Goal: Task Accomplishment & Management: Complete application form

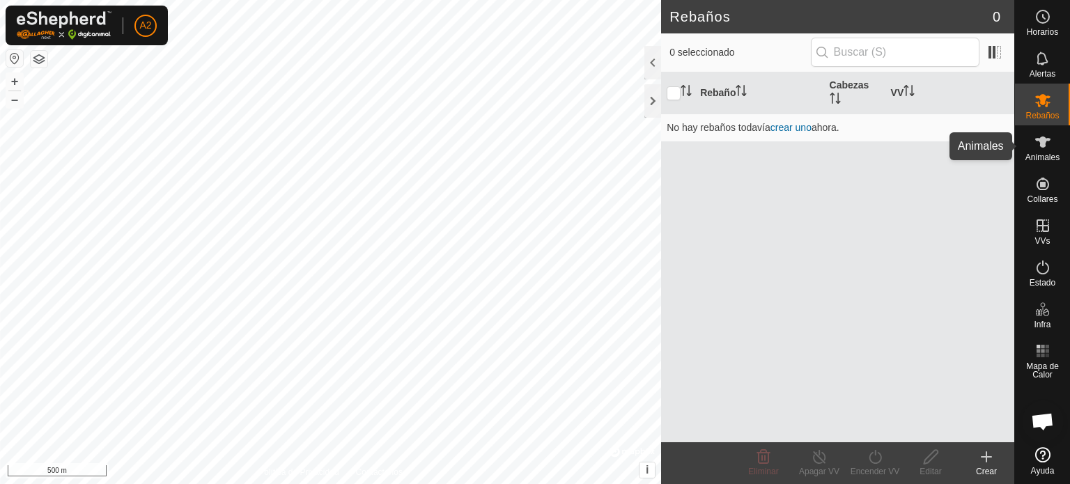
click at [1040, 141] on icon at bounding box center [1042, 142] width 15 height 11
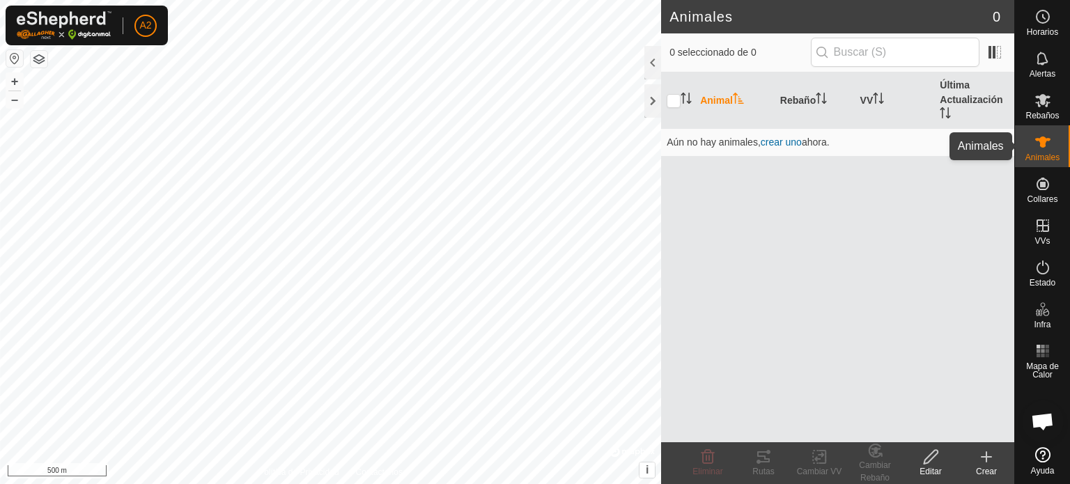
click at [1040, 141] on icon at bounding box center [1042, 142] width 15 height 11
click at [986, 451] on icon at bounding box center [986, 457] width 17 height 17
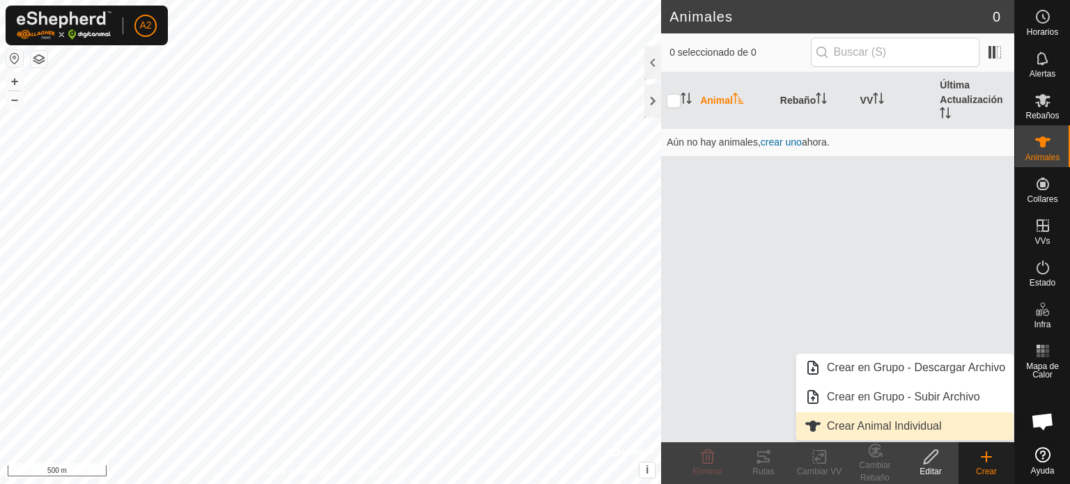
click at [891, 427] on link "Crear Animal Individual" at bounding box center [904, 426] width 217 height 28
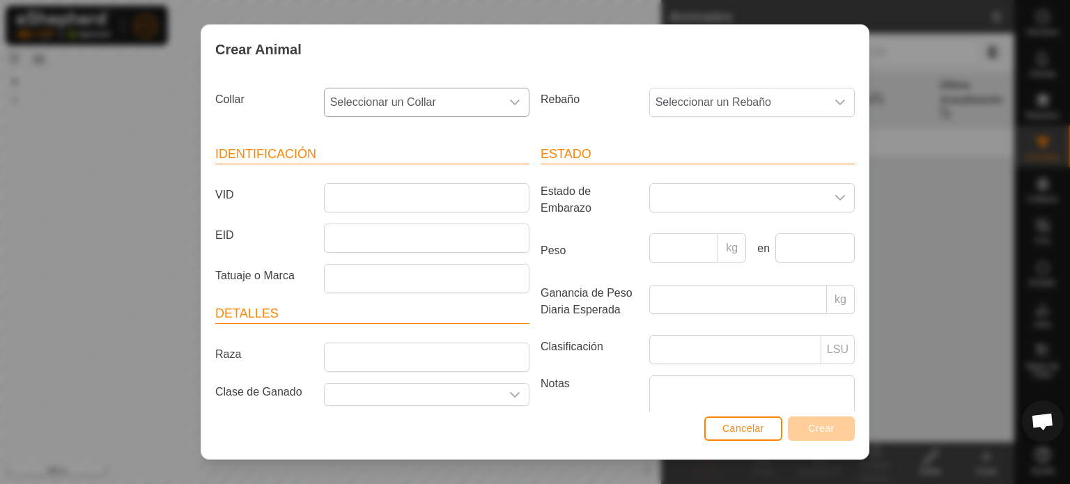
click at [510, 100] on icon "dropdown trigger" at bounding box center [515, 103] width 10 height 6
type input "2787"
click at [398, 180] on li "2787724729" at bounding box center [425, 174] width 201 height 28
click at [335, 196] on input "VID" at bounding box center [426, 197] width 205 height 29
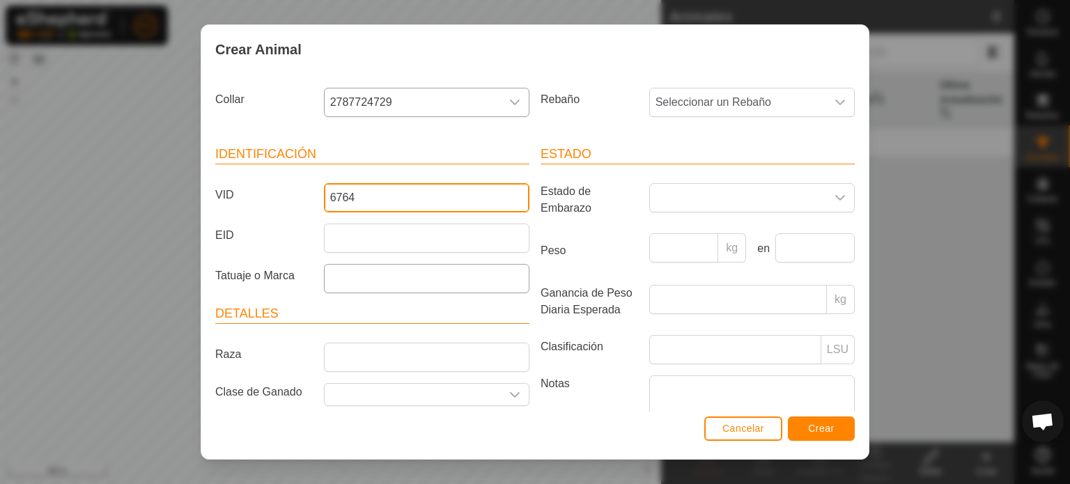
type input "6764"
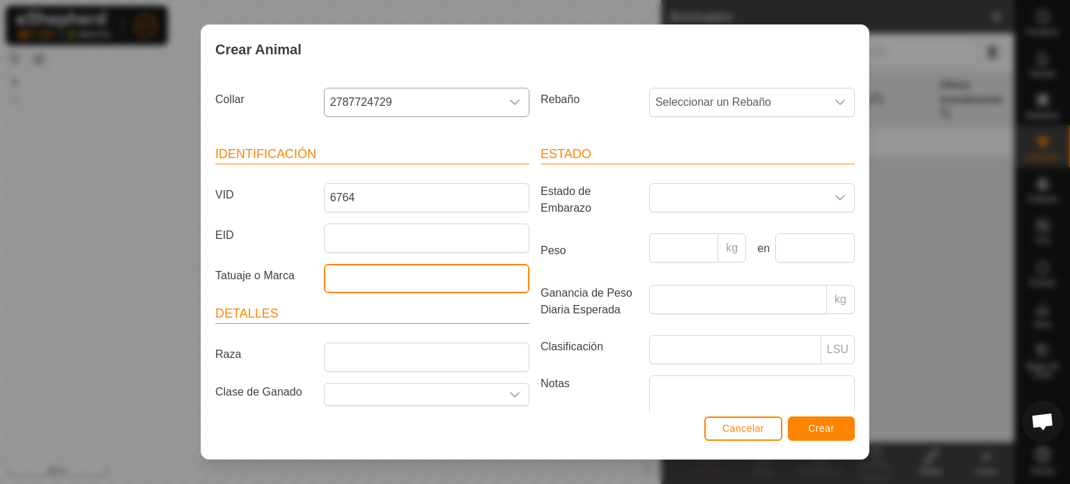
click at [333, 272] on input "Tatuaje o Marca" at bounding box center [426, 278] width 205 height 29
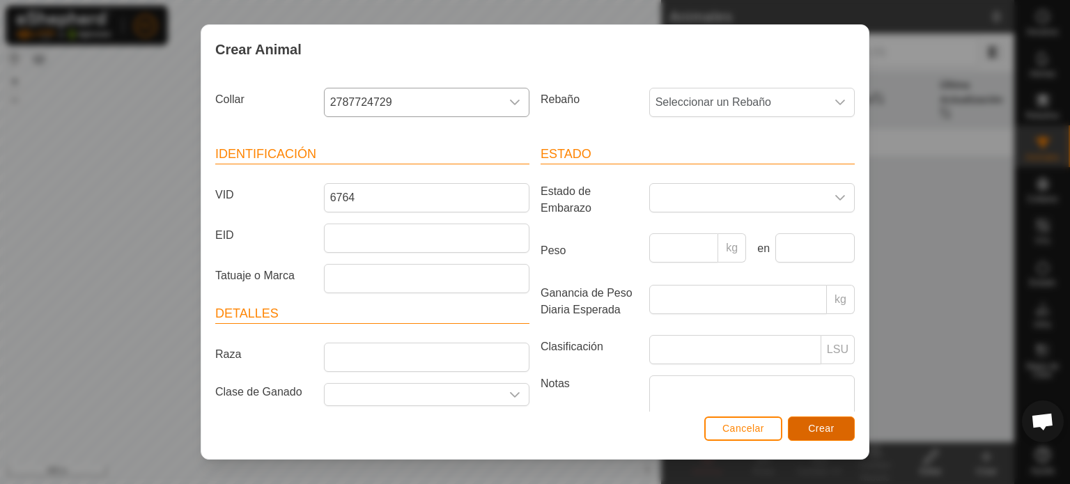
click at [826, 426] on span "Crear" at bounding box center [821, 428] width 26 height 11
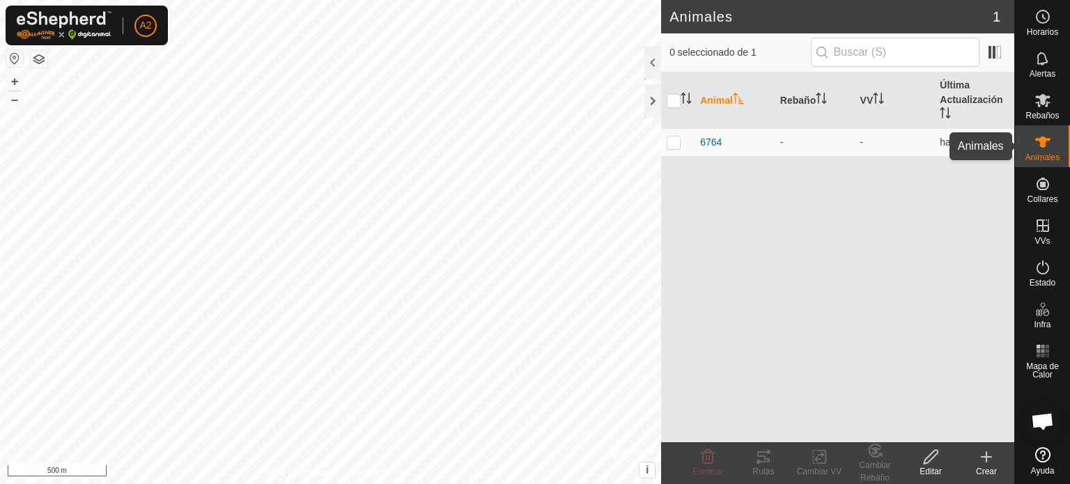
click at [1043, 137] on icon at bounding box center [1042, 142] width 15 height 11
click at [1035, 134] on icon at bounding box center [1042, 142] width 17 height 17
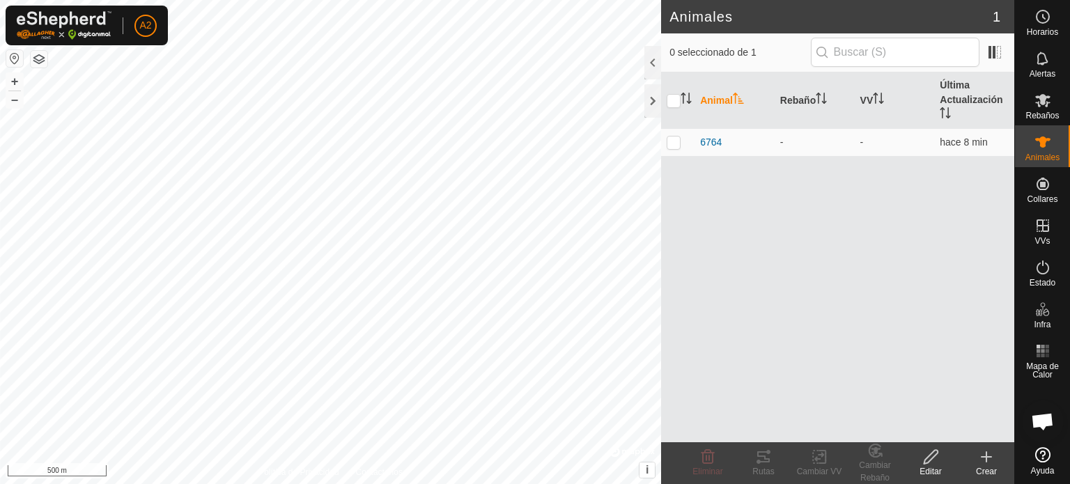
click at [1035, 134] on icon at bounding box center [1042, 142] width 17 height 17
click at [987, 454] on icon at bounding box center [986, 457] width 17 height 17
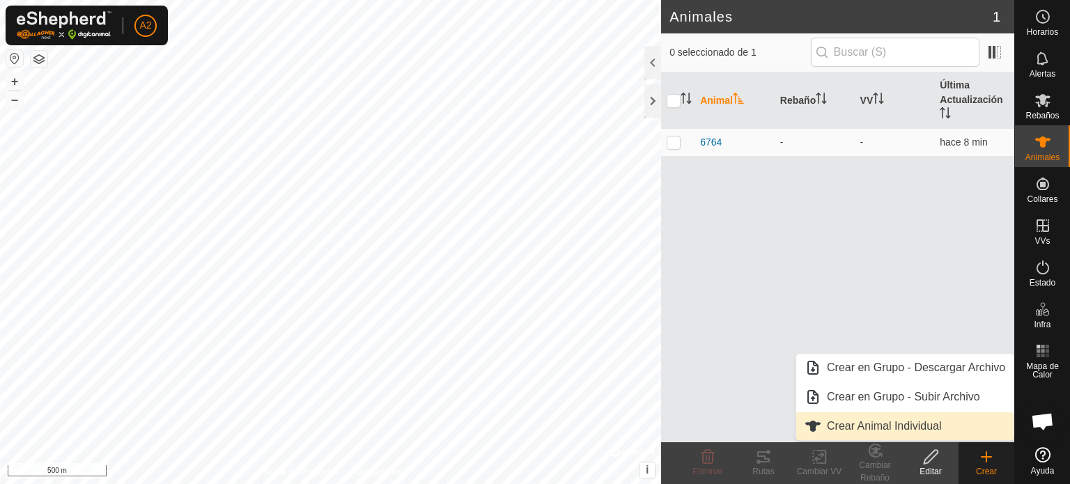
click at [875, 427] on link "Crear Animal Individual" at bounding box center [904, 426] width 217 height 28
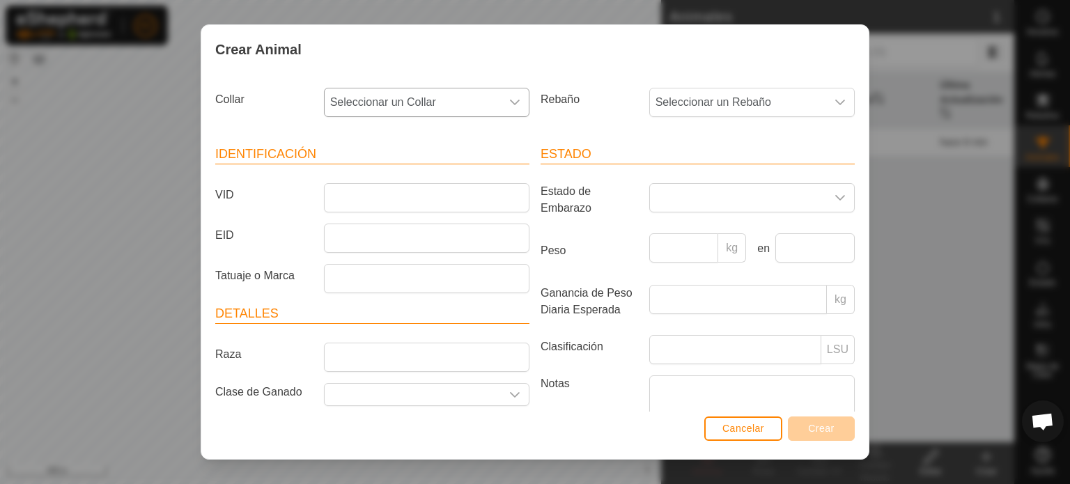
click at [509, 107] on icon "dropdown trigger" at bounding box center [514, 102] width 11 height 11
type input "336593"
click at [437, 169] on li "3365937120" at bounding box center [425, 174] width 201 height 28
click at [339, 194] on input "VID" at bounding box center [426, 197] width 205 height 29
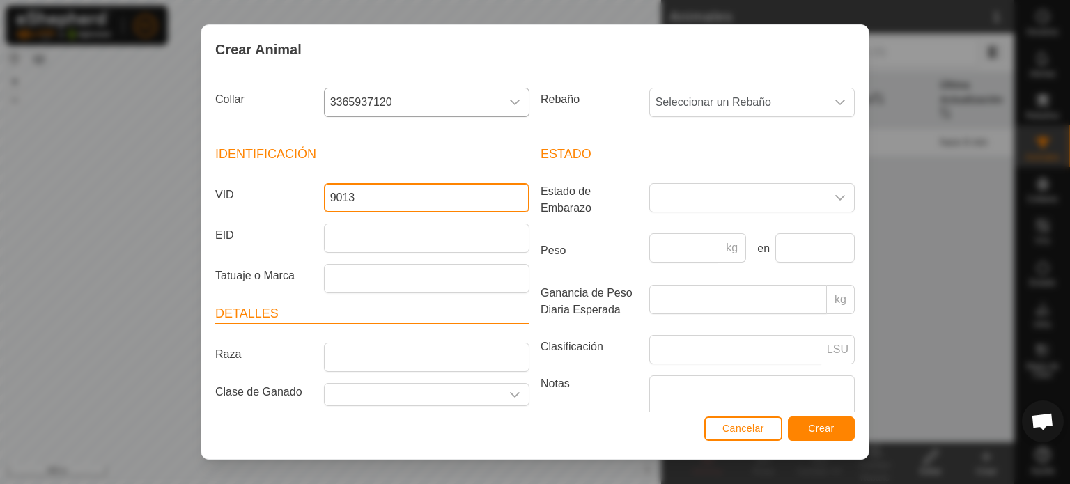
type input "9013"
click at [804, 430] on button "Crear" at bounding box center [821, 428] width 67 height 24
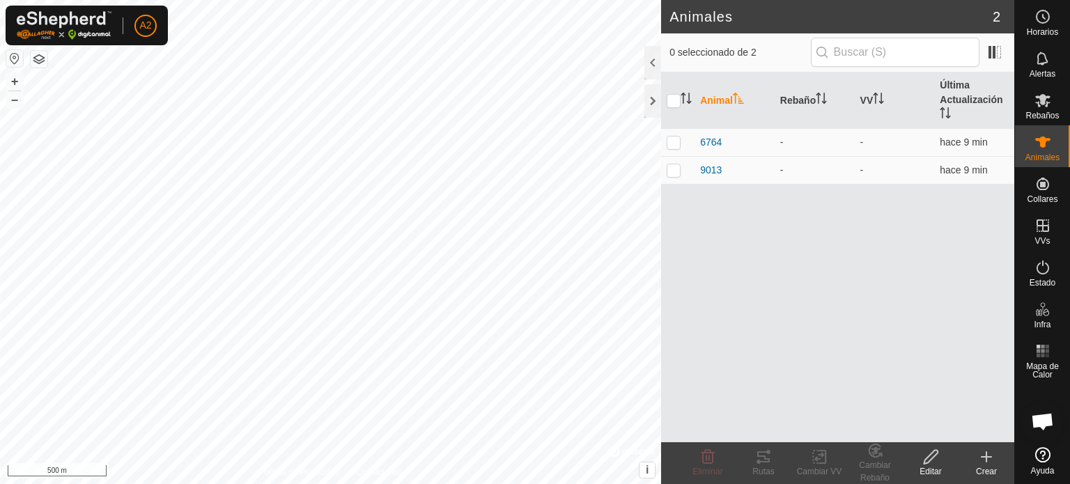
click at [990, 460] on icon at bounding box center [986, 457] width 17 height 17
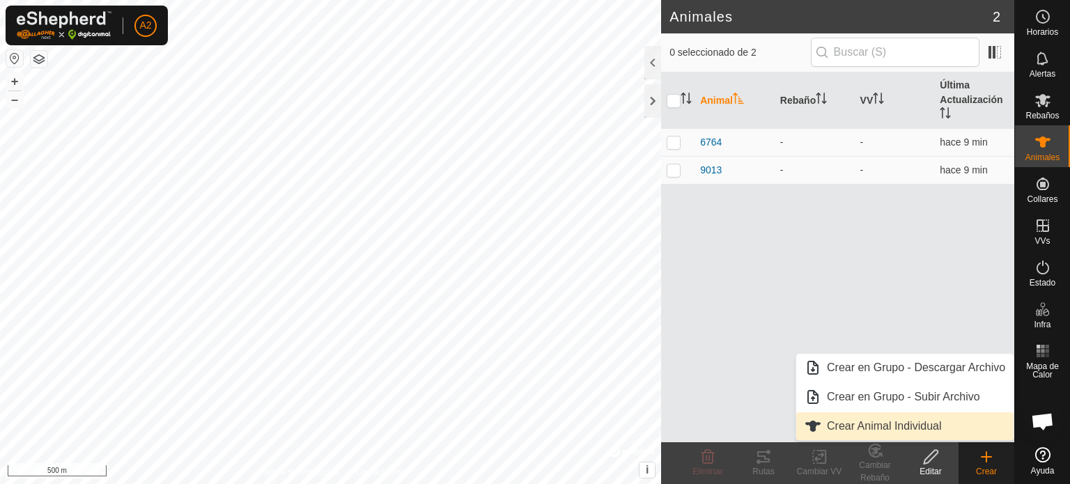
click at [907, 422] on link "Crear Animal Individual" at bounding box center [904, 426] width 217 height 28
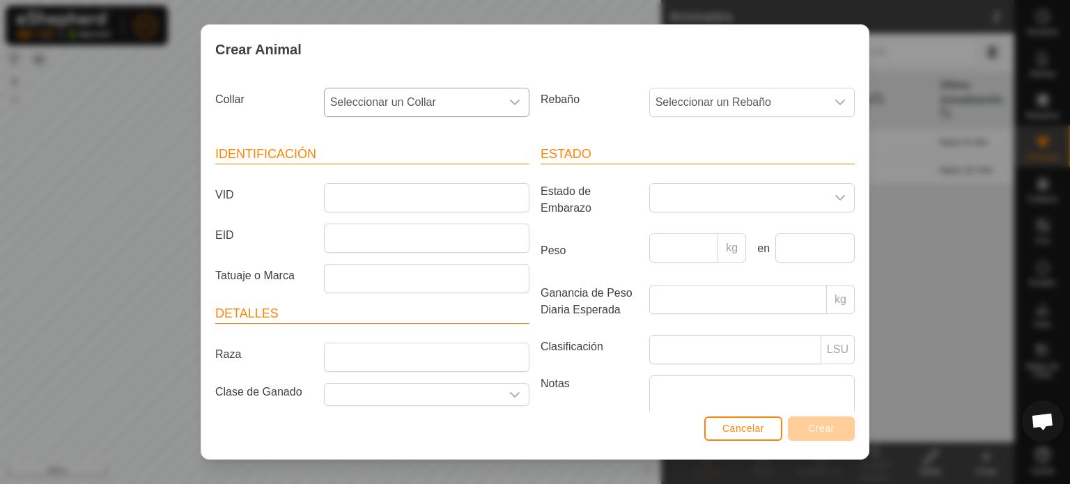
click at [510, 107] on icon "dropdown trigger" at bounding box center [514, 102] width 11 height 11
type input "092"
click at [378, 177] on li "0926260082" at bounding box center [425, 174] width 201 height 28
click at [326, 206] on input "VID" at bounding box center [426, 197] width 205 height 29
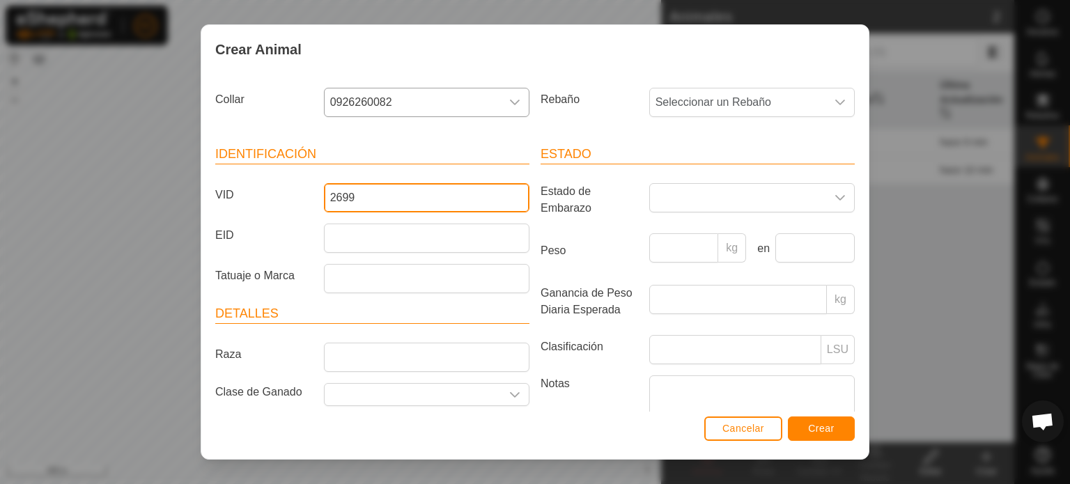
type input "2699"
click at [812, 431] on span "Crear" at bounding box center [821, 428] width 26 height 11
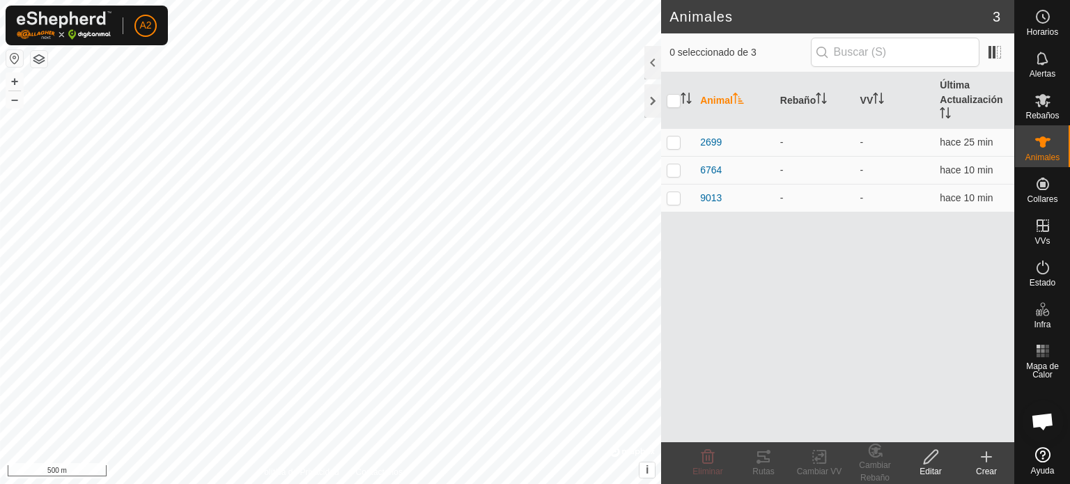
click at [986, 453] on icon at bounding box center [986, 457] width 0 height 10
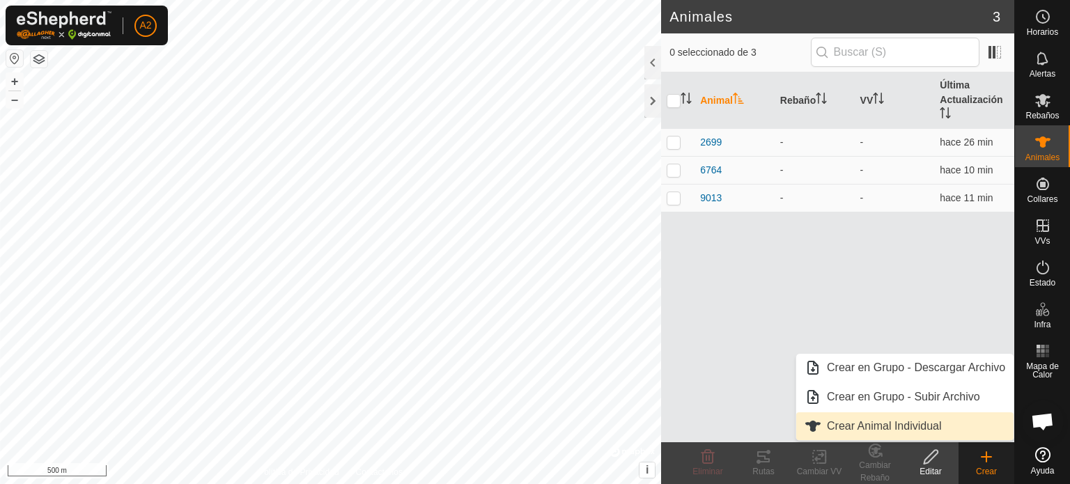
click at [908, 428] on link "Crear Animal Individual" at bounding box center [904, 426] width 217 height 28
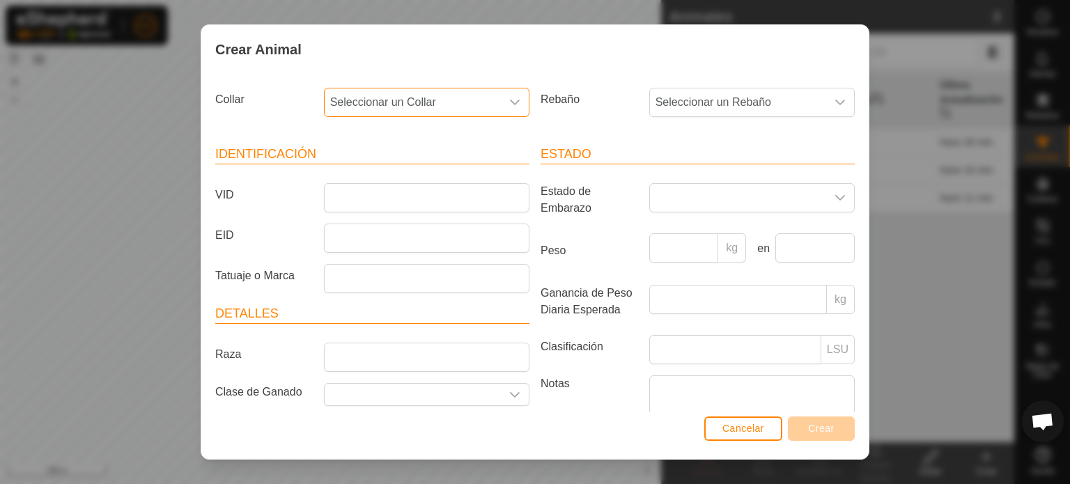
click at [439, 100] on span "Seleccionar un Collar" at bounding box center [413, 102] width 176 height 28
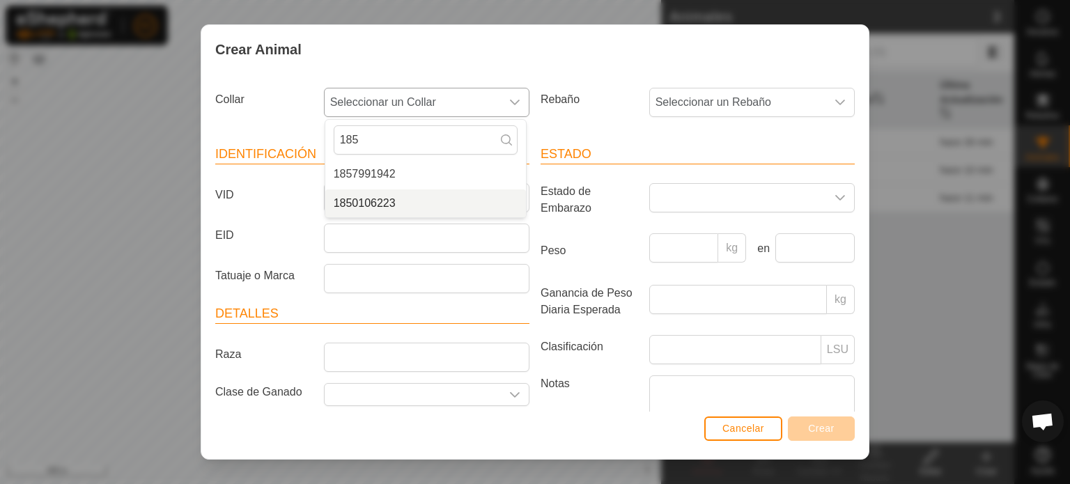
type input "185"
click at [375, 199] on li "1850106223" at bounding box center [425, 203] width 201 height 28
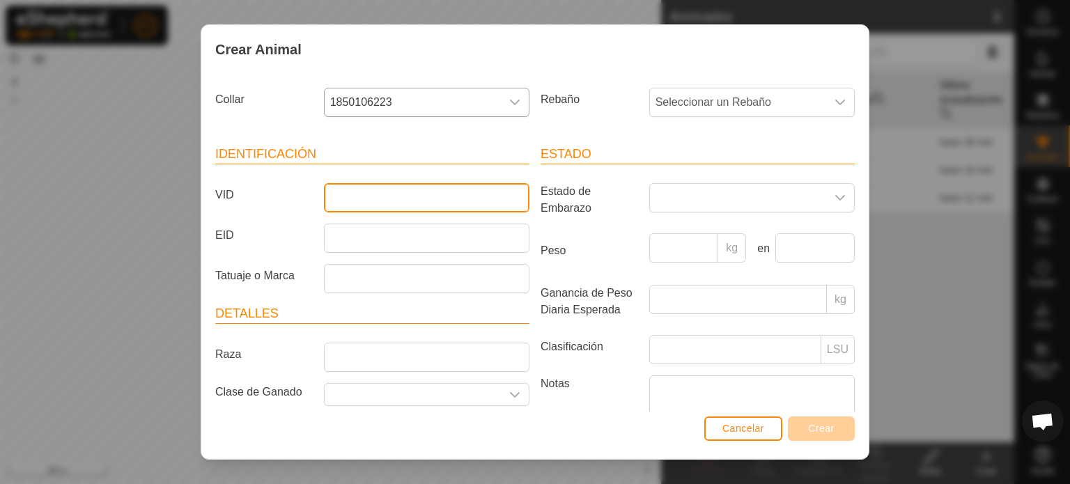
click at [325, 192] on input "VID" at bounding box center [426, 197] width 205 height 29
type input "2375"
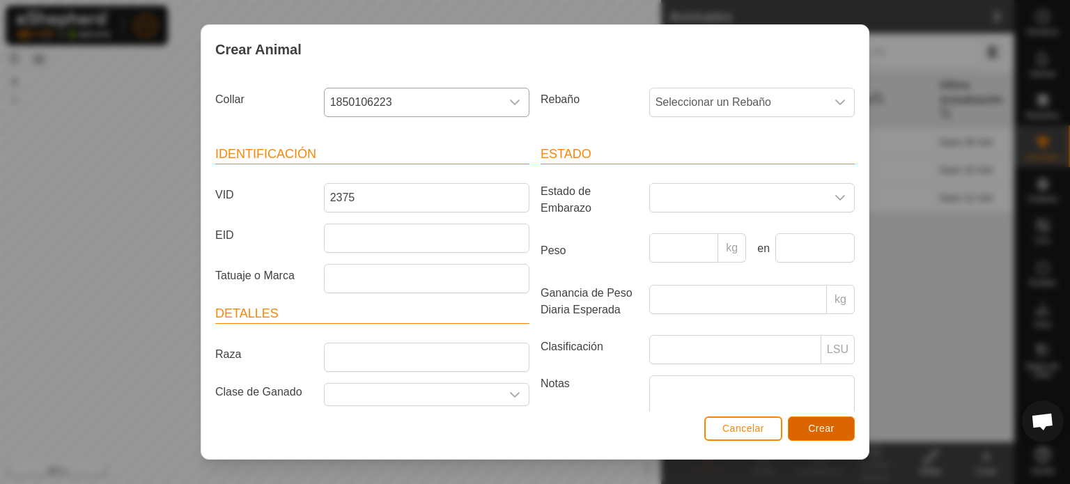
click at [800, 424] on button "Crear" at bounding box center [821, 428] width 67 height 24
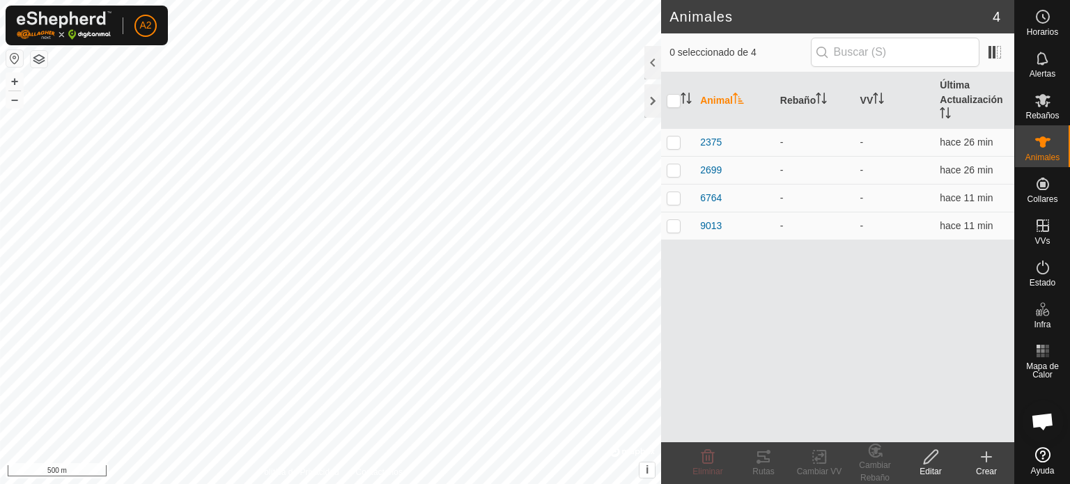
click at [988, 458] on icon at bounding box center [986, 457] width 17 height 17
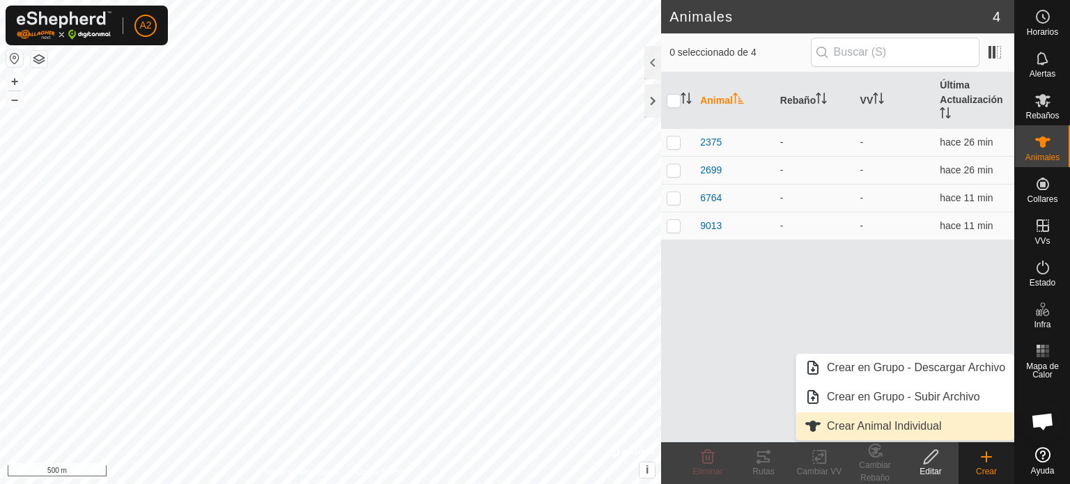
click at [911, 430] on link "Crear Animal Individual" at bounding box center [904, 426] width 217 height 28
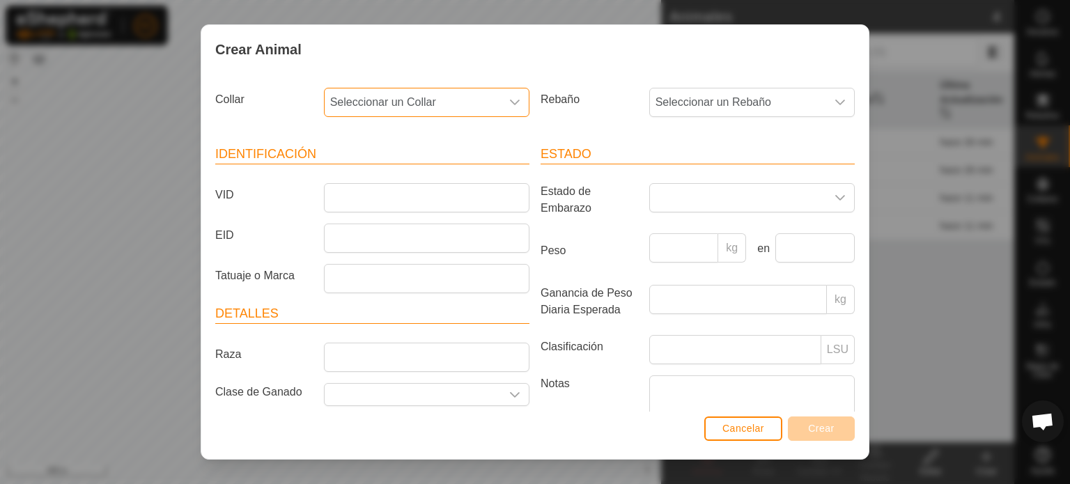
click at [391, 102] on span "Seleccionar un Collar" at bounding box center [413, 102] width 176 height 28
type input "006"
click at [371, 176] on li "0061960976" at bounding box center [425, 174] width 201 height 28
click at [354, 192] on input "VID" at bounding box center [426, 197] width 205 height 29
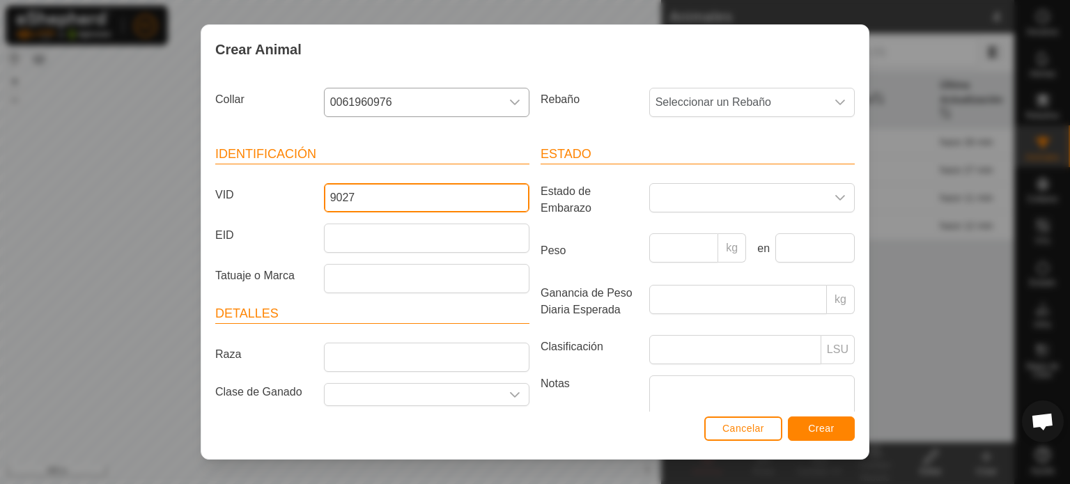
type input "9027"
click at [823, 437] on button "Crear" at bounding box center [821, 428] width 67 height 24
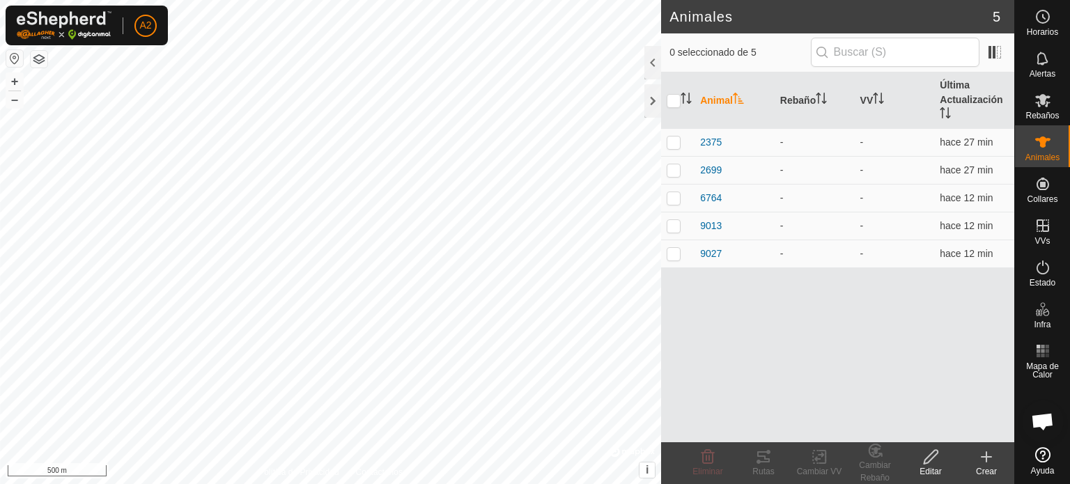
click at [986, 453] on icon at bounding box center [986, 457] width 0 height 10
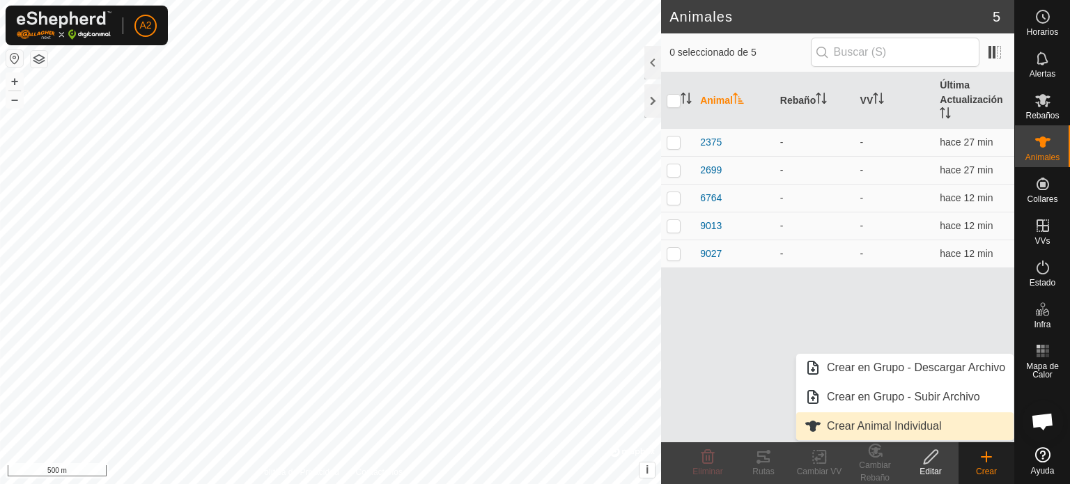
click at [889, 426] on link "Crear Animal Individual" at bounding box center [904, 426] width 217 height 28
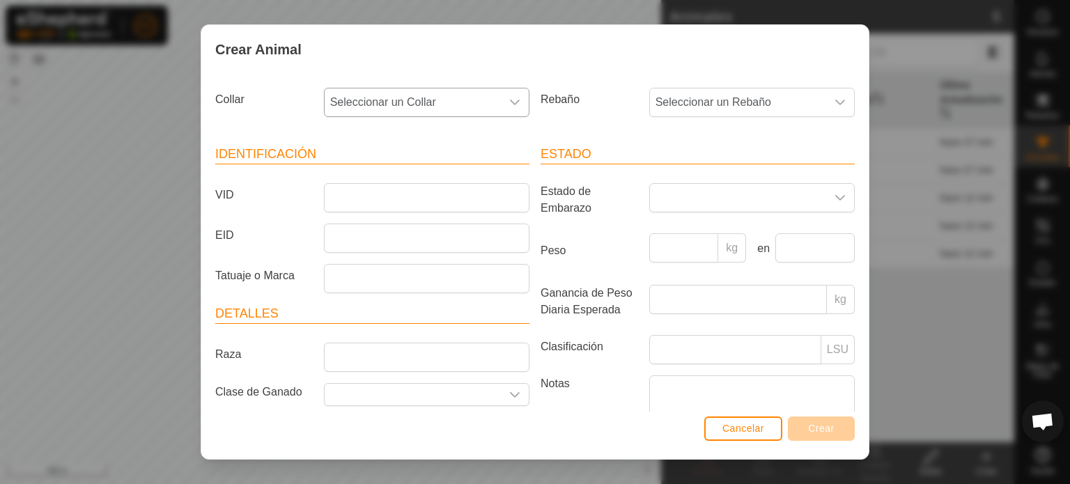
click at [507, 108] on div "dropdown trigger" at bounding box center [515, 102] width 28 height 28
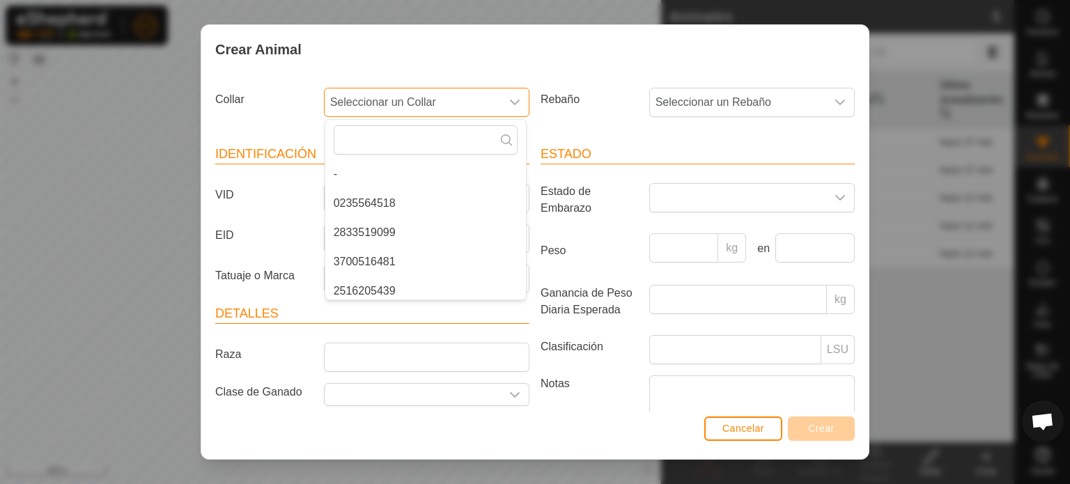
click at [446, 94] on span "Seleccionar un Collar" at bounding box center [413, 102] width 176 height 28
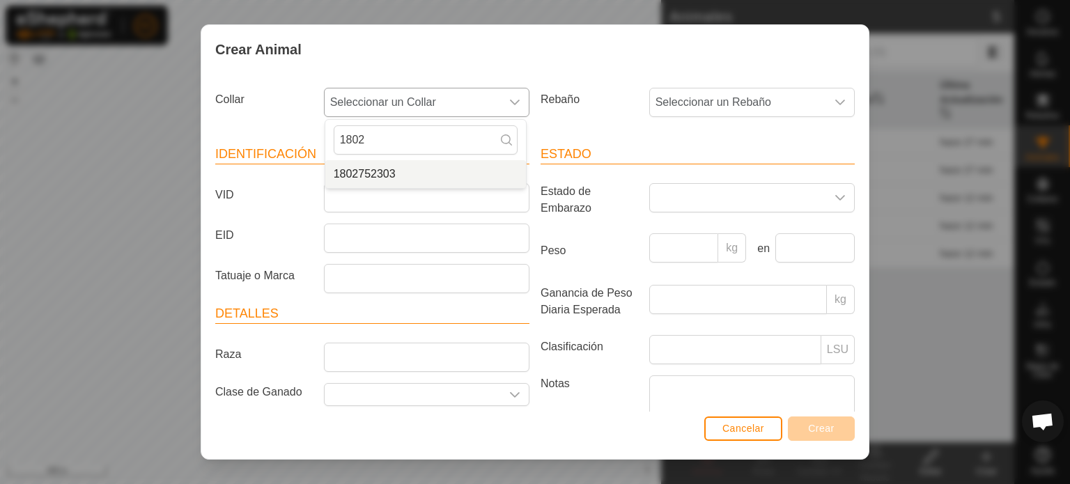
type input "1802"
click at [385, 180] on li "1802752303" at bounding box center [425, 174] width 201 height 28
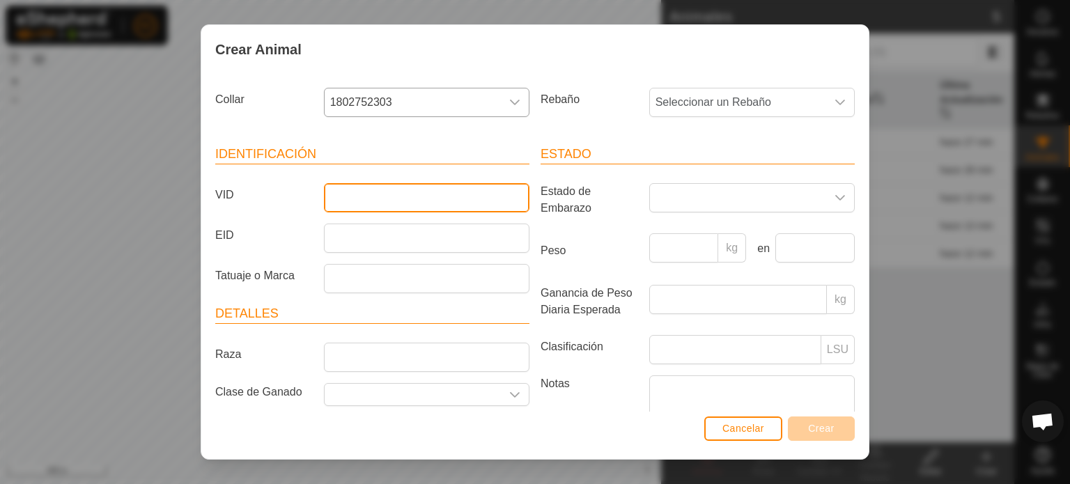
click at [334, 203] on input "VID" at bounding box center [426, 197] width 205 height 29
type input "2693"
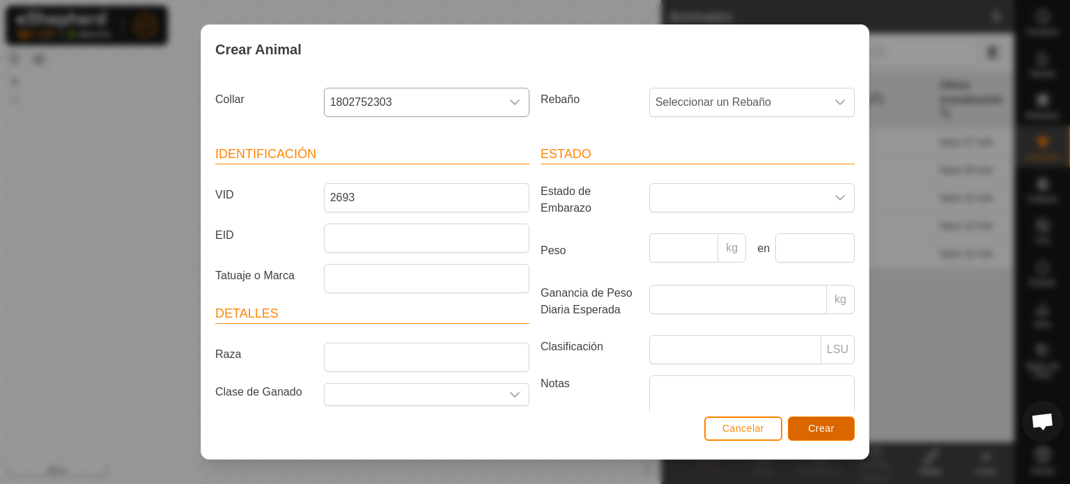
click at [833, 428] on span "Crear" at bounding box center [821, 428] width 26 height 11
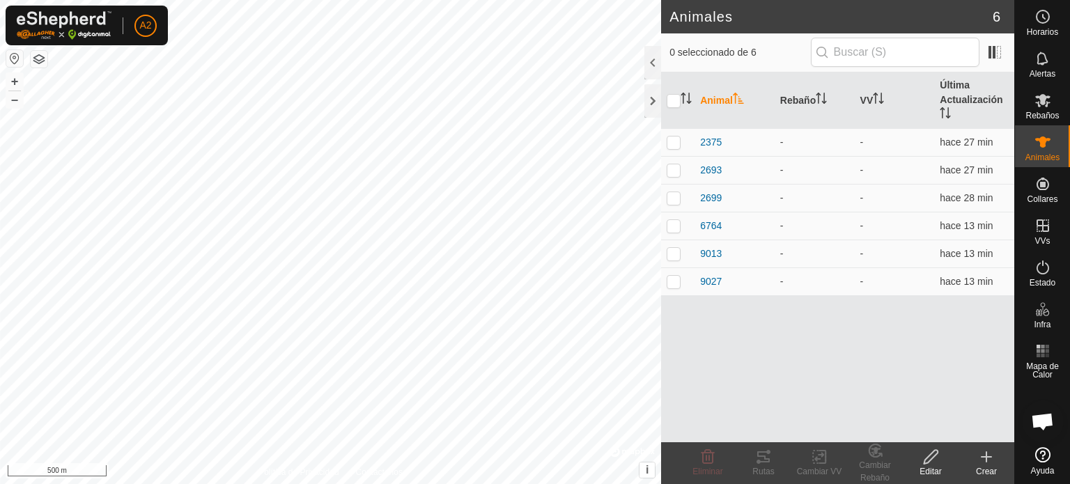
click at [979, 459] on icon at bounding box center [986, 457] width 17 height 17
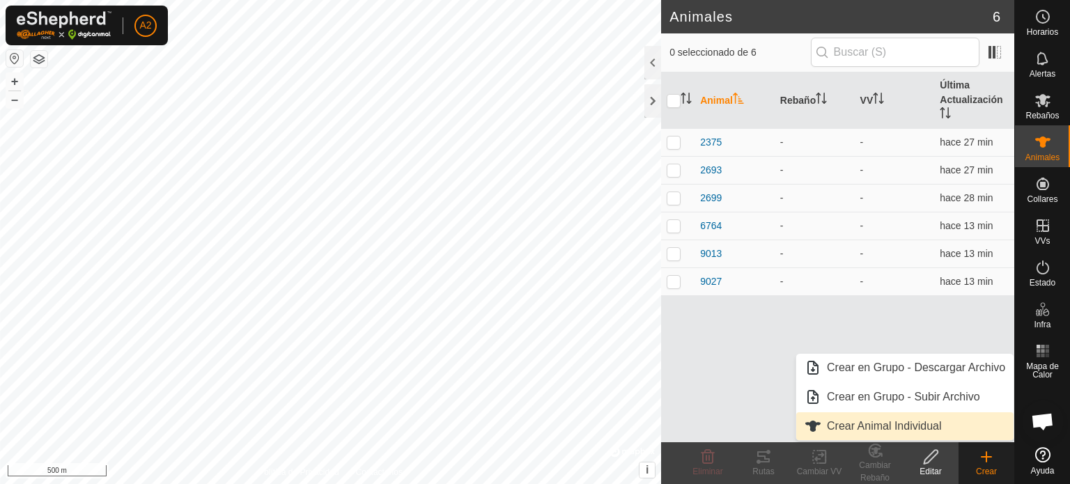
click at [912, 426] on link "Crear Animal Individual" at bounding box center [904, 426] width 217 height 28
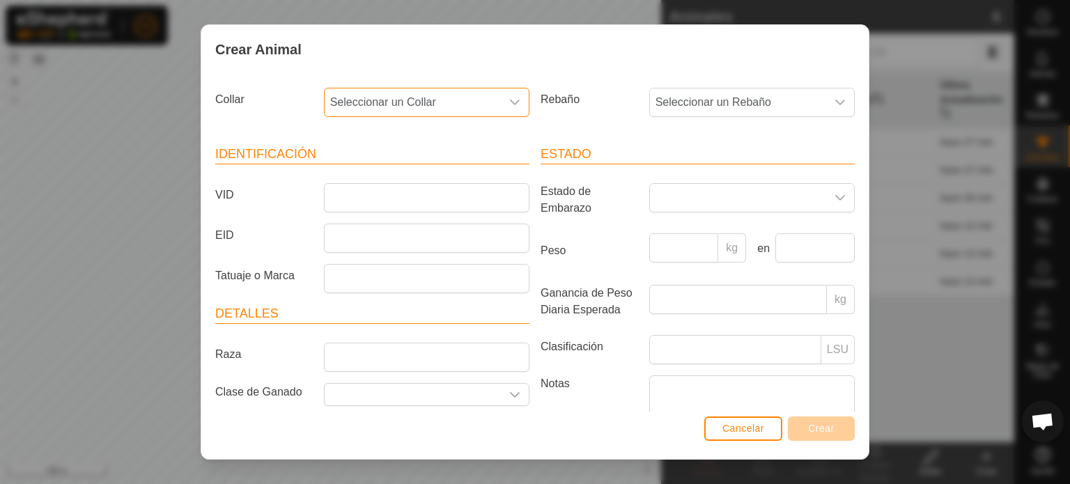
click at [369, 96] on span "Seleccionar un Collar" at bounding box center [413, 102] width 176 height 28
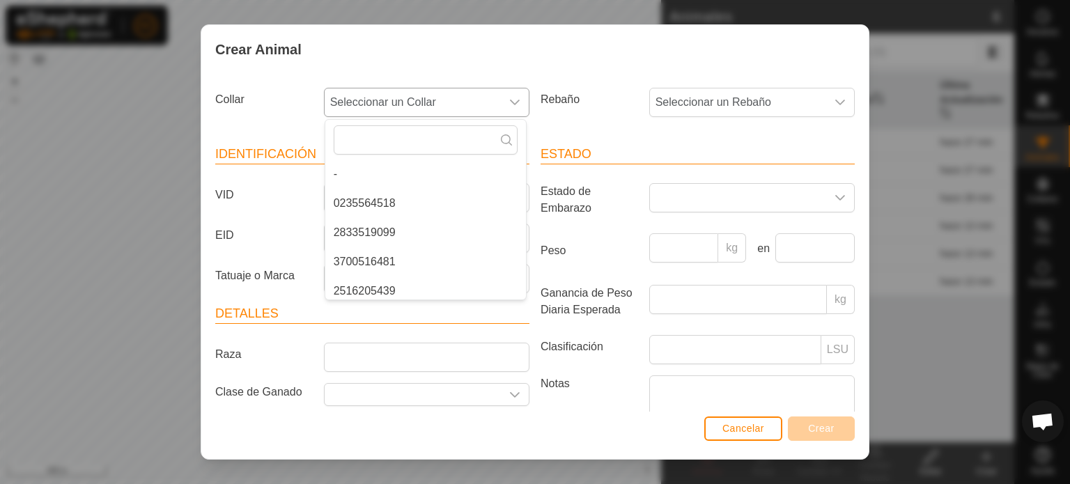
click at [345, 238] on li "2833519099" at bounding box center [425, 233] width 201 height 28
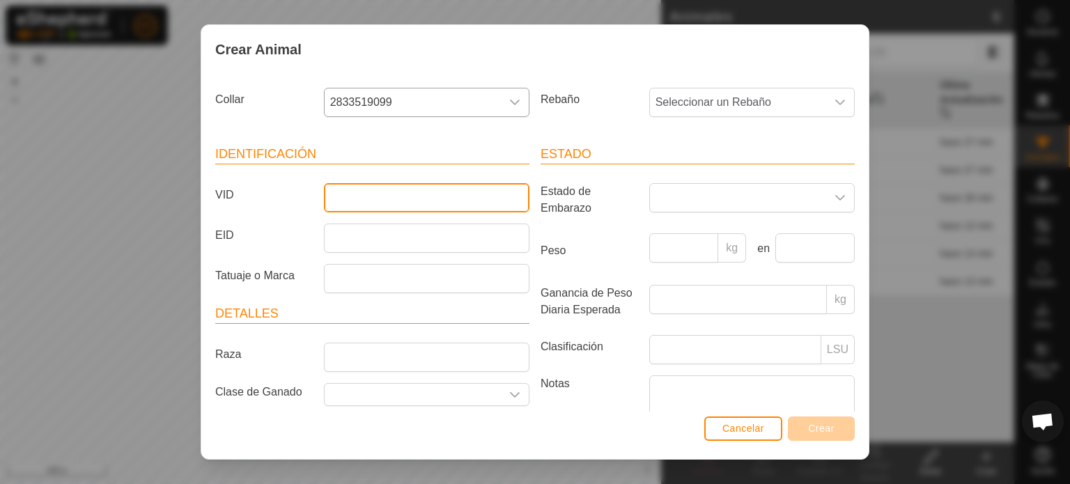
click at [329, 197] on input "VID" at bounding box center [426, 197] width 205 height 29
type input "2359"
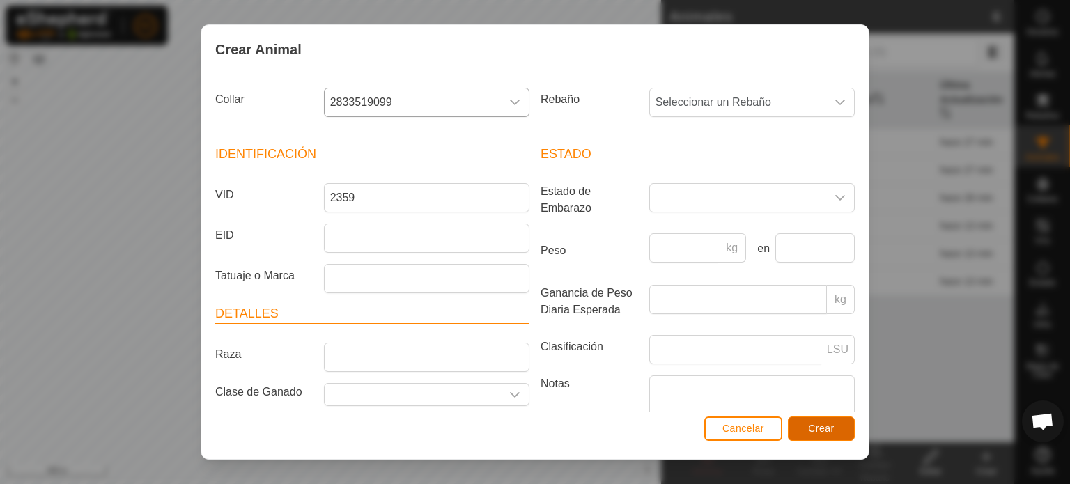
click at [811, 428] on span "Crear" at bounding box center [821, 428] width 26 height 11
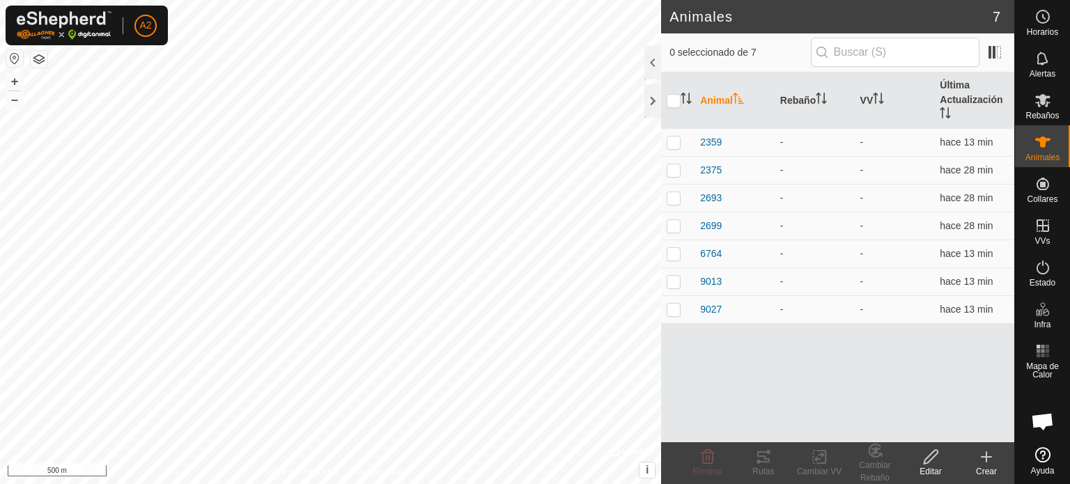
click at [989, 456] on icon at bounding box center [986, 457] width 17 height 17
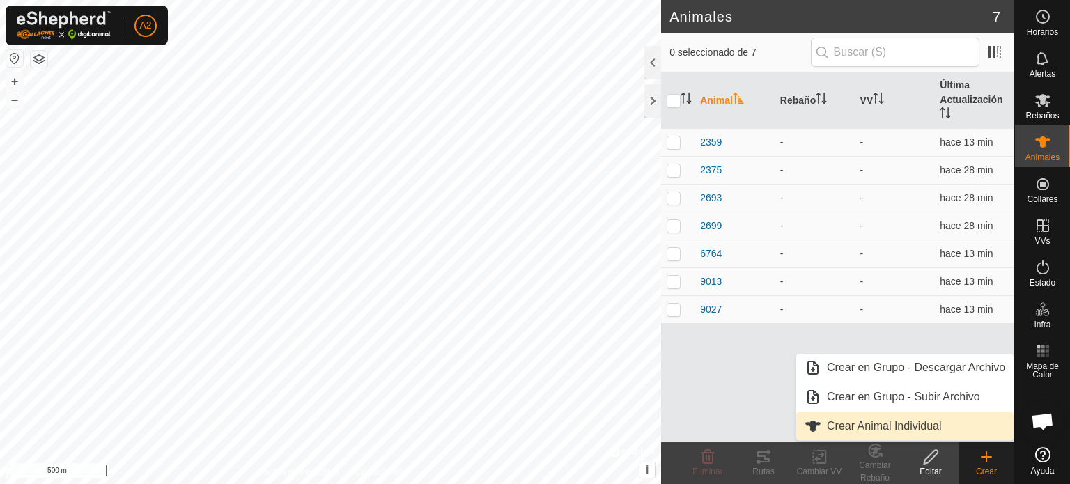
click at [922, 431] on link "Crear Animal Individual" at bounding box center [904, 426] width 217 height 28
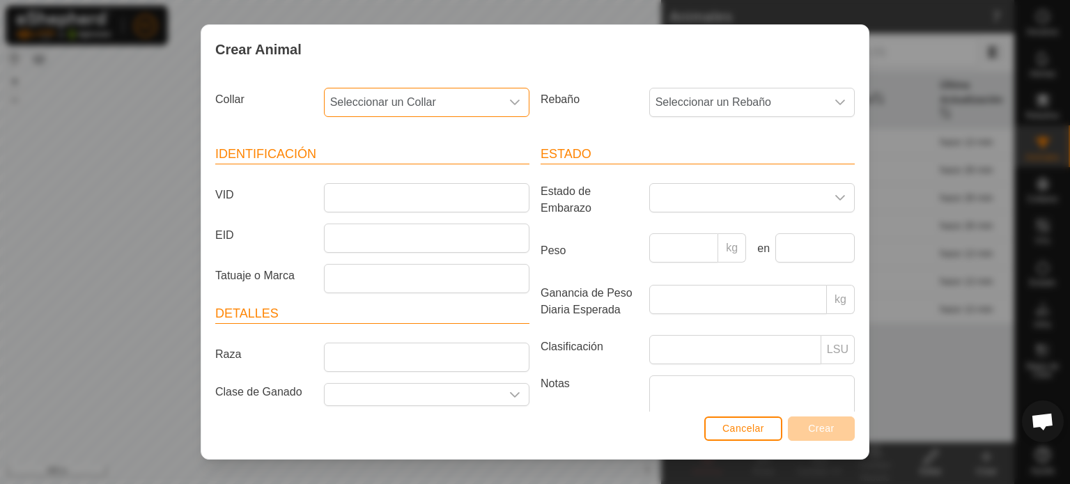
click at [435, 93] on span "Seleccionar un Collar" at bounding box center [413, 102] width 176 height 28
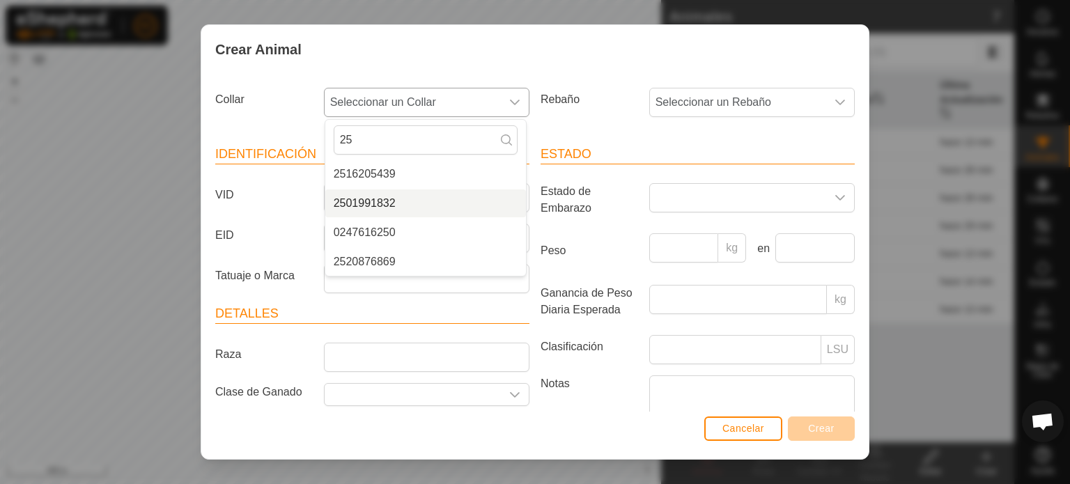
type input "25"
click at [373, 203] on li "2501991832" at bounding box center [425, 203] width 201 height 28
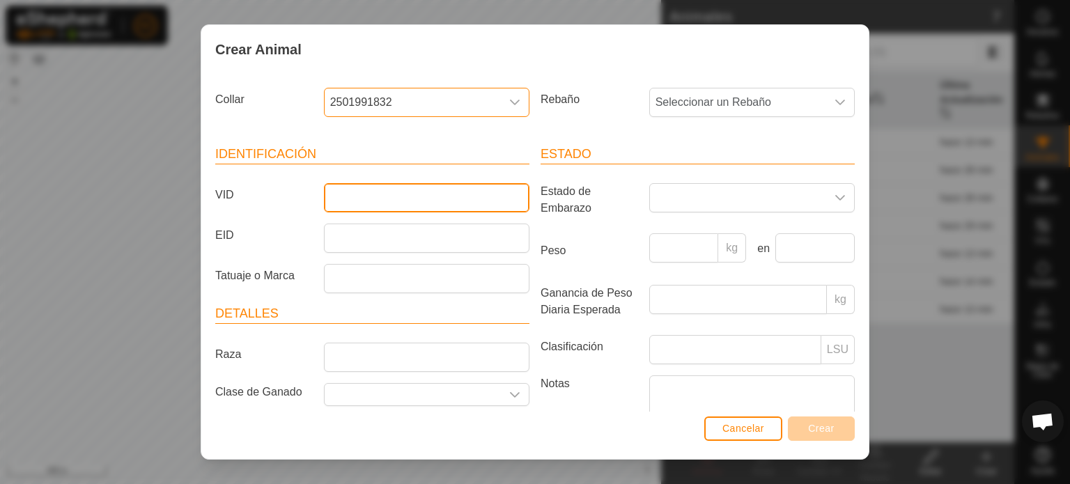
click at [392, 194] on input "VID" at bounding box center [426, 197] width 205 height 29
type input "2701"
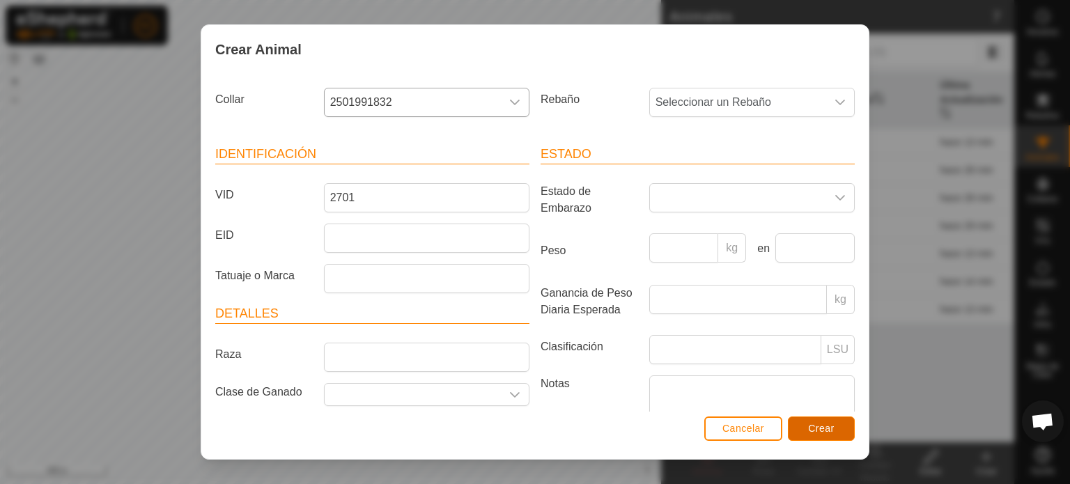
click at [799, 427] on button "Crear" at bounding box center [821, 428] width 67 height 24
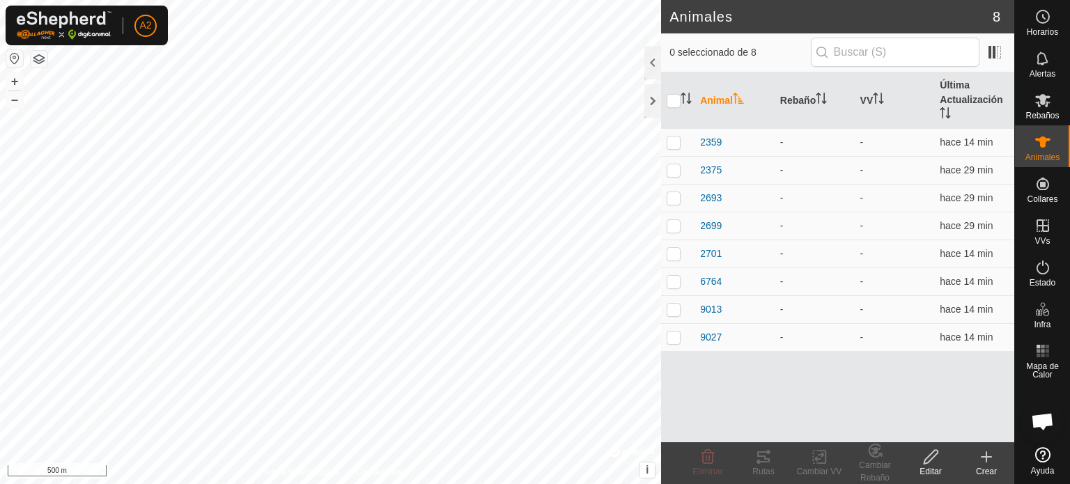
click at [979, 462] on icon at bounding box center [986, 457] width 17 height 17
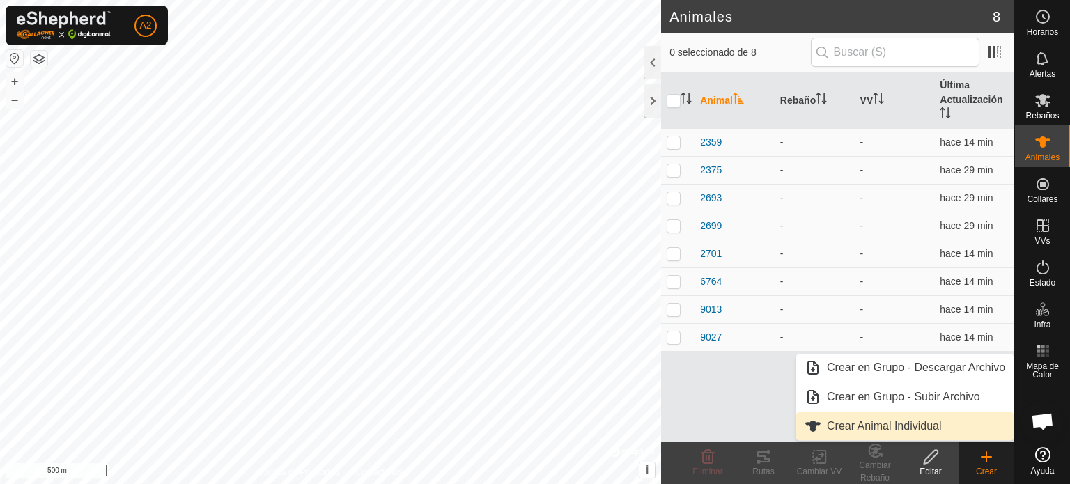
click at [882, 428] on link "Crear Animal Individual" at bounding box center [904, 426] width 217 height 28
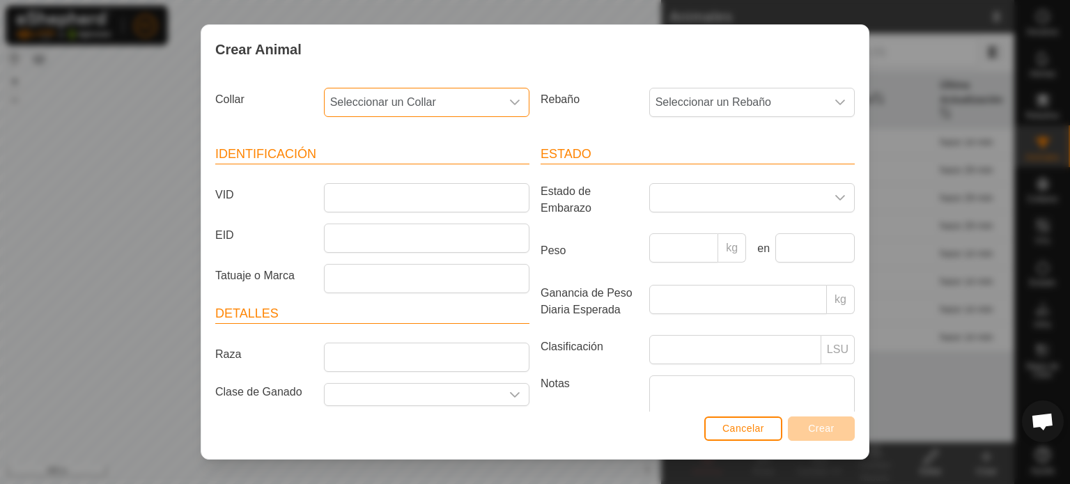
click at [407, 93] on span "Seleccionar un Collar" at bounding box center [413, 102] width 176 height 28
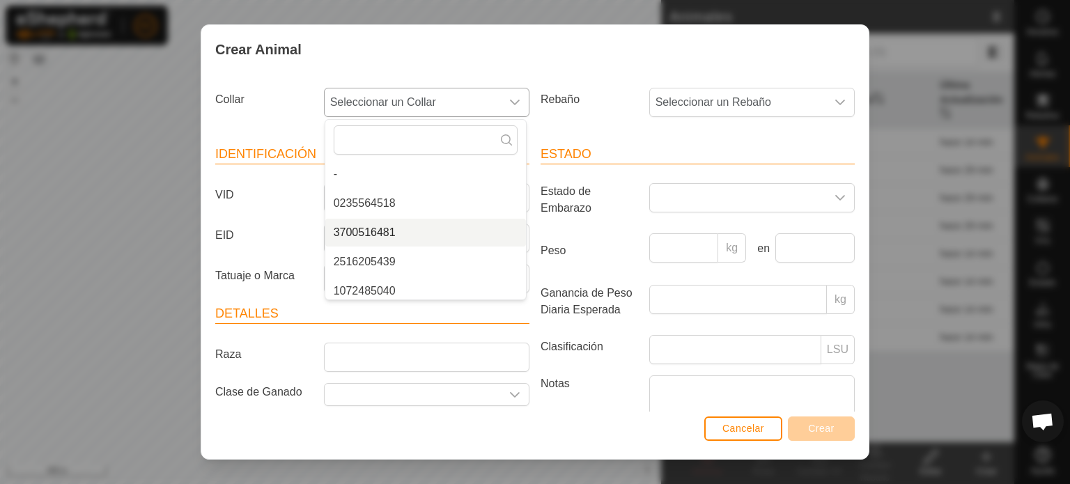
scroll to position [6, 0]
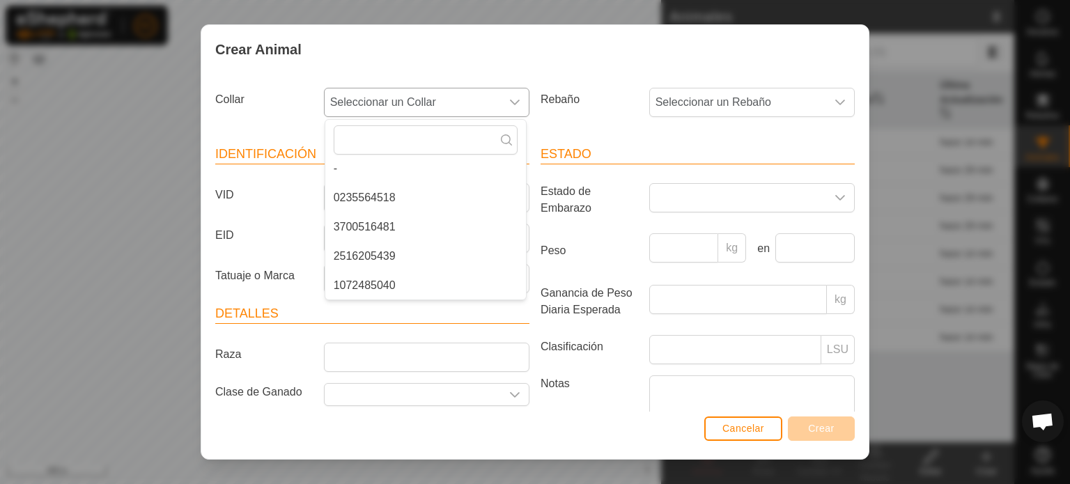
click at [363, 288] on li "1072485040" at bounding box center [425, 286] width 201 height 28
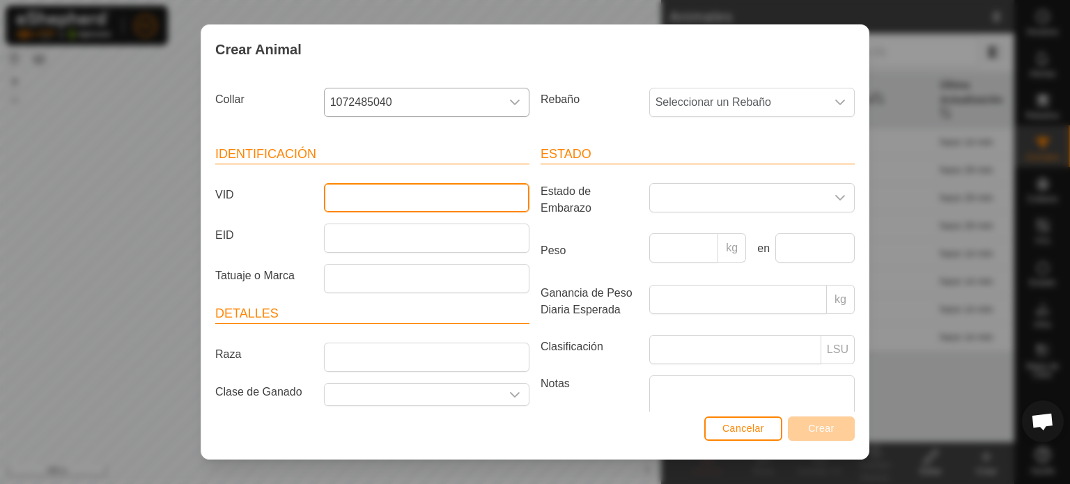
click at [348, 198] on input "VID" at bounding box center [426, 197] width 205 height 29
type input "2685"
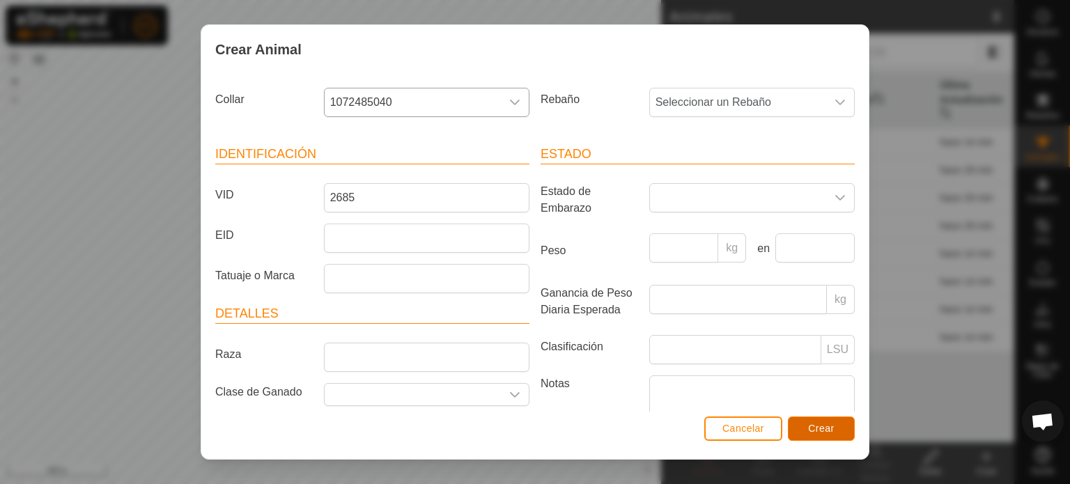
click at [818, 435] on button "Crear" at bounding box center [821, 428] width 67 height 24
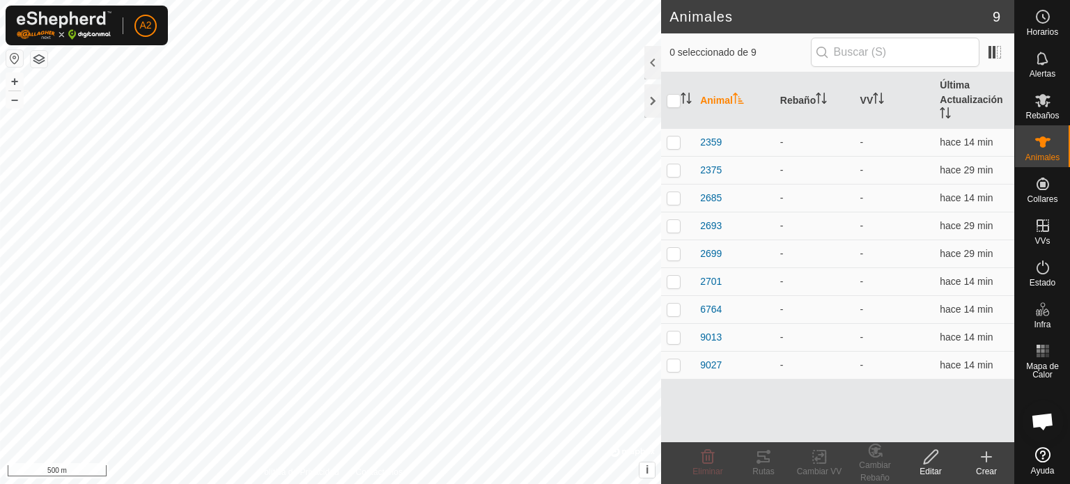
click at [989, 462] on icon at bounding box center [986, 457] width 17 height 17
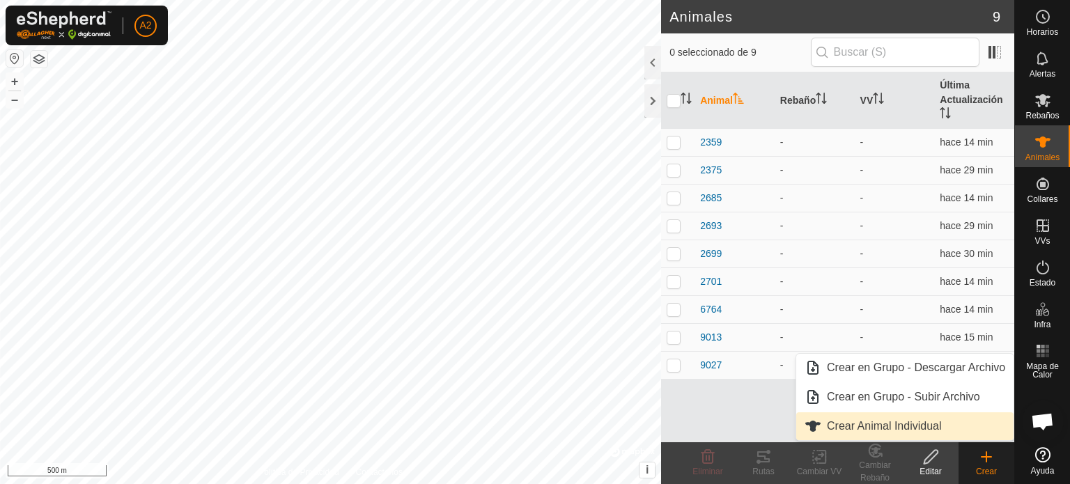
click at [912, 432] on link "Crear Animal Individual" at bounding box center [904, 426] width 217 height 28
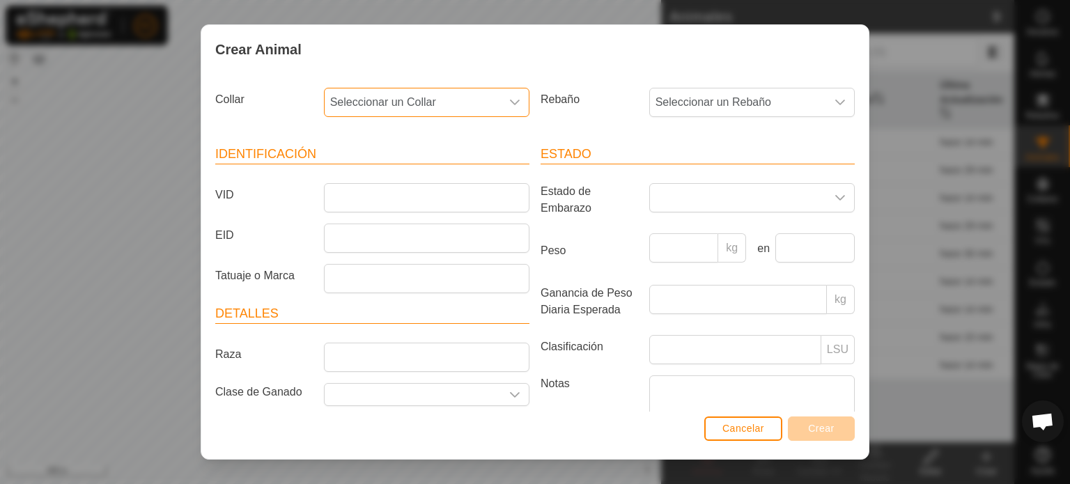
click at [478, 99] on span "Seleccionar un Collar" at bounding box center [413, 102] width 176 height 28
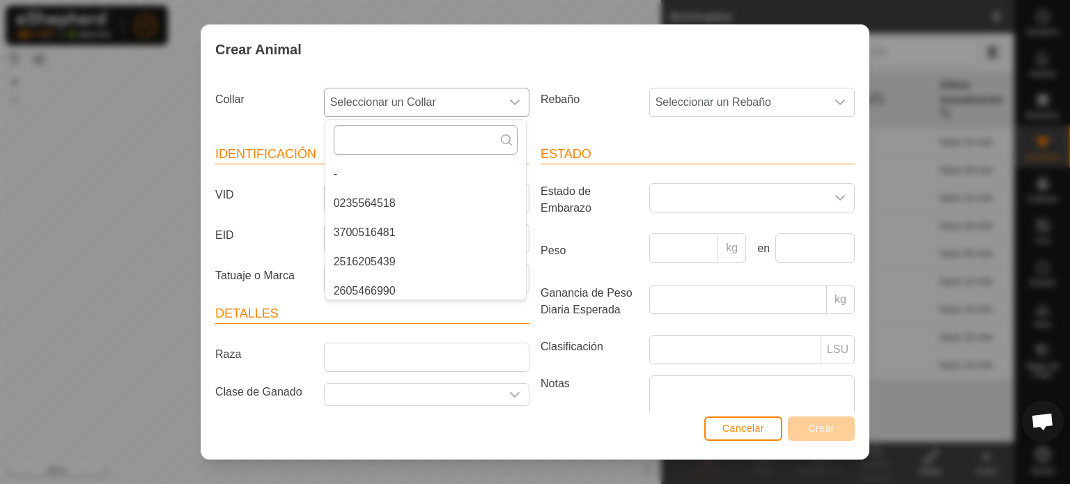
click at [337, 133] on input "text" at bounding box center [426, 139] width 184 height 29
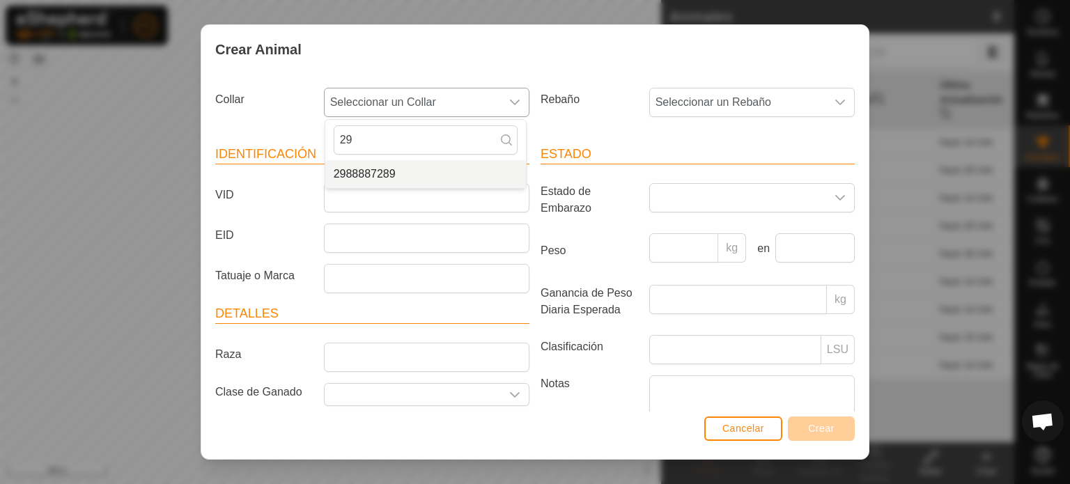
type input "29"
click at [350, 181] on li "2988887289" at bounding box center [425, 174] width 201 height 28
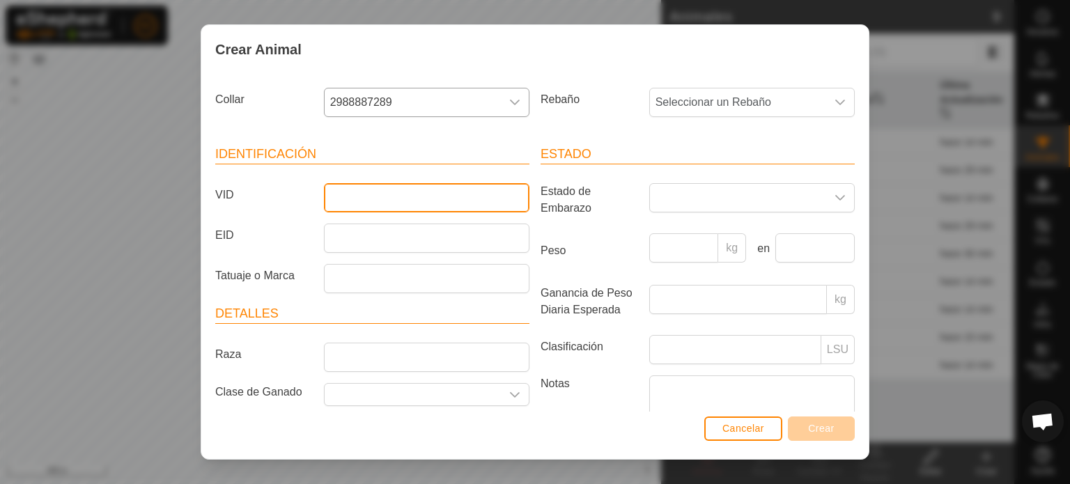
click at [338, 197] on input "VID" at bounding box center [426, 197] width 205 height 29
type input "2143"
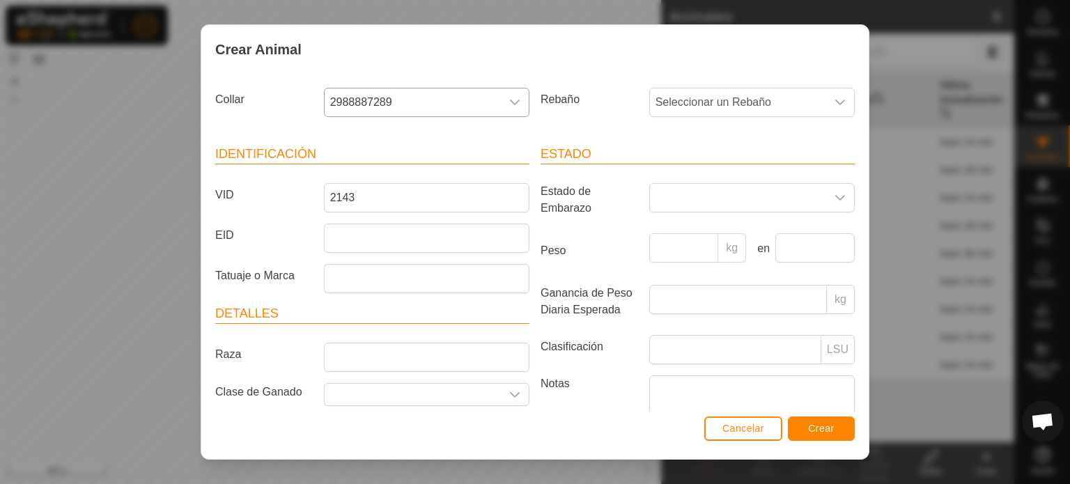
click at [819, 414] on div "Cancelar Crear" at bounding box center [534, 435] width 667 height 47
click at [818, 430] on span "Crear" at bounding box center [821, 428] width 26 height 11
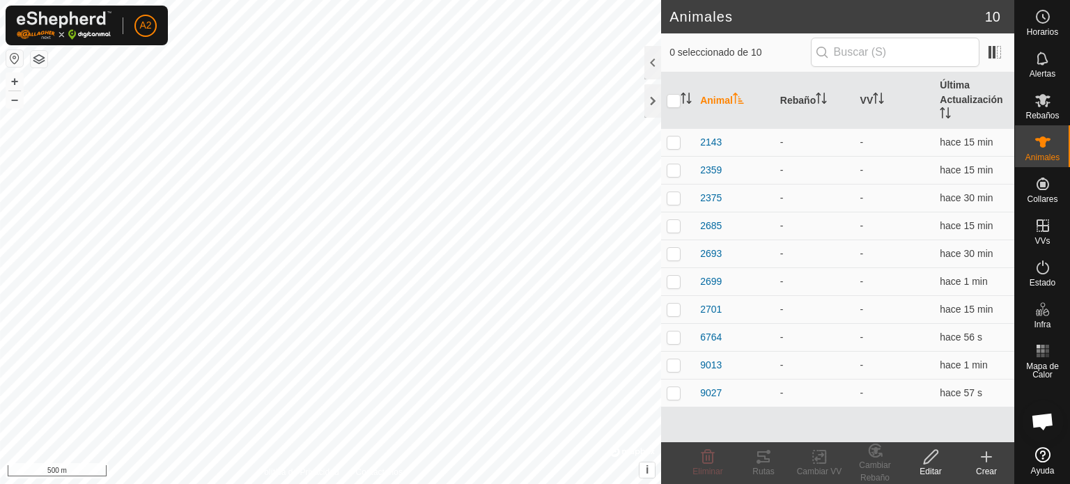
click at [981, 460] on icon at bounding box center [986, 457] width 17 height 17
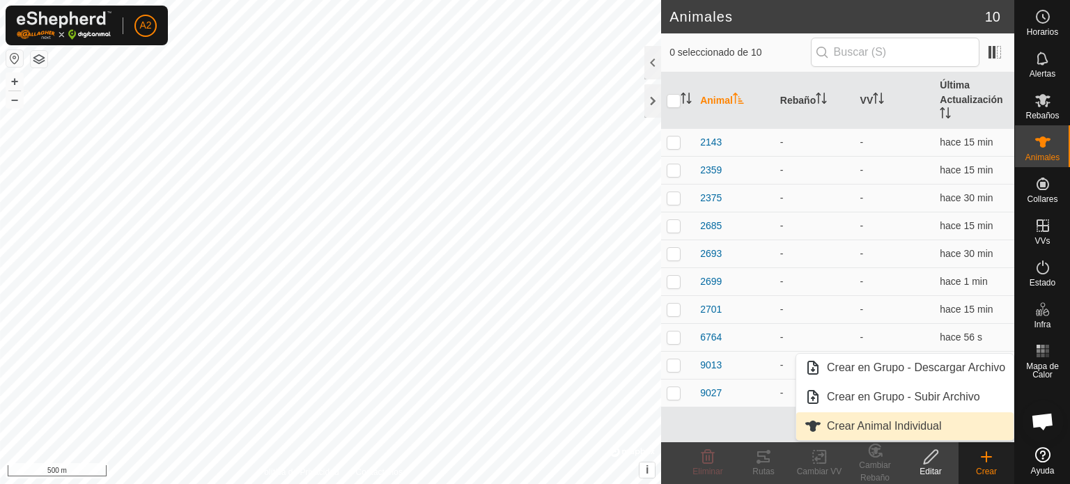
click at [906, 423] on link "Crear Animal Individual" at bounding box center [904, 426] width 217 height 28
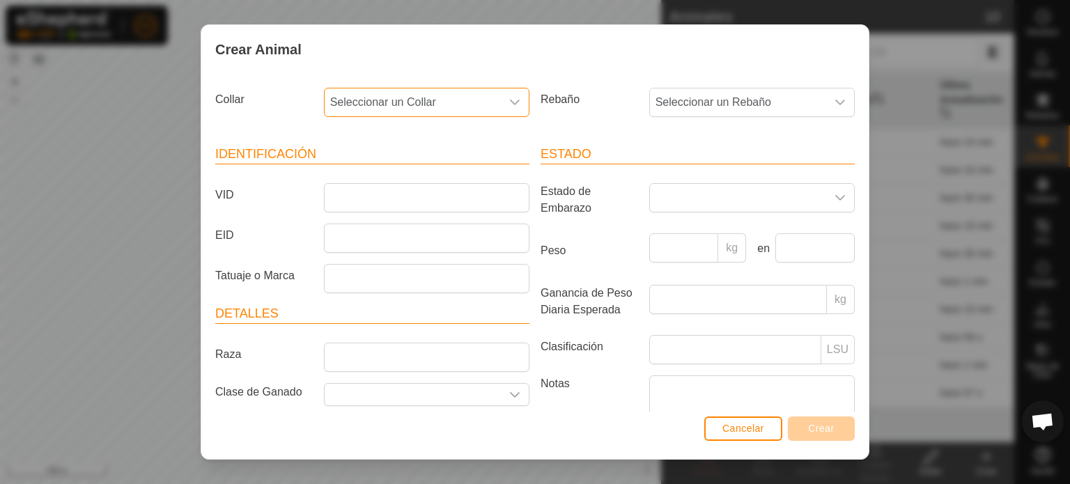
click at [482, 94] on span "Seleccionar un Collar" at bounding box center [413, 102] width 176 height 28
type input "3"
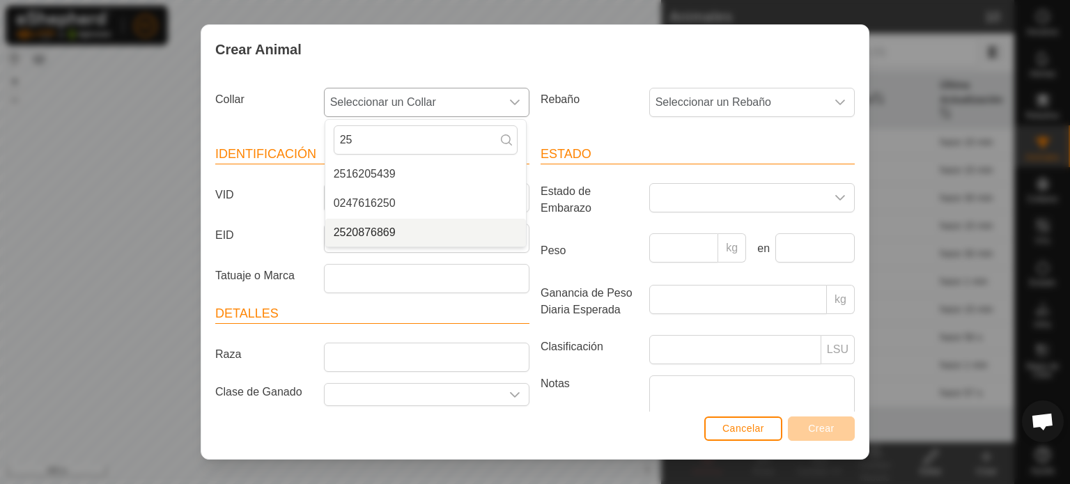
type input "25"
click at [373, 231] on li "2520876869" at bounding box center [425, 233] width 201 height 28
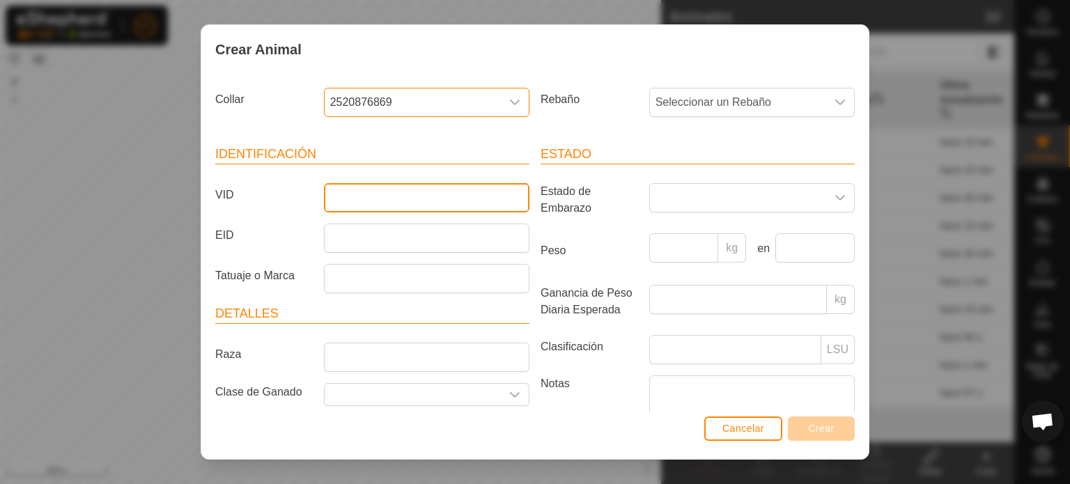
click at [337, 198] on input "VID" at bounding box center [426, 197] width 205 height 29
type input "2700"
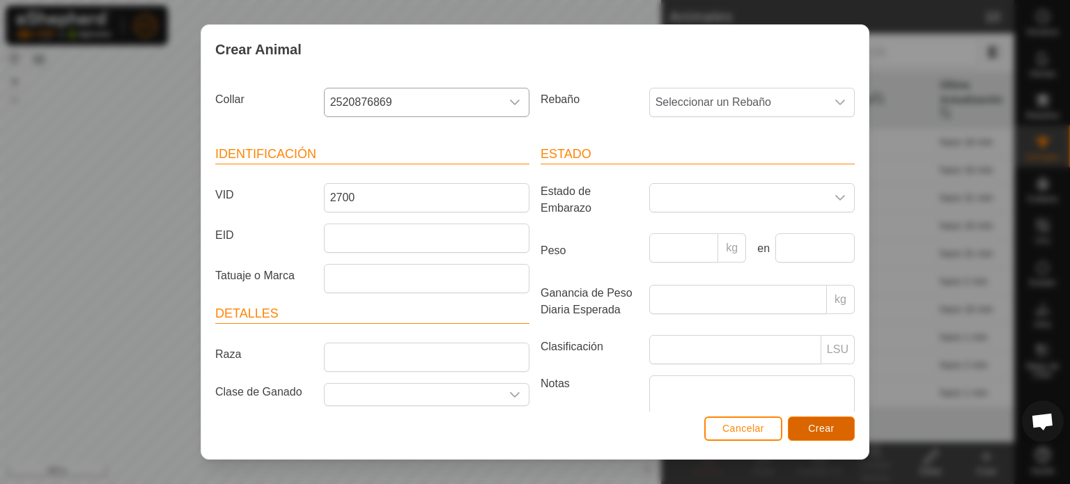
click at [845, 431] on button "Crear" at bounding box center [821, 428] width 67 height 24
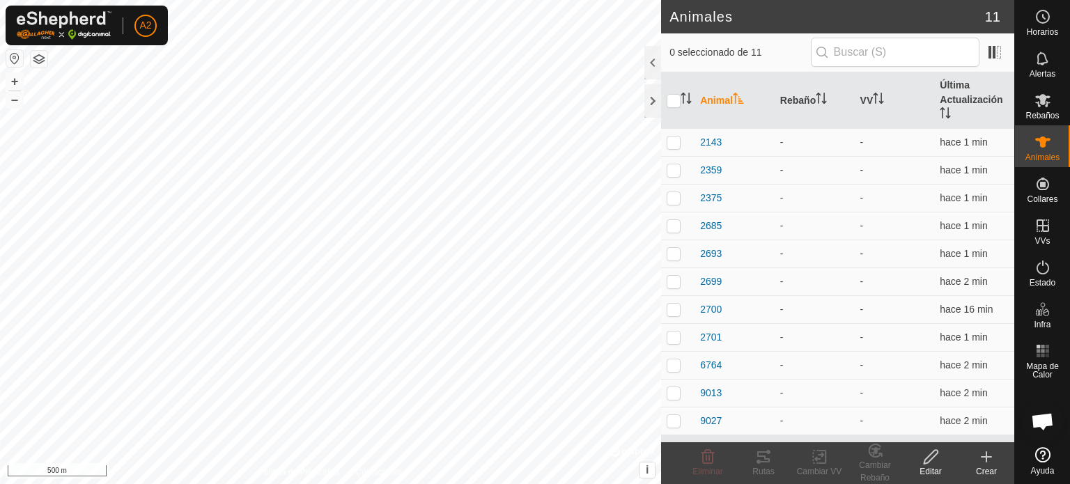
click at [981, 452] on icon at bounding box center [986, 457] width 17 height 17
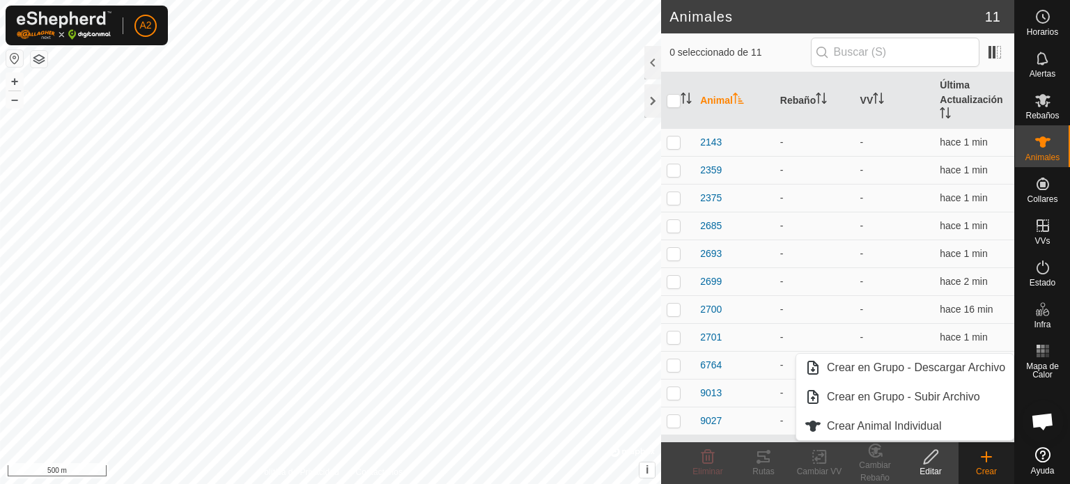
click at [981, 452] on icon at bounding box center [986, 457] width 17 height 17
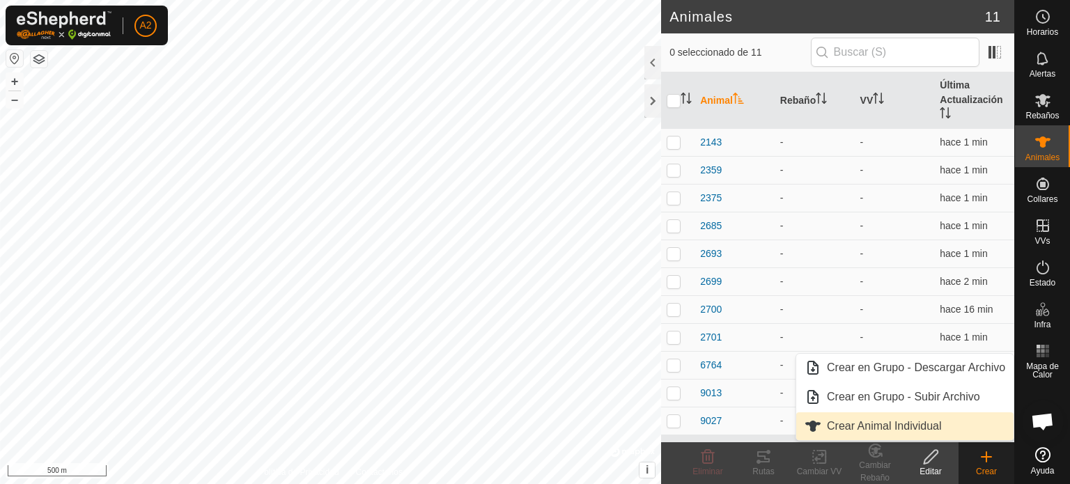
click at [919, 428] on link "Crear Animal Individual" at bounding box center [904, 426] width 217 height 28
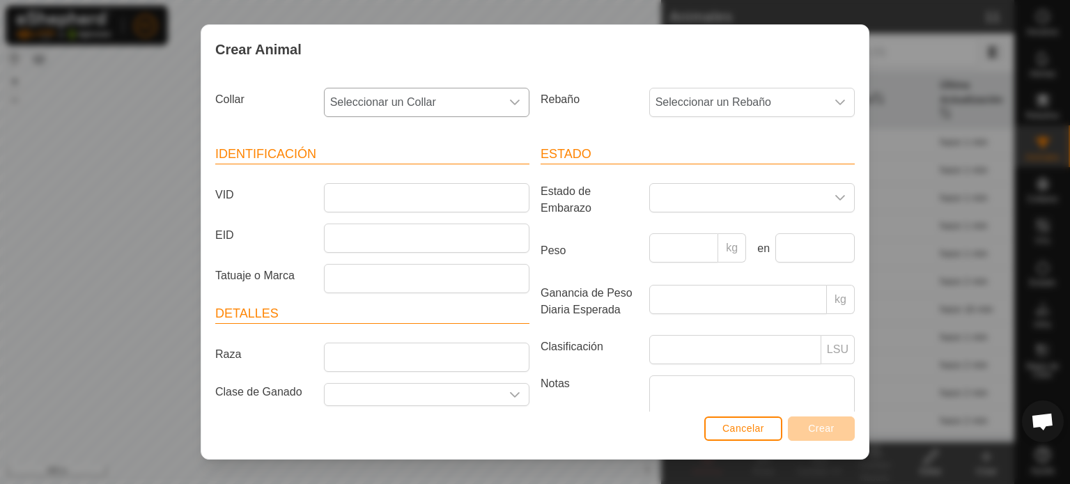
click at [504, 95] on div "dropdown trigger" at bounding box center [515, 102] width 28 height 28
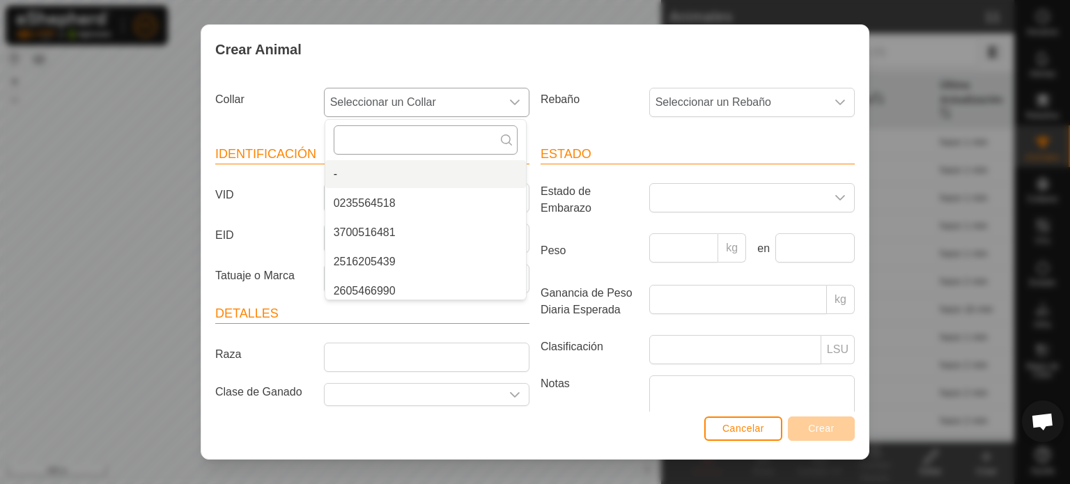
click at [364, 139] on input "text" at bounding box center [426, 139] width 184 height 29
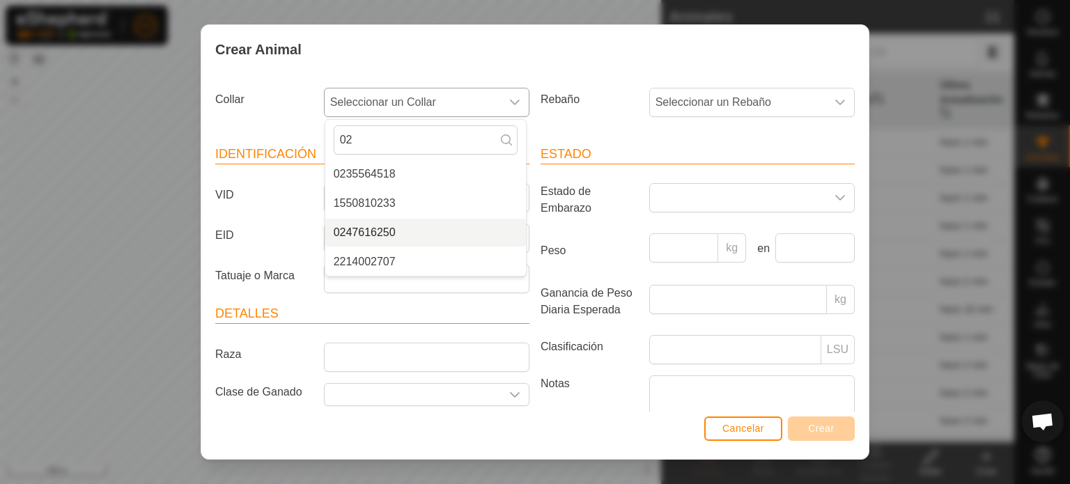
type input "02"
click at [364, 231] on li "0247616250" at bounding box center [425, 233] width 201 height 28
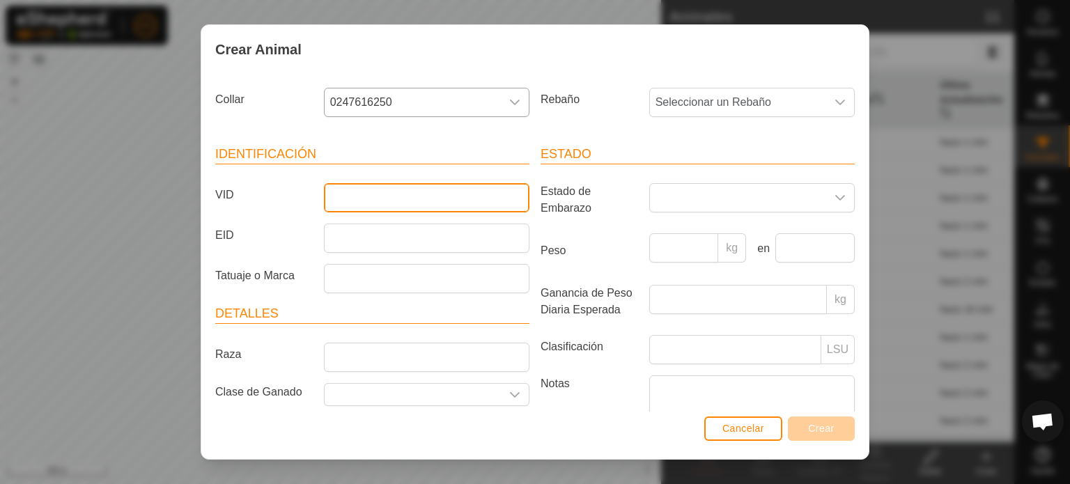
click at [357, 200] on input "VID" at bounding box center [426, 197] width 205 height 29
type input "2368"
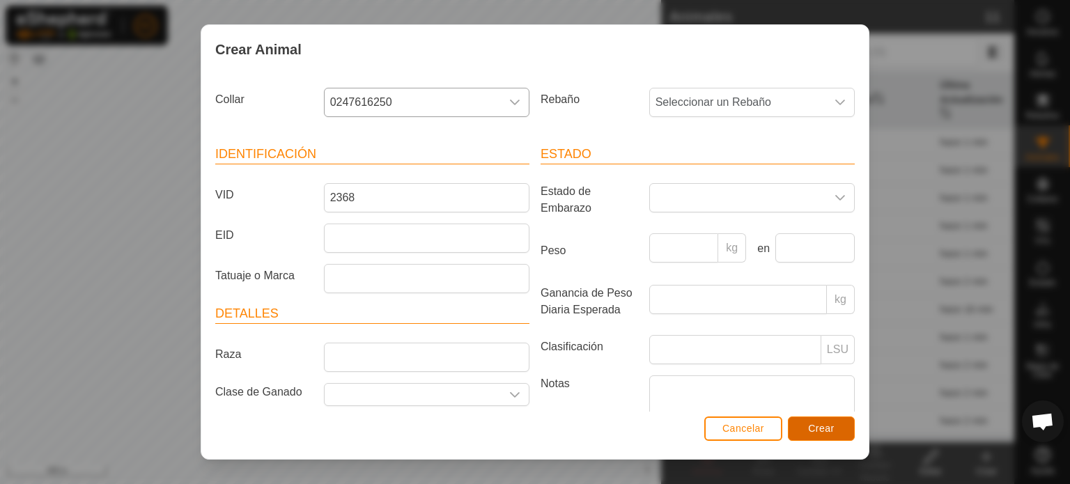
click at [821, 431] on span "Crear" at bounding box center [821, 428] width 26 height 11
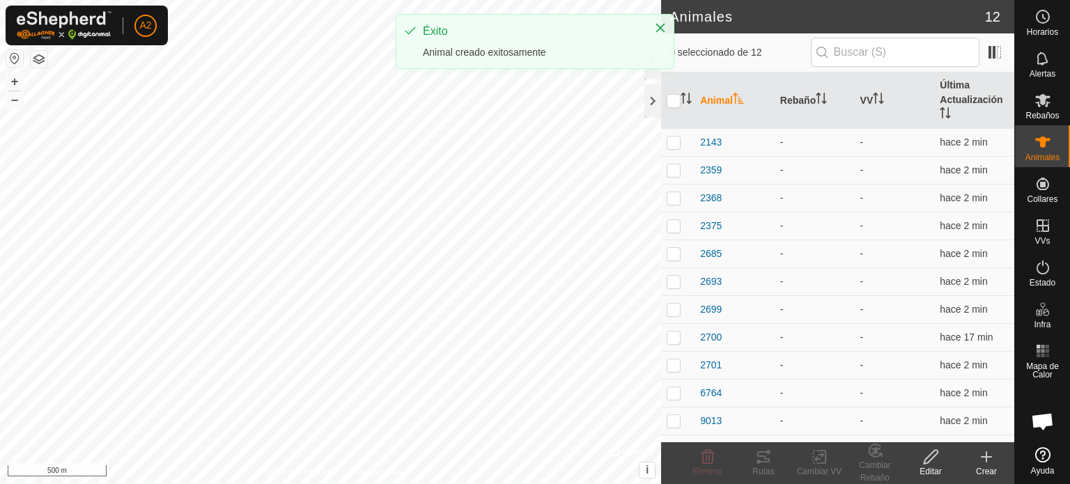
click at [989, 459] on icon at bounding box center [986, 457] width 17 height 17
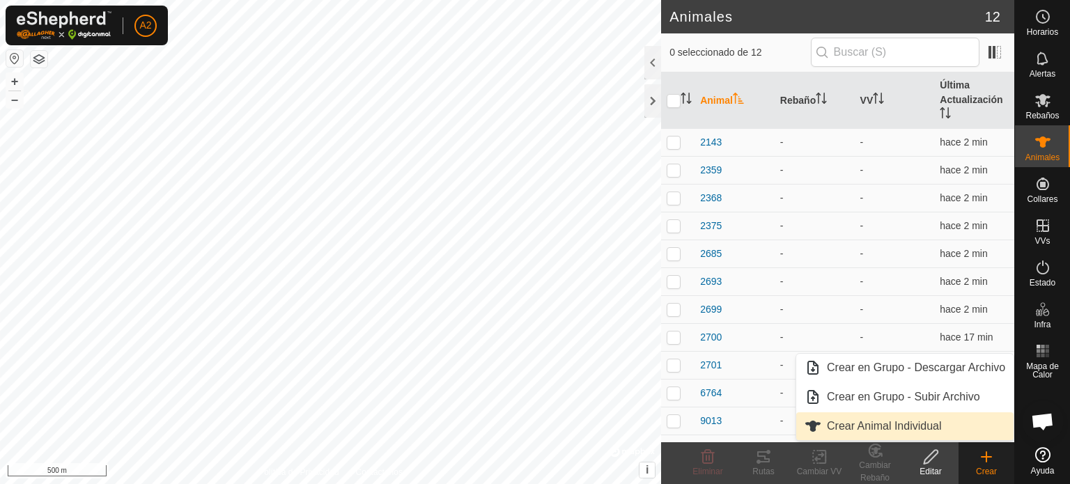
click at [917, 430] on link "Crear Animal Individual" at bounding box center [904, 426] width 217 height 28
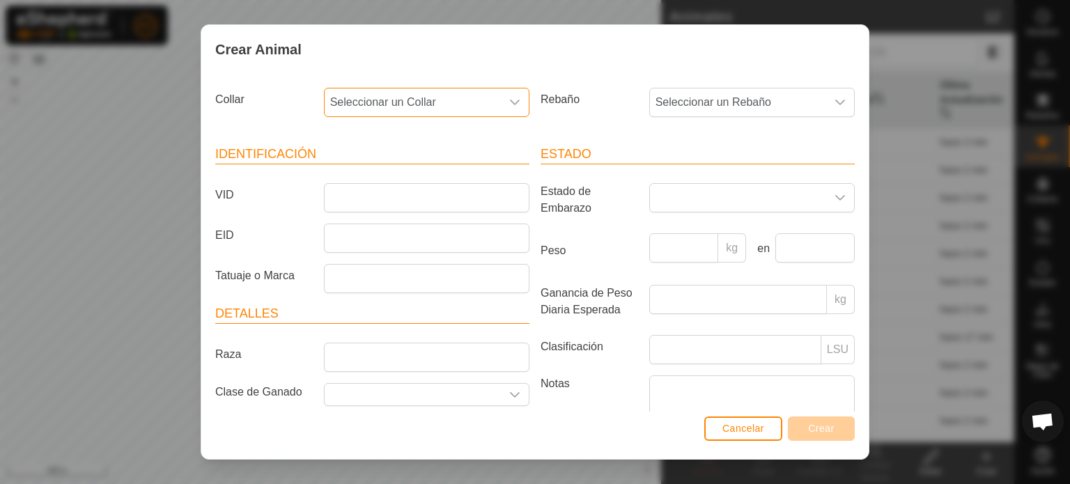
click at [390, 104] on span "Seleccionar un Collar" at bounding box center [413, 102] width 176 height 28
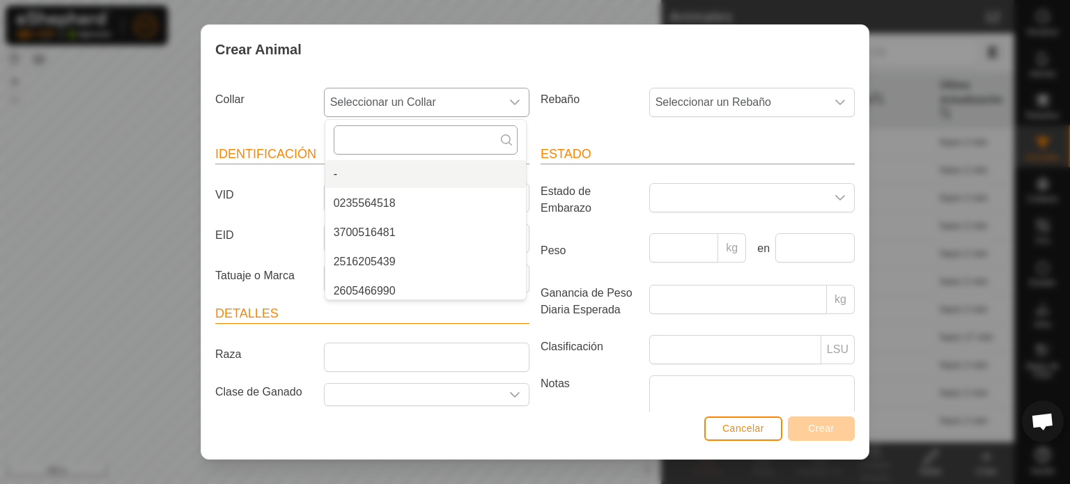
click at [359, 132] on input "text" at bounding box center [426, 139] width 184 height 29
type input "13"
click at [358, 173] on li "1353930742" at bounding box center [425, 174] width 201 height 28
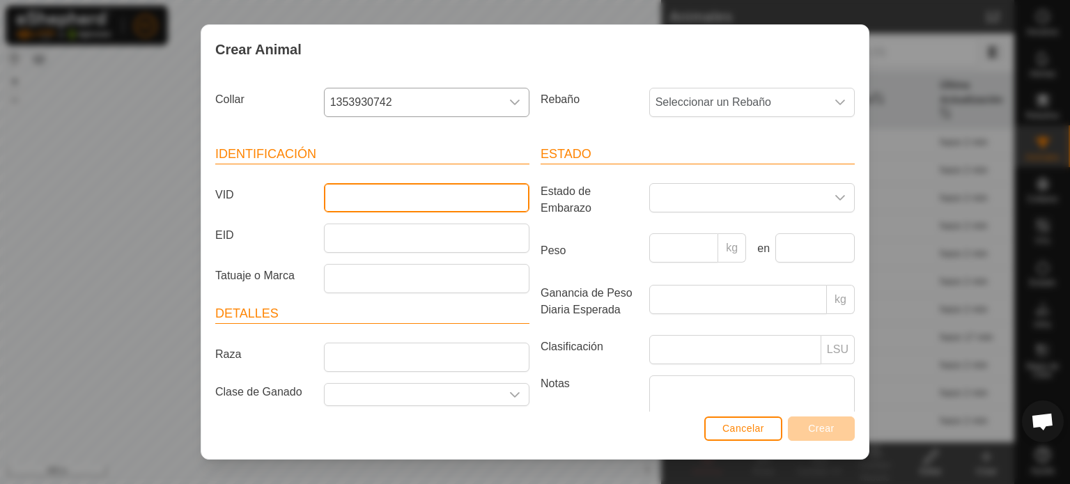
click at [335, 190] on input "VID" at bounding box center [426, 197] width 205 height 29
type input "2679"
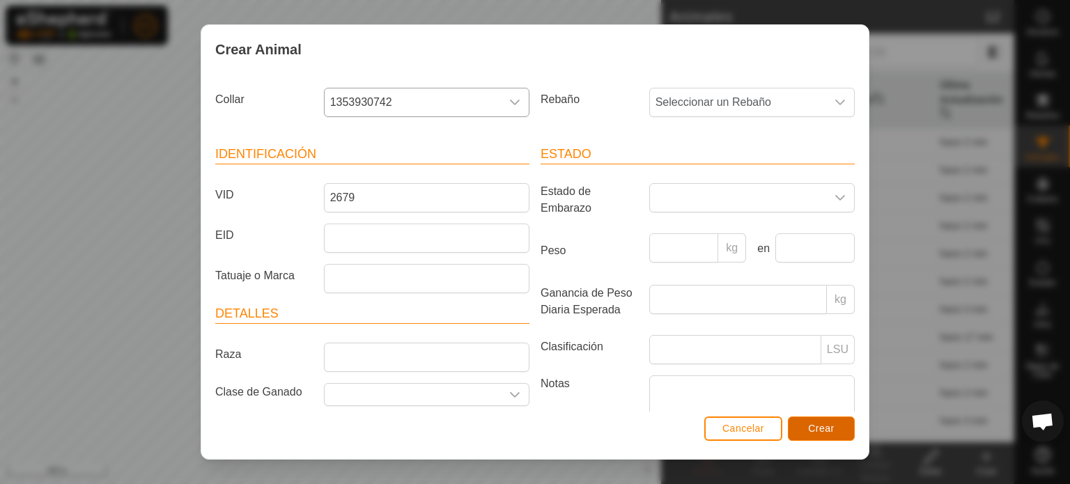
click at [817, 428] on span "Crear" at bounding box center [821, 428] width 26 height 11
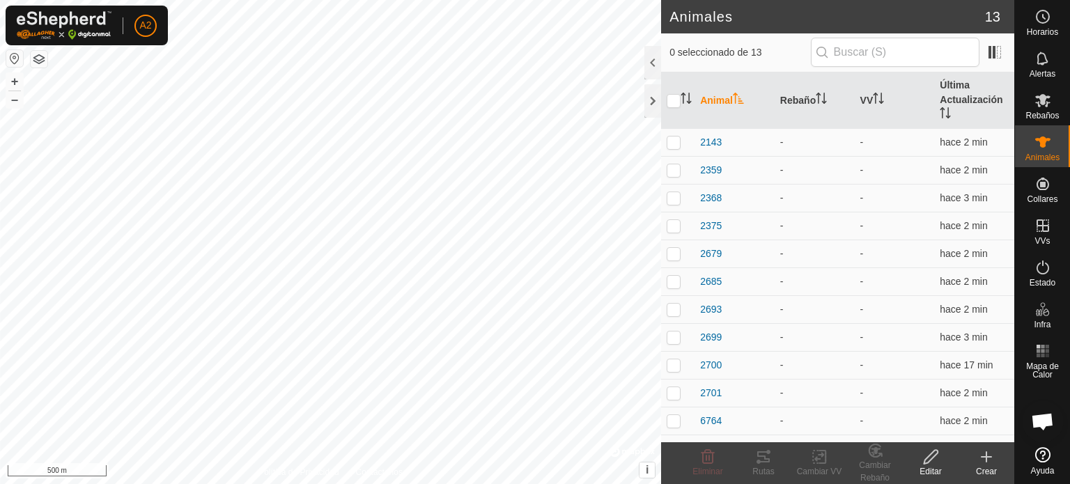
click at [989, 462] on icon at bounding box center [986, 457] width 17 height 17
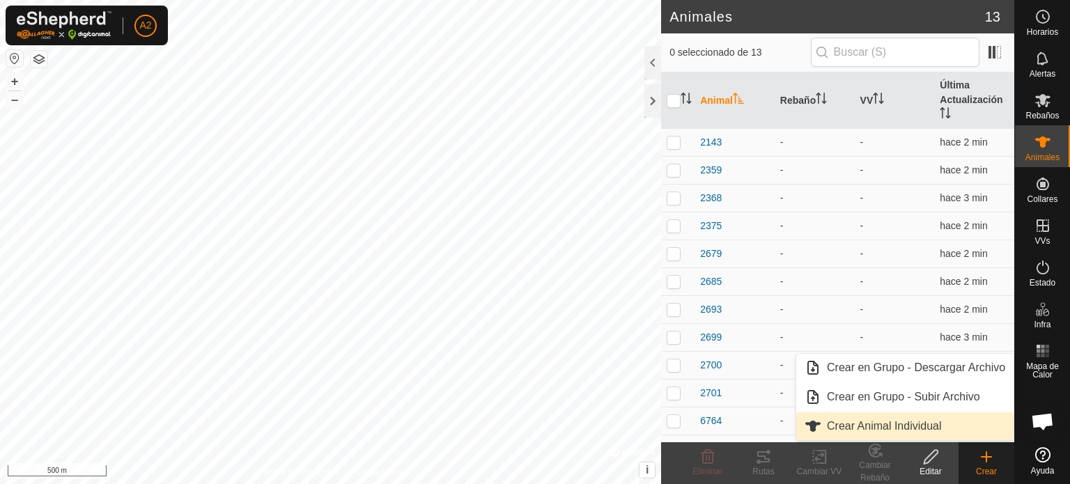
click at [891, 428] on link "Crear Animal Individual" at bounding box center [904, 426] width 217 height 28
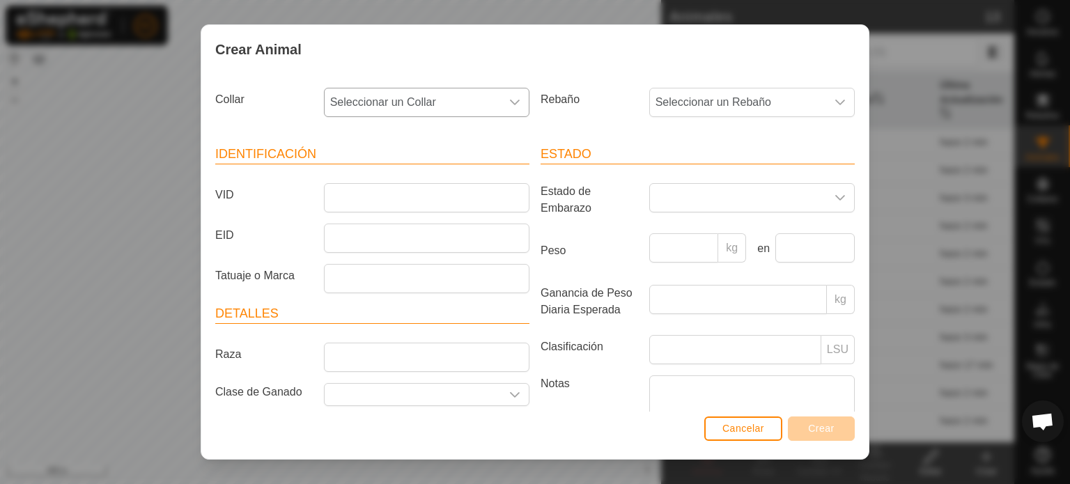
click at [501, 102] on div "dropdown trigger" at bounding box center [515, 102] width 28 height 28
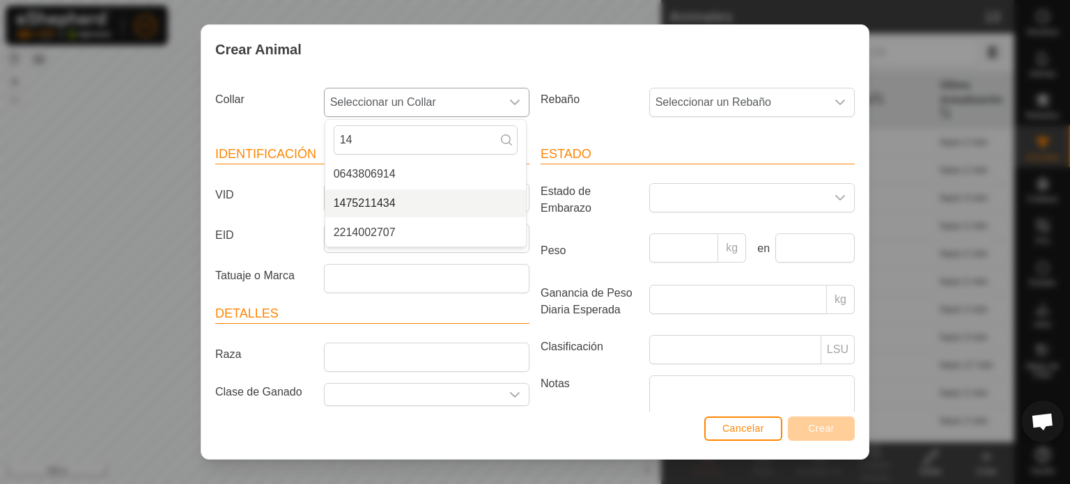
type input "14"
click at [373, 207] on li "1475211434" at bounding box center [425, 203] width 201 height 28
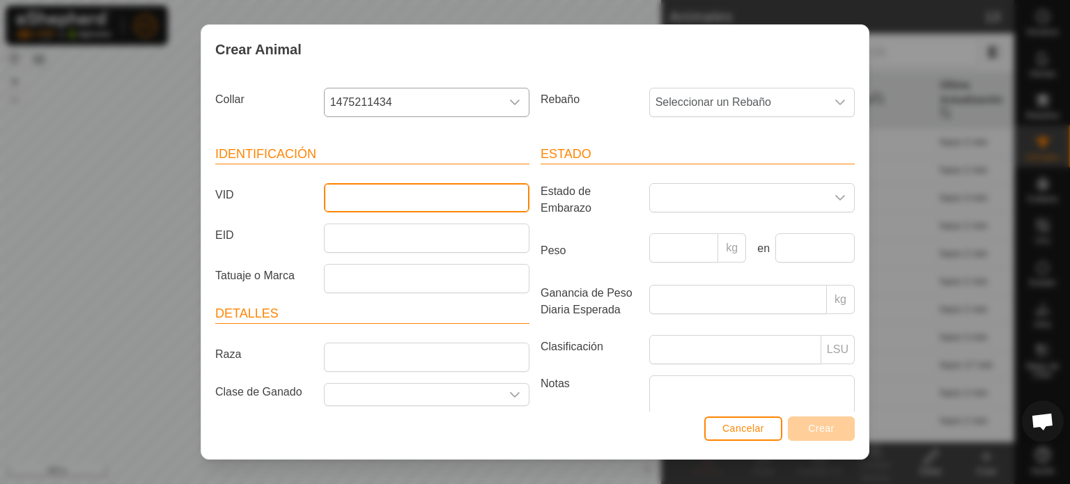
click at [332, 199] on input "VID" at bounding box center [426, 197] width 205 height 29
type input "2684"
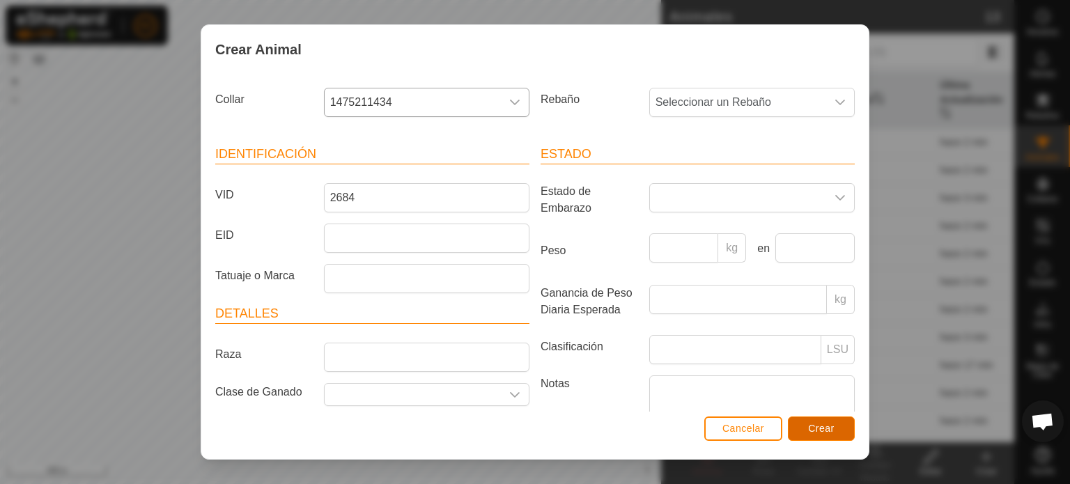
click at [801, 424] on button "Crear" at bounding box center [821, 428] width 67 height 24
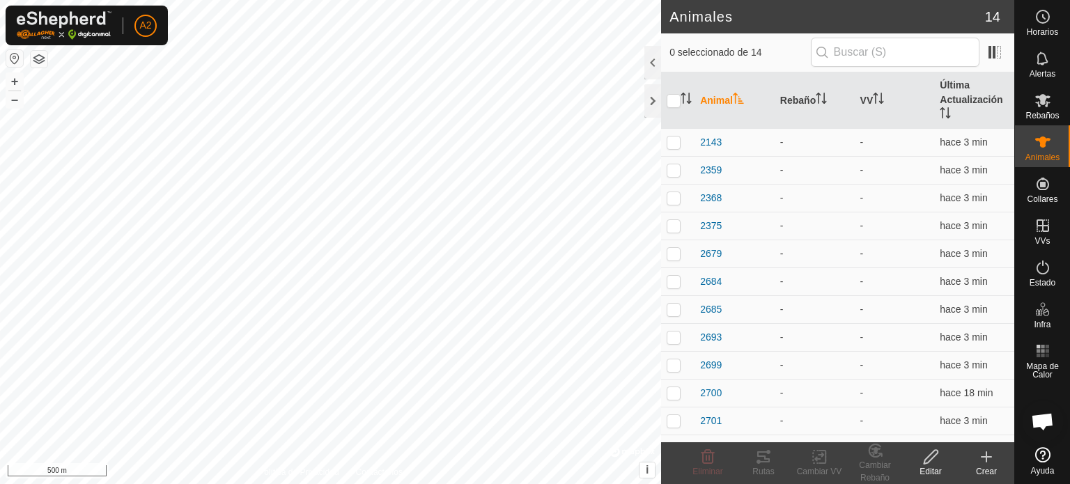
click at [988, 457] on icon at bounding box center [986, 457] width 10 height 0
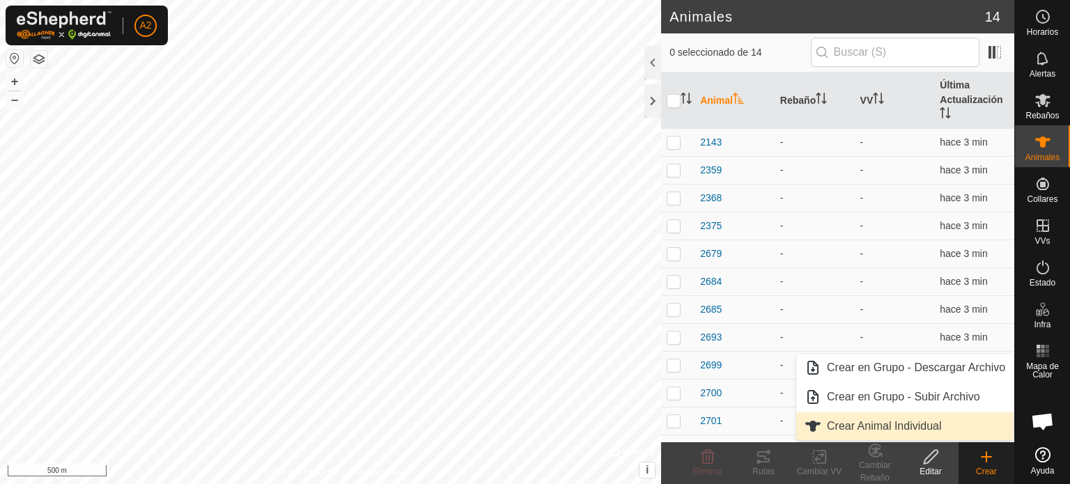
click at [919, 427] on link "Crear Animal Individual" at bounding box center [904, 426] width 217 height 28
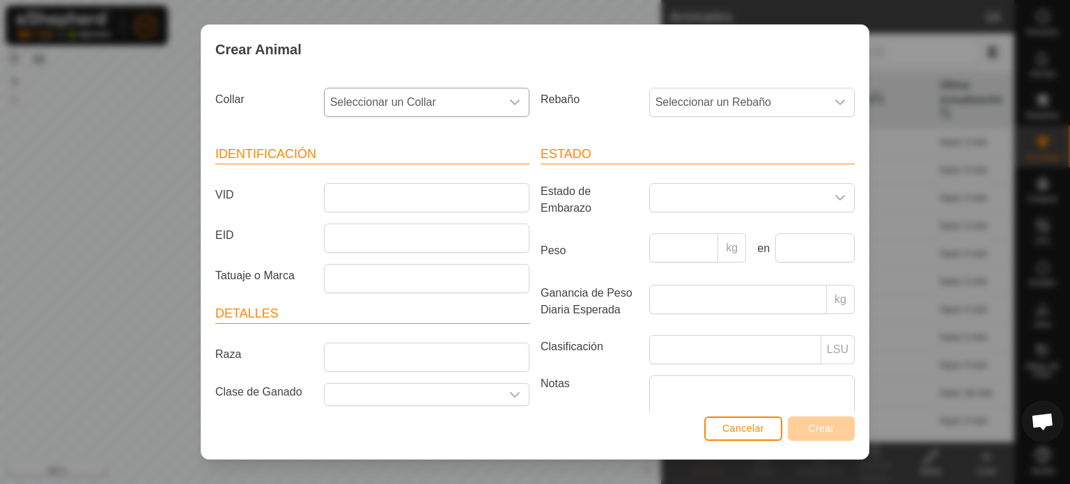
click at [407, 91] on span "Seleccionar un Collar" at bounding box center [413, 102] width 176 height 28
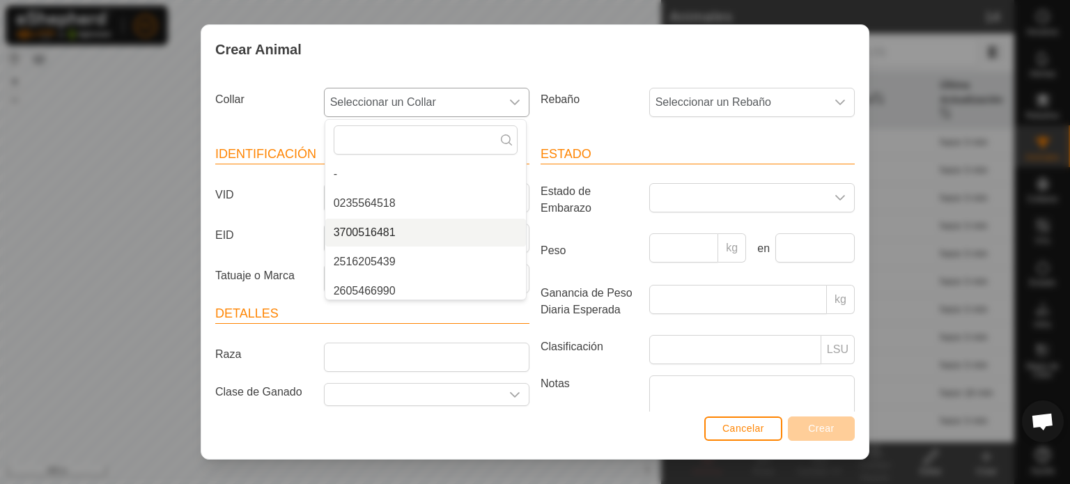
click at [371, 228] on li "3700516481" at bounding box center [425, 233] width 201 height 28
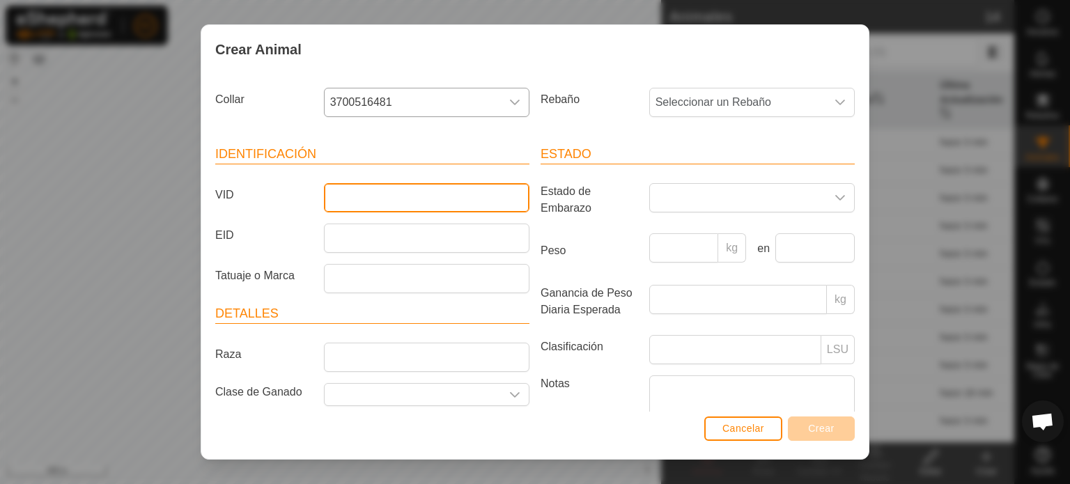
click at [348, 206] on input "VID" at bounding box center [426, 197] width 205 height 29
type input "9011"
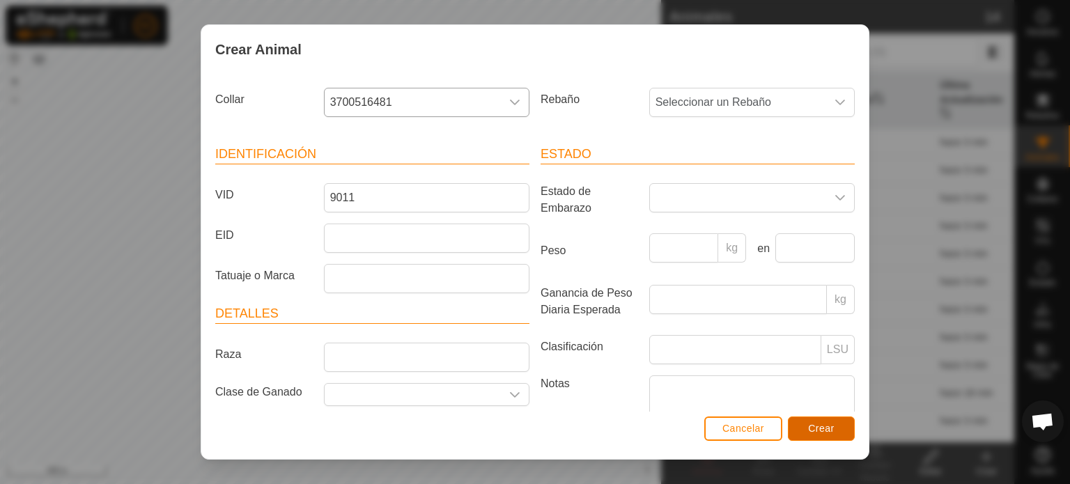
click at [817, 429] on span "Crear" at bounding box center [821, 428] width 26 height 11
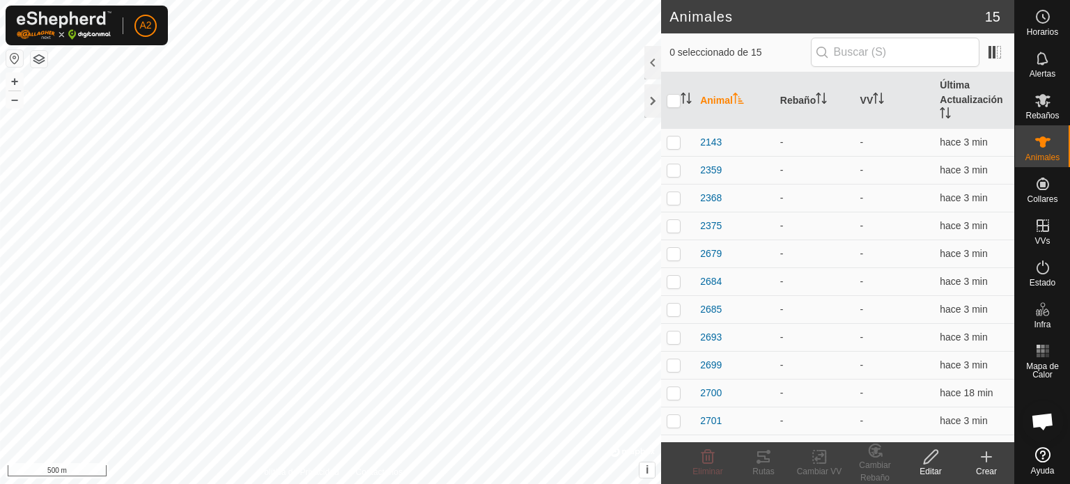
click at [985, 459] on icon at bounding box center [986, 457] width 17 height 17
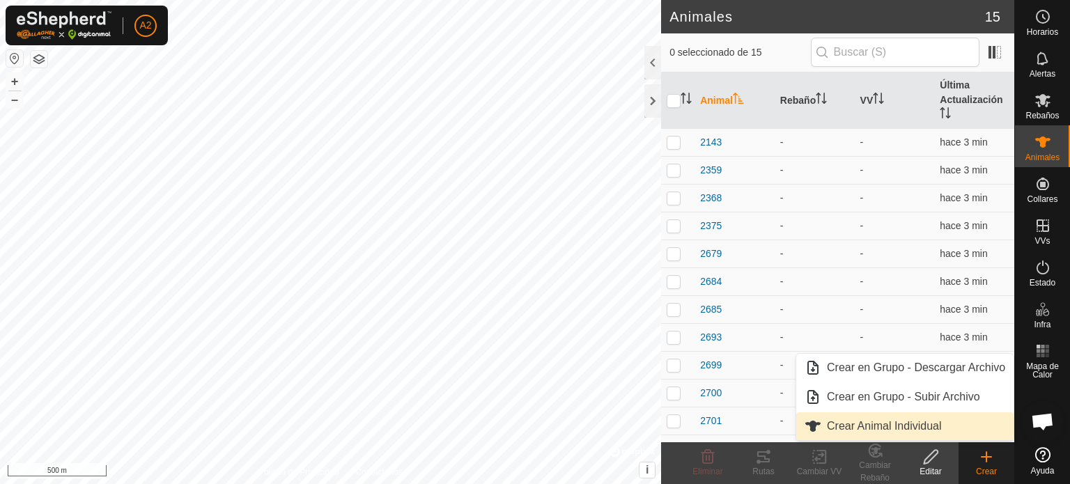
click at [888, 430] on link "Crear Animal Individual" at bounding box center [904, 426] width 217 height 28
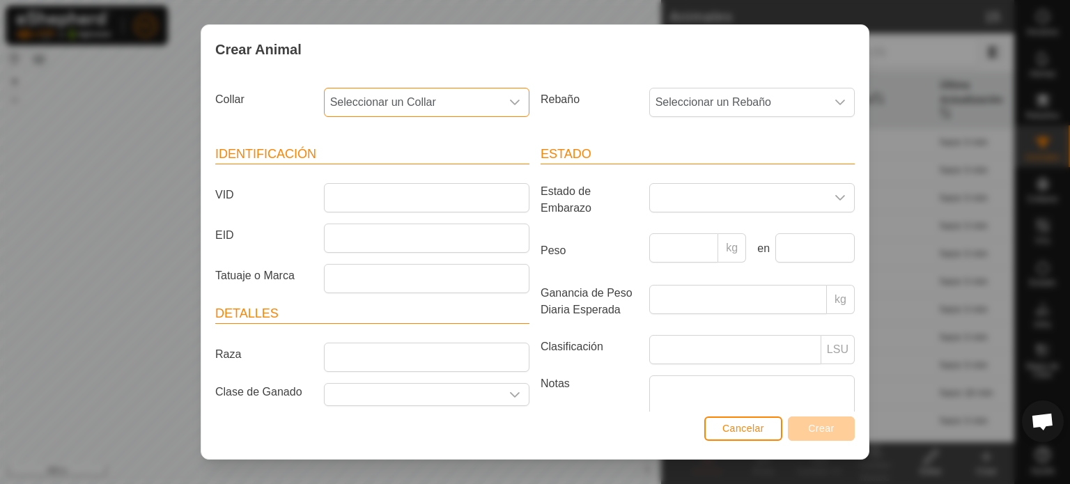
click at [492, 104] on span "Seleccionar un Collar" at bounding box center [413, 102] width 176 height 28
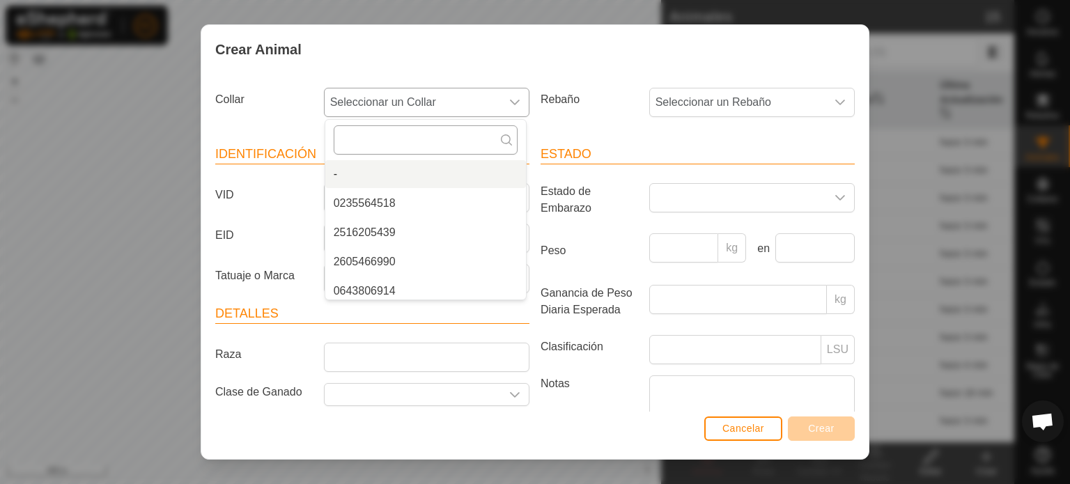
click at [344, 142] on input "text" at bounding box center [426, 139] width 184 height 29
type input "24"
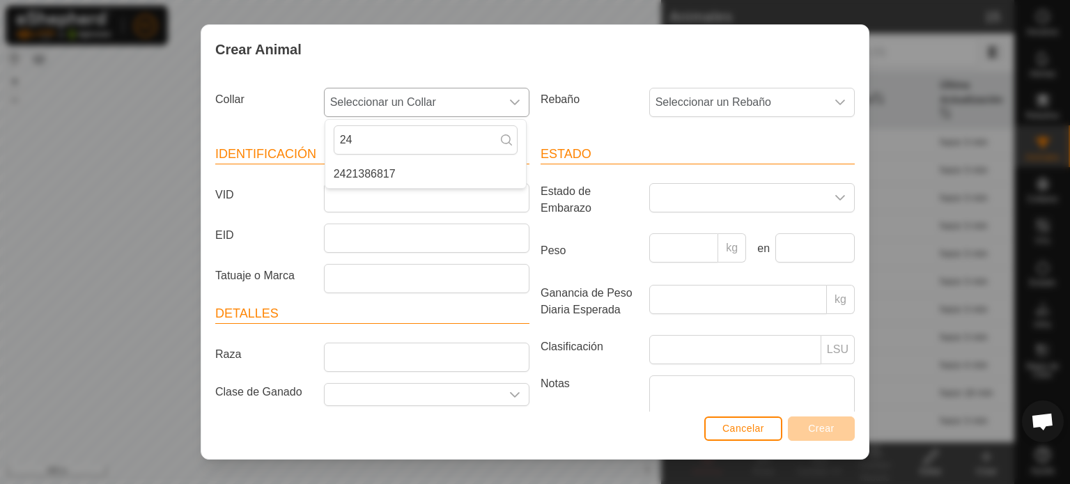
click at [348, 173] on li "2421386817" at bounding box center [425, 174] width 201 height 28
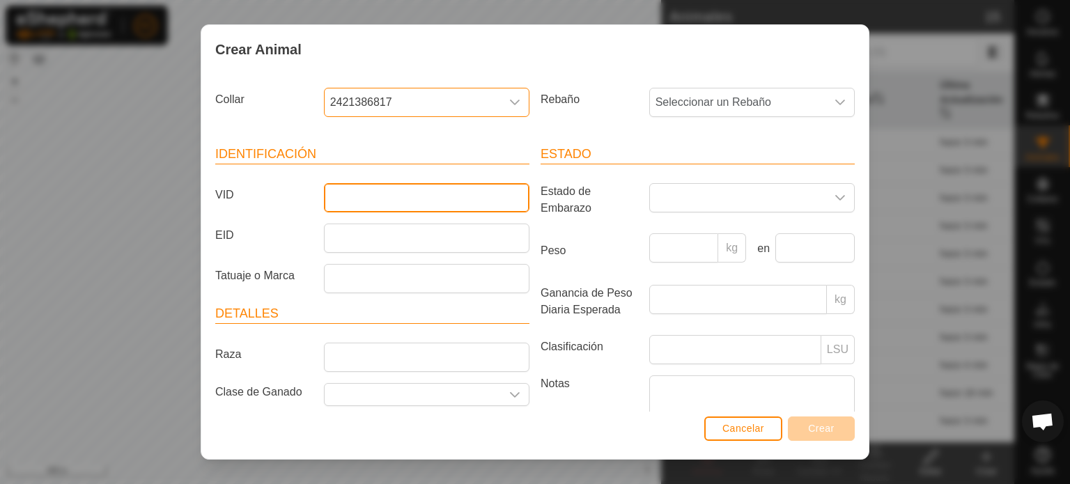
click at [333, 196] on input "VID" at bounding box center [426, 197] width 205 height 29
type input "9019"
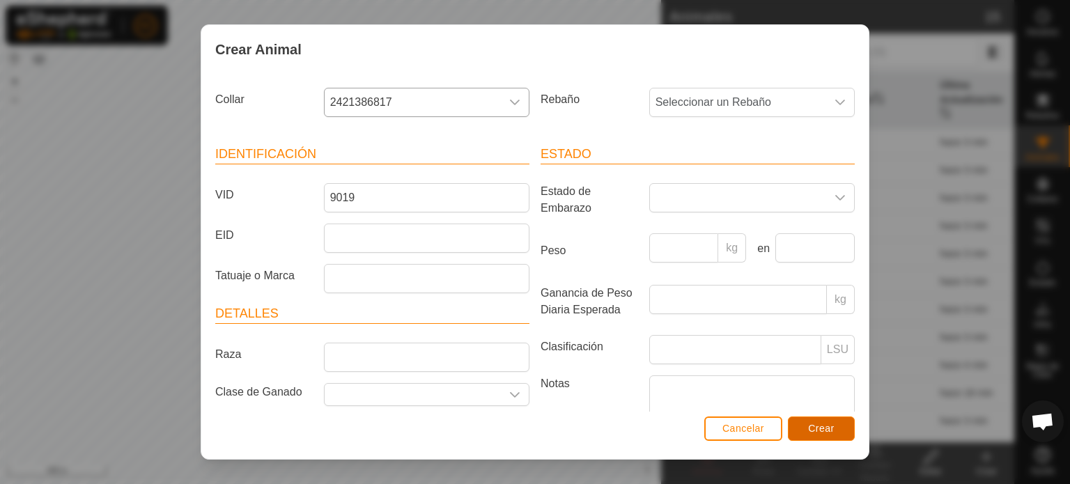
click at [818, 426] on span "Crear" at bounding box center [821, 428] width 26 height 11
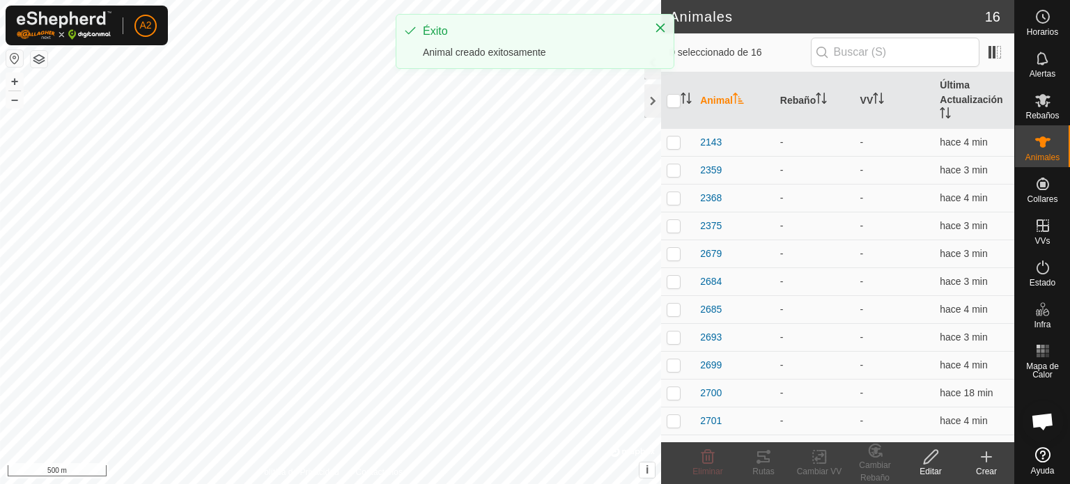
click at [992, 464] on icon at bounding box center [986, 457] width 17 height 17
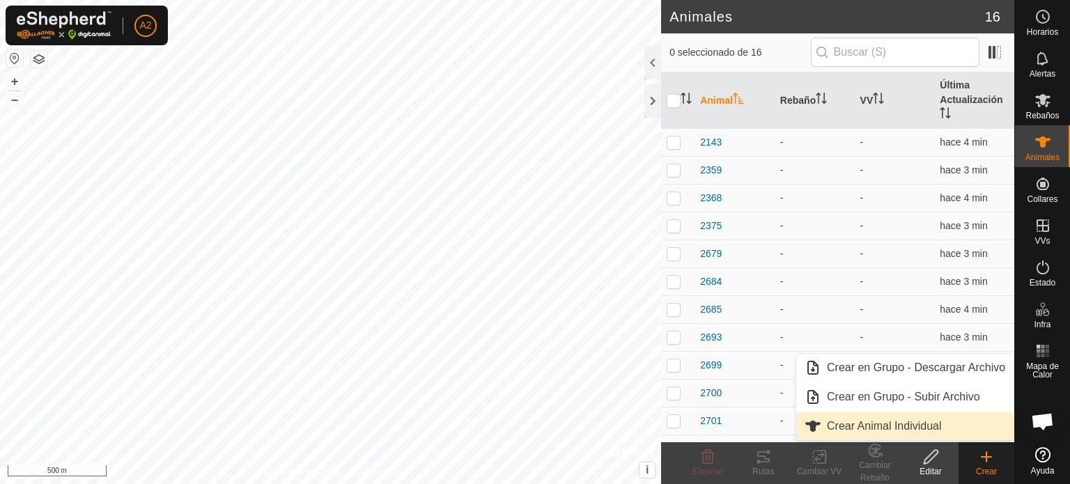
click at [886, 424] on link "Crear Animal Individual" at bounding box center [904, 426] width 217 height 28
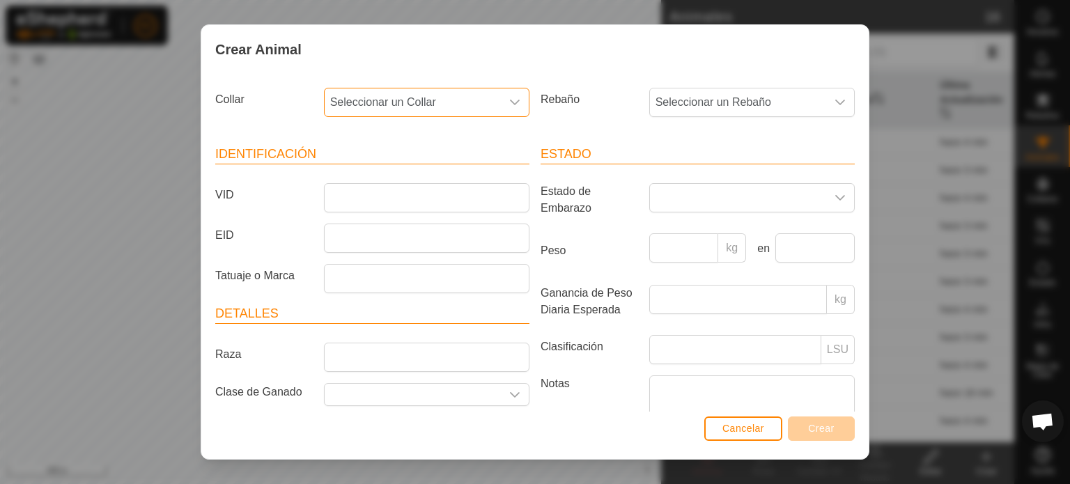
click at [454, 100] on span "Seleccionar un Collar" at bounding box center [413, 102] width 176 height 28
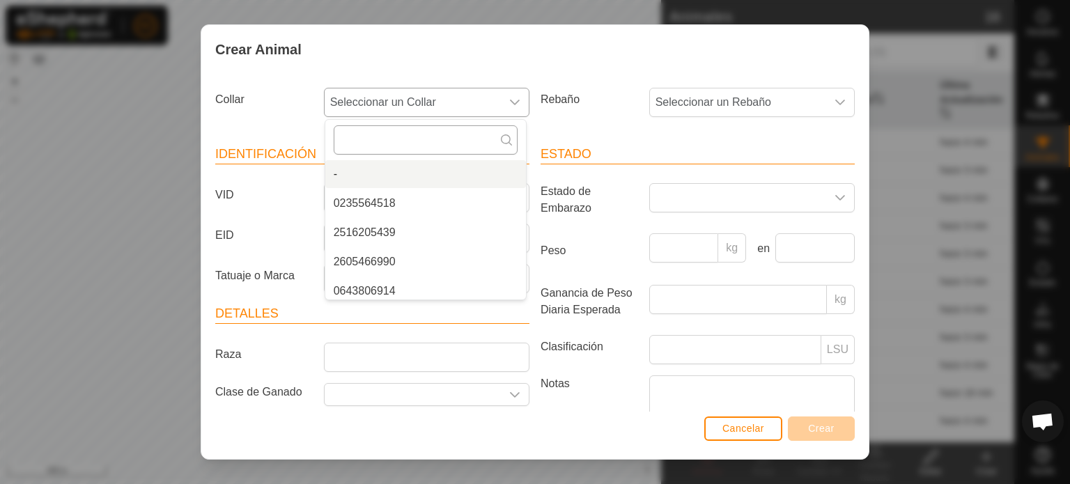
click at [357, 147] on input "text" at bounding box center [426, 139] width 184 height 29
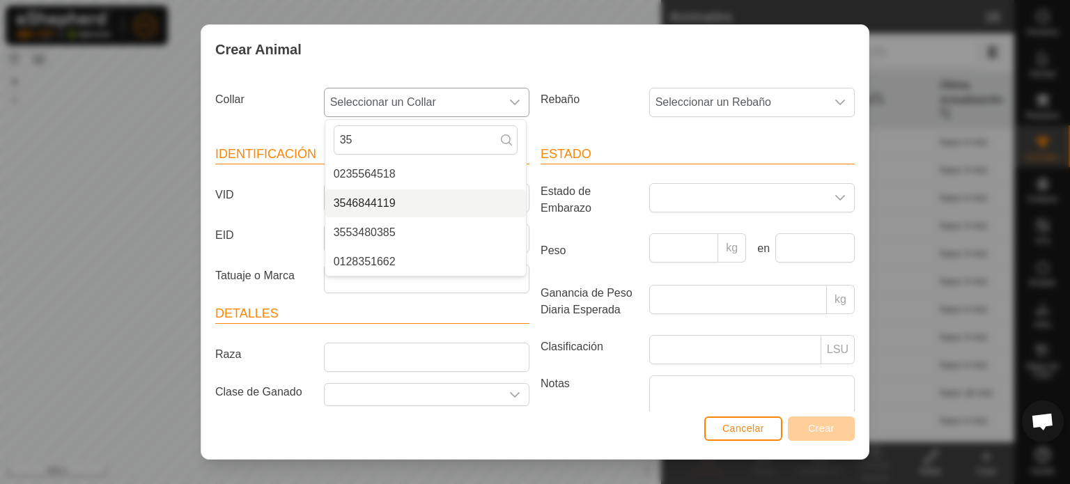
type input "35"
click at [351, 203] on li "3546844119" at bounding box center [425, 203] width 201 height 28
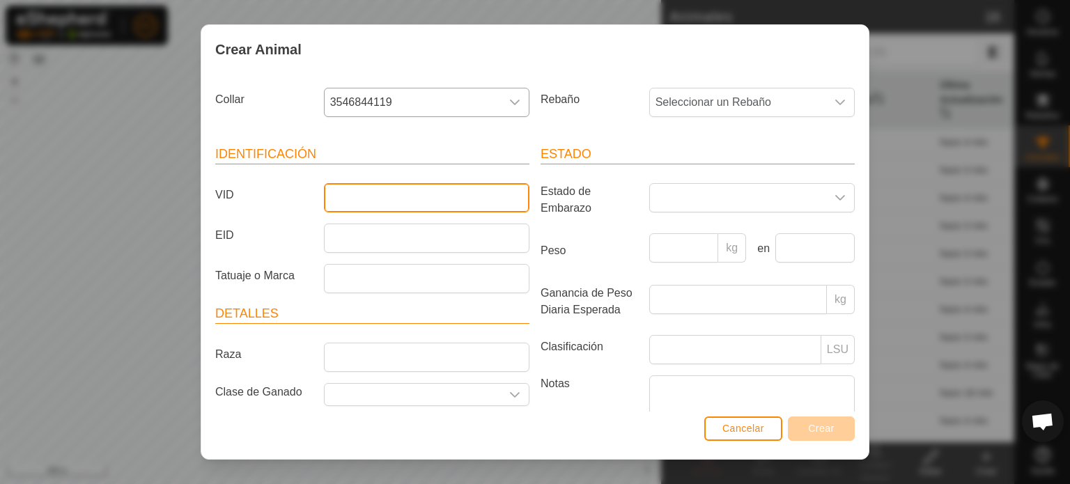
click at [345, 203] on input "VID" at bounding box center [426, 197] width 205 height 29
type input "2374"
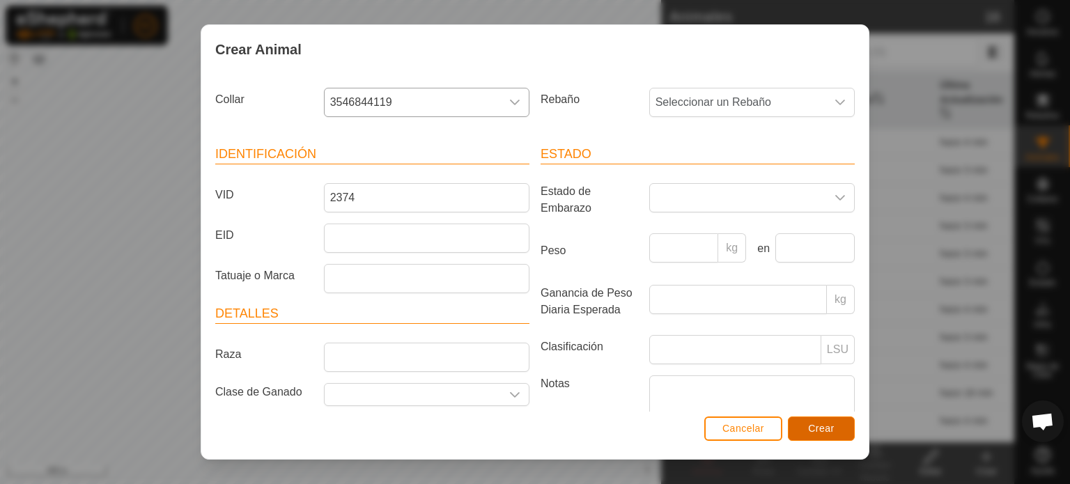
click at [802, 437] on button "Crear" at bounding box center [821, 428] width 67 height 24
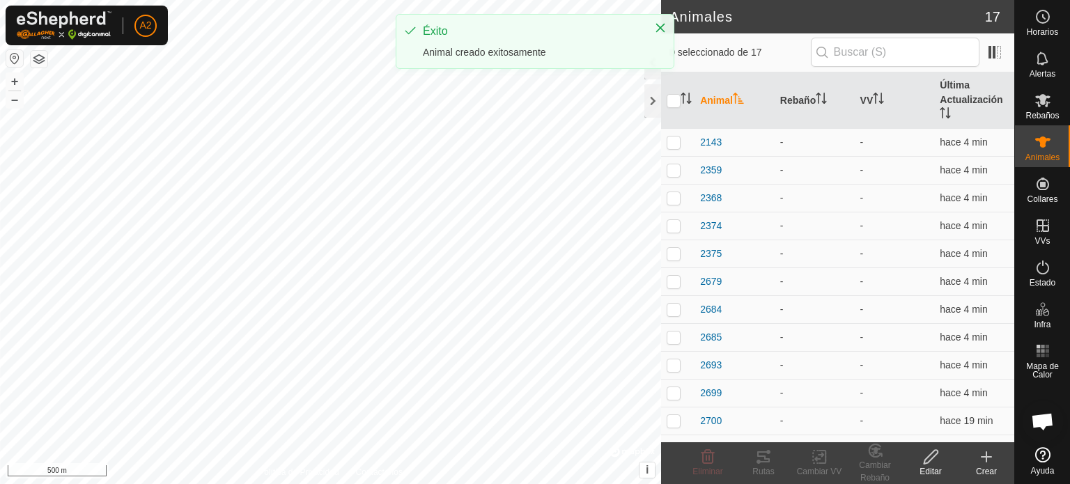
click at [989, 460] on icon at bounding box center [986, 457] width 17 height 17
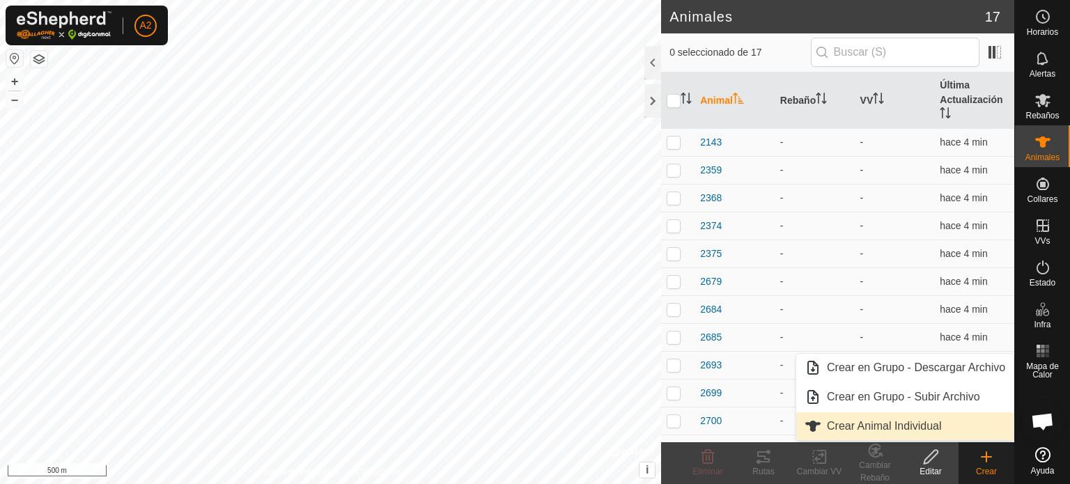
click at [906, 431] on link "Crear Animal Individual" at bounding box center [904, 426] width 217 height 28
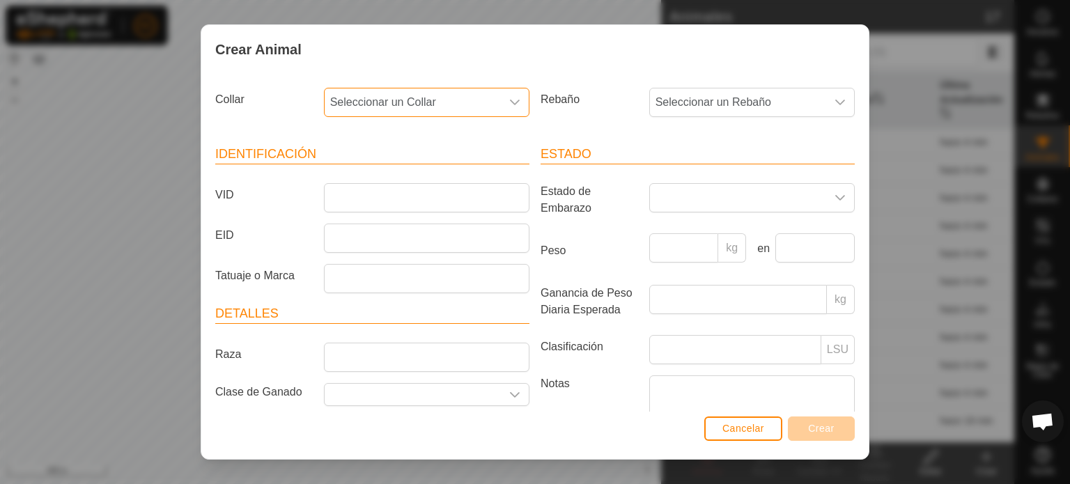
click at [462, 96] on span "Seleccionar un Collar" at bounding box center [413, 102] width 176 height 28
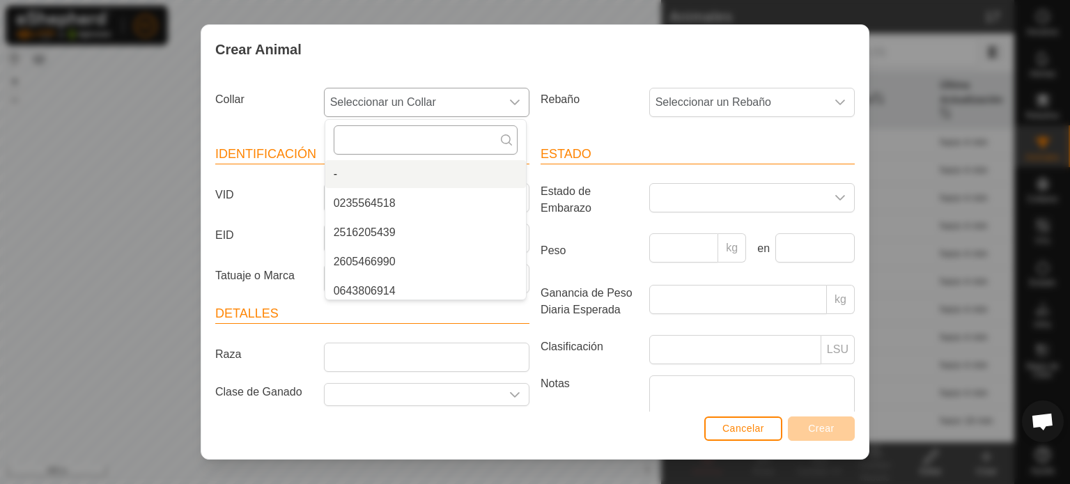
click at [337, 146] on input "text" at bounding box center [426, 139] width 184 height 29
type input "012"
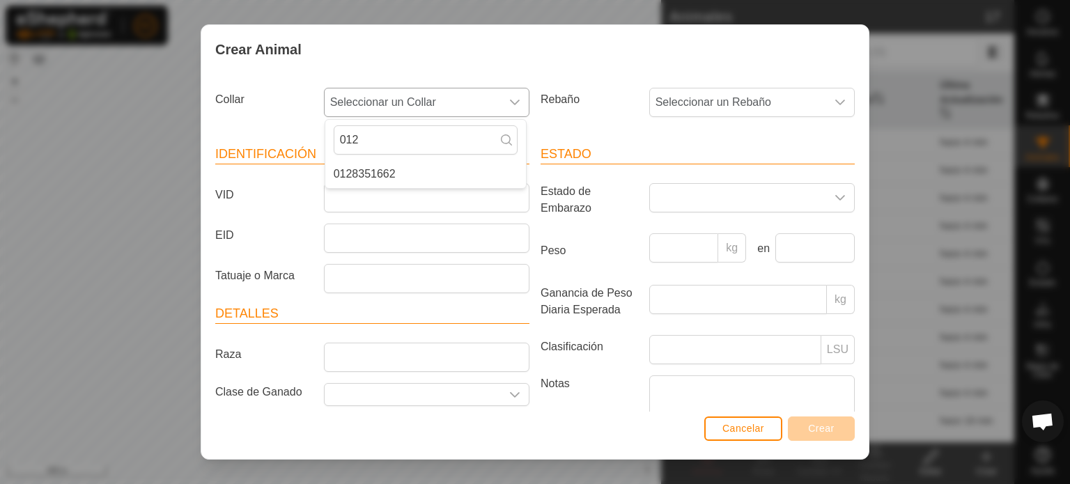
click at [352, 180] on li "0128351662" at bounding box center [425, 174] width 201 height 28
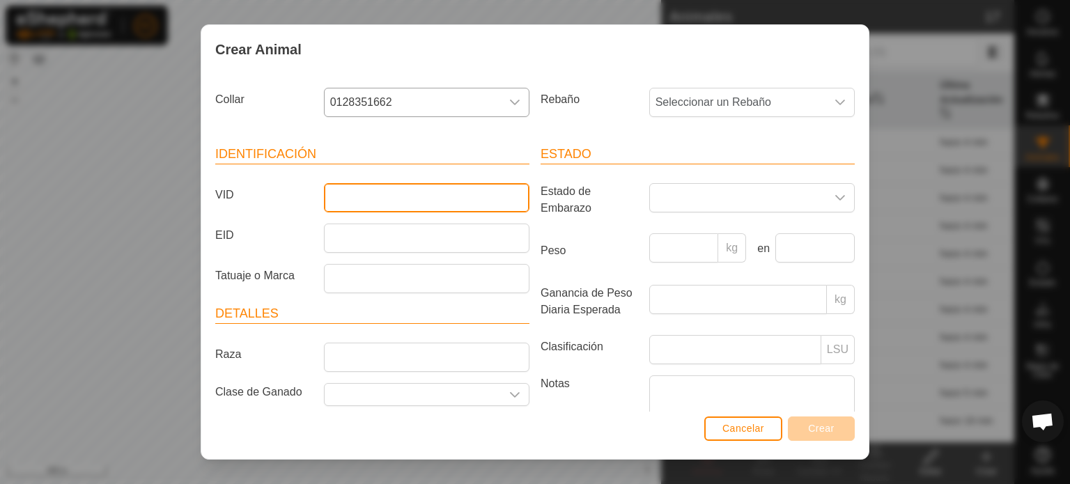
click at [334, 188] on input "VID" at bounding box center [426, 197] width 205 height 29
type input "2377"
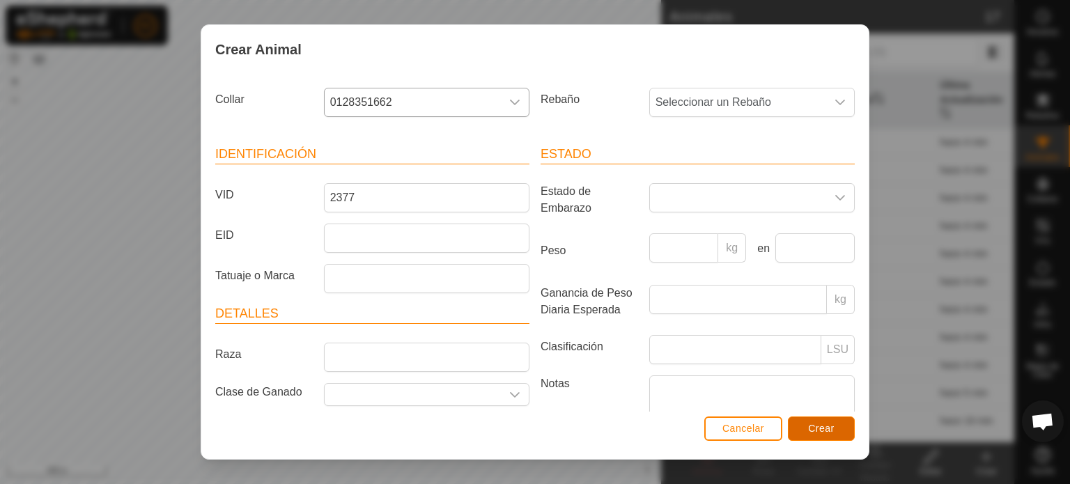
click at [819, 429] on span "Crear" at bounding box center [821, 428] width 26 height 11
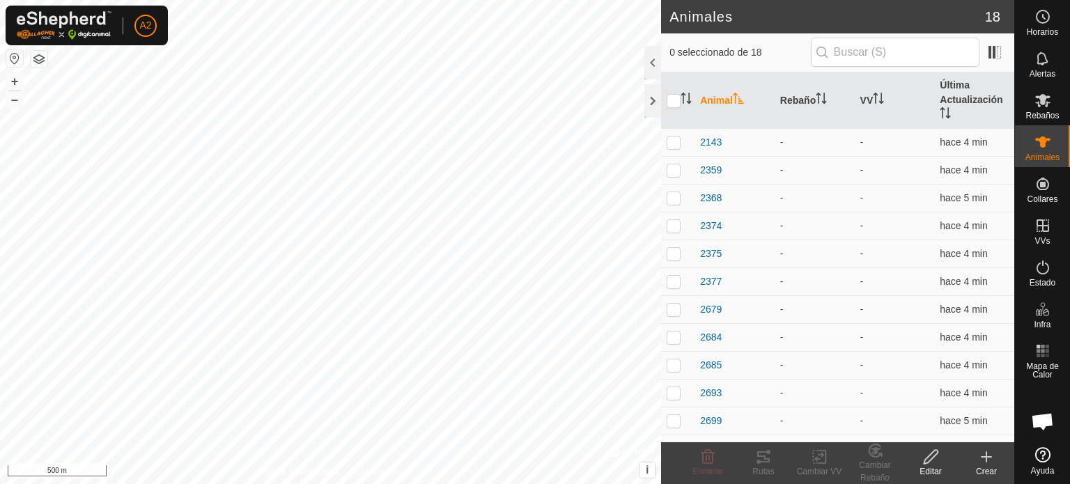
click at [980, 459] on icon at bounding box center [986, 457] width 17 height 17
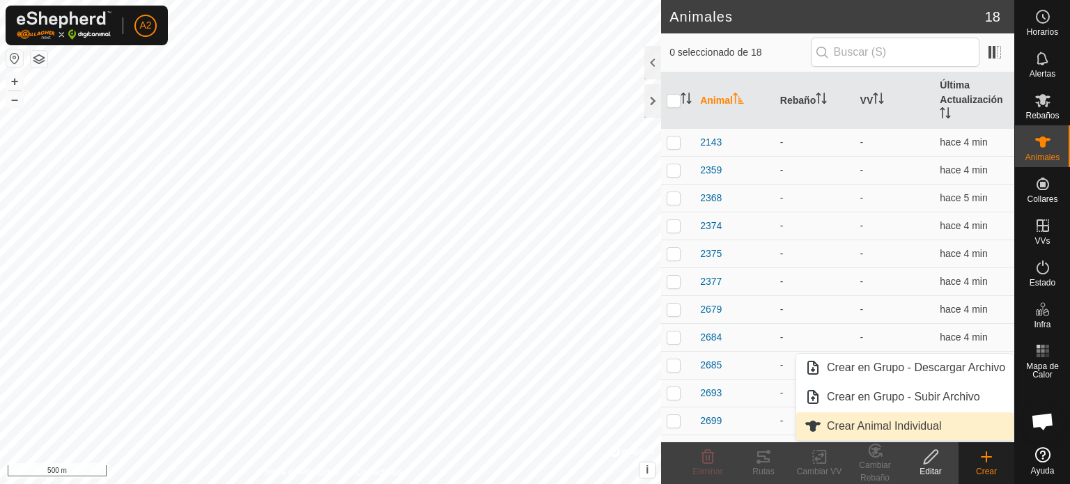
click at [896, 425] on link "Crear Animal Individual" at bounding box center [904, 426] width 217 height 28
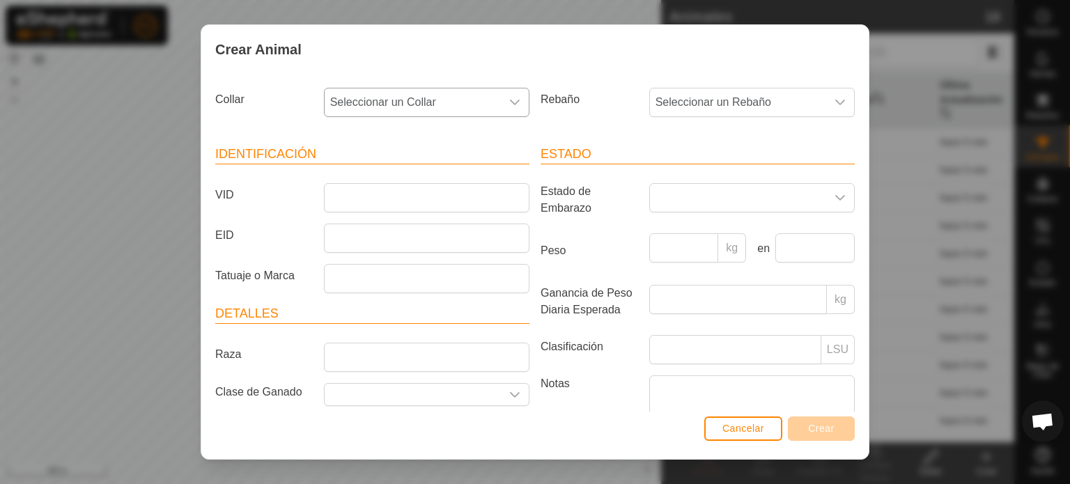
click at [509, 105] on icon "dropdown trigger" at bounding box center [514, 102] width 11 height 11
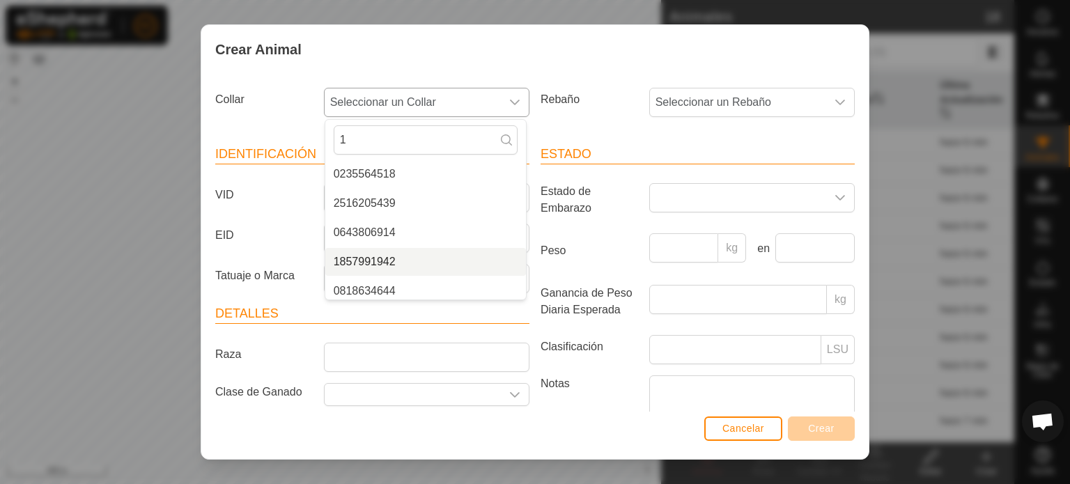
type input "1"
click at [379, 261] on li "1857991942" at bounding box center [425, 262] width 201 height 28
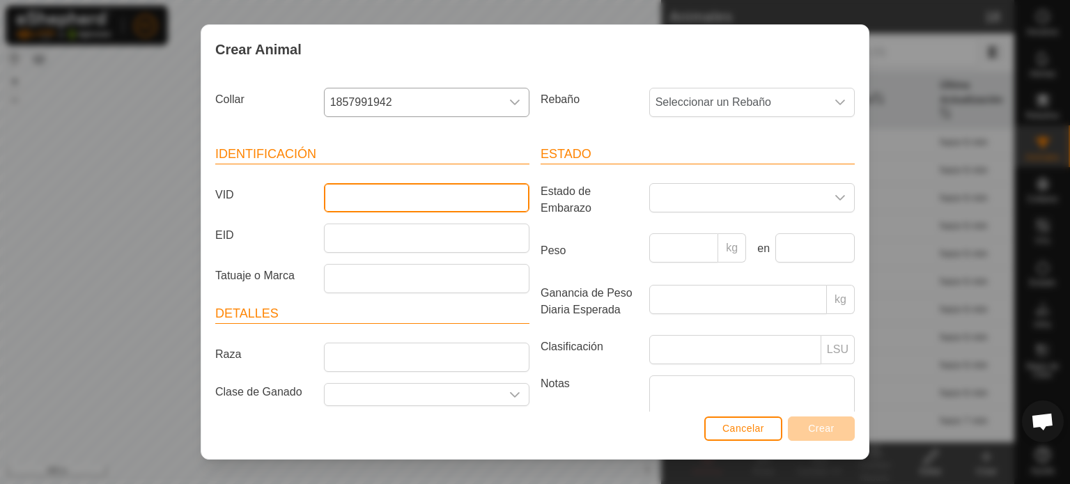
click at [351, 196] on input "VID" at bounding box center [426, 197] width 205 height 29
type input "2683"
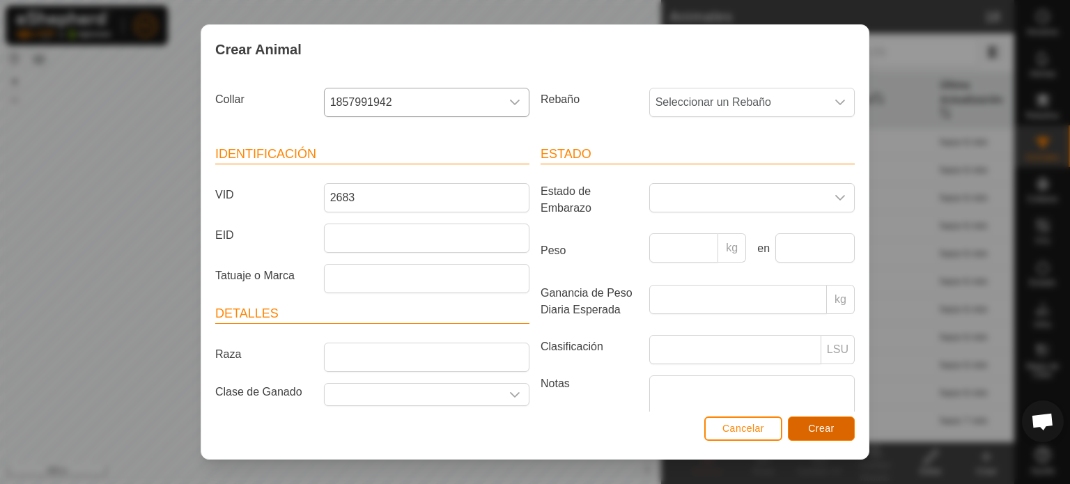
click at [811, 435] on button "Crear" at bounding box center [821, 428] width 67 height 24
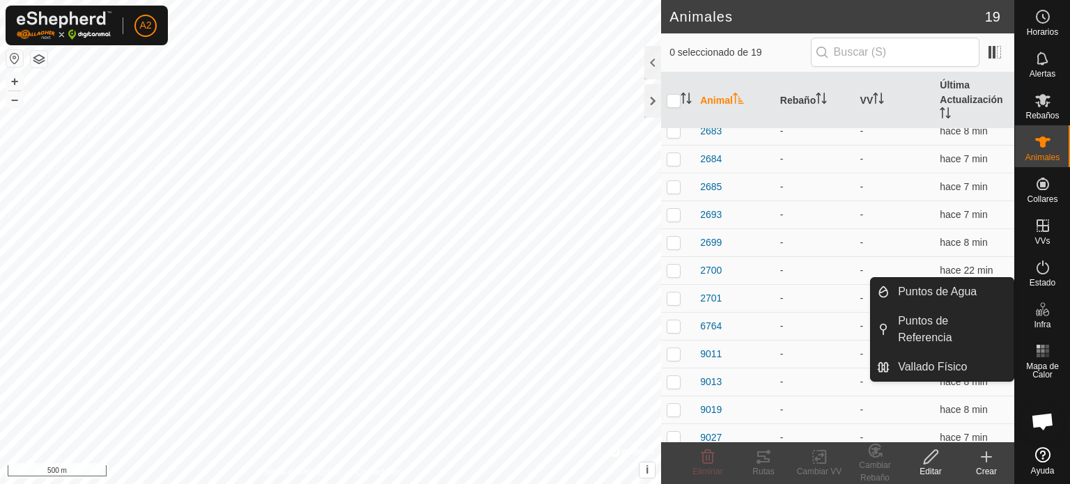
scroll to position [215, 0]
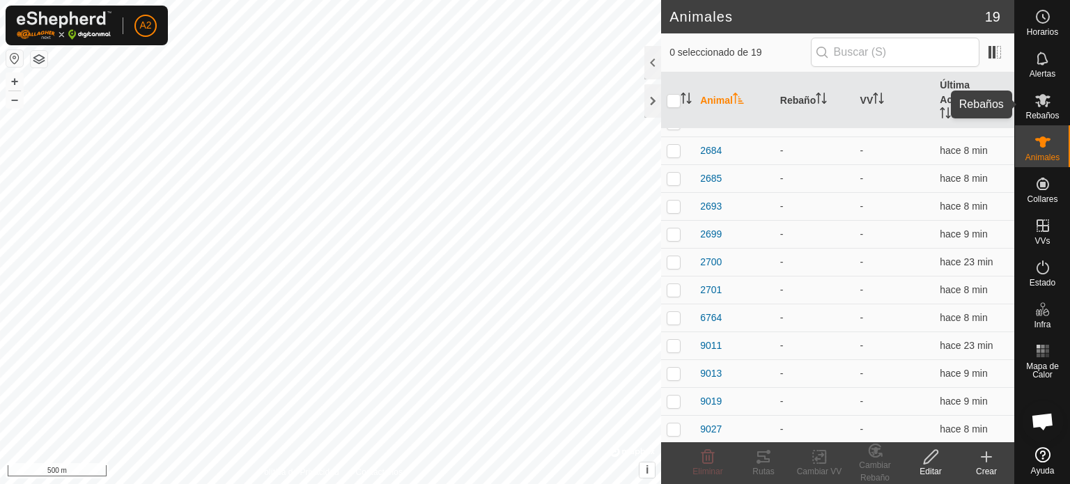
click at [1047, 105] on icon at bounding box center [1042, 100] width 17 height 17
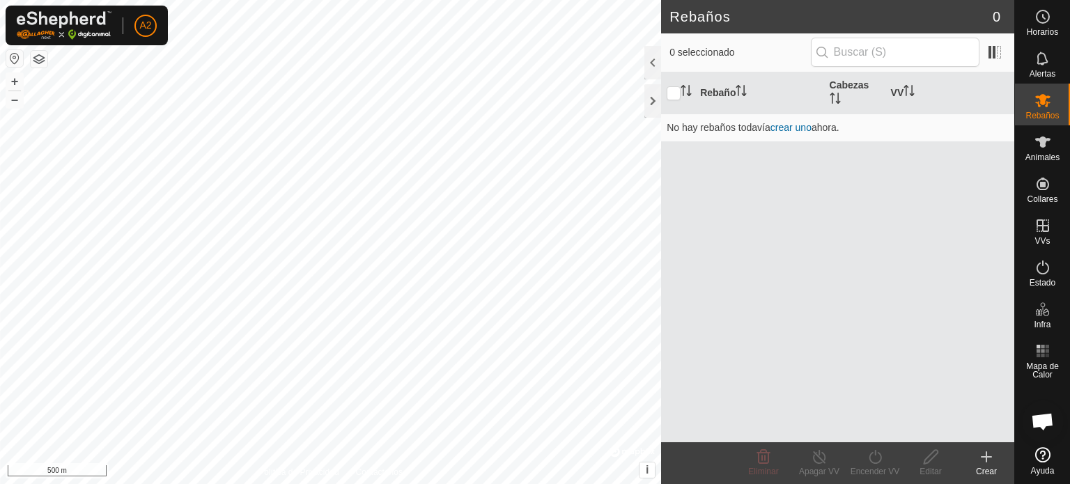
click at [987, 462] on icon at bounding box center [986, 457] width 17 height 17
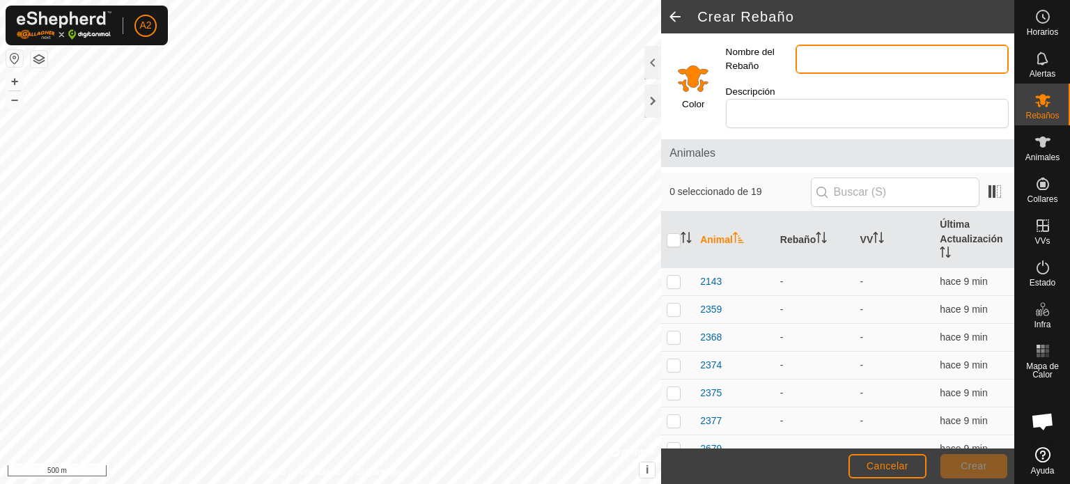
click at [802, 59] on input "Nombre del Rebaño" at bounding box center [901, 59] width 213 height 29
type input "g"
type input "[PERSON_NAME] PRUEBA"
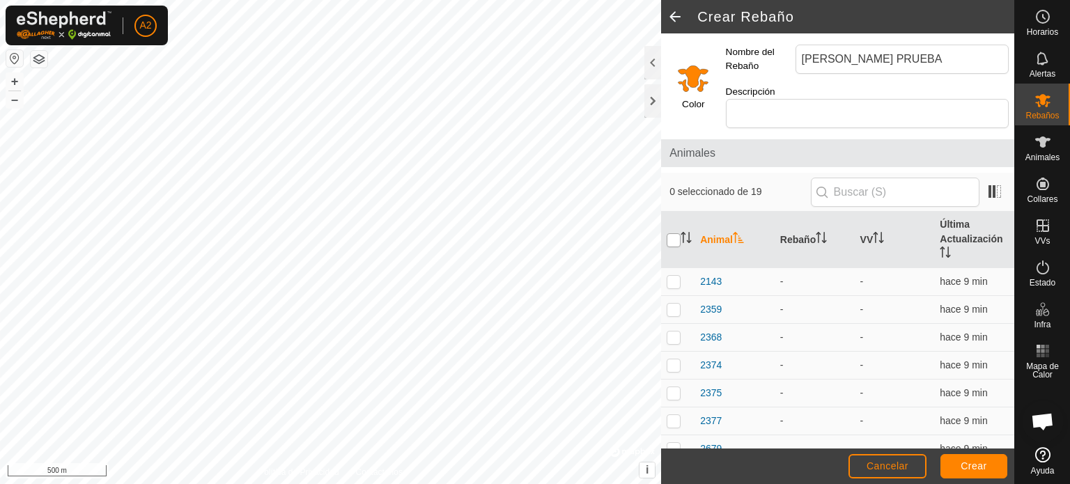
click at [670, 233] on input "checkbox" at bounding box center [674, 240] width 14 height 14
checkbox input "true"
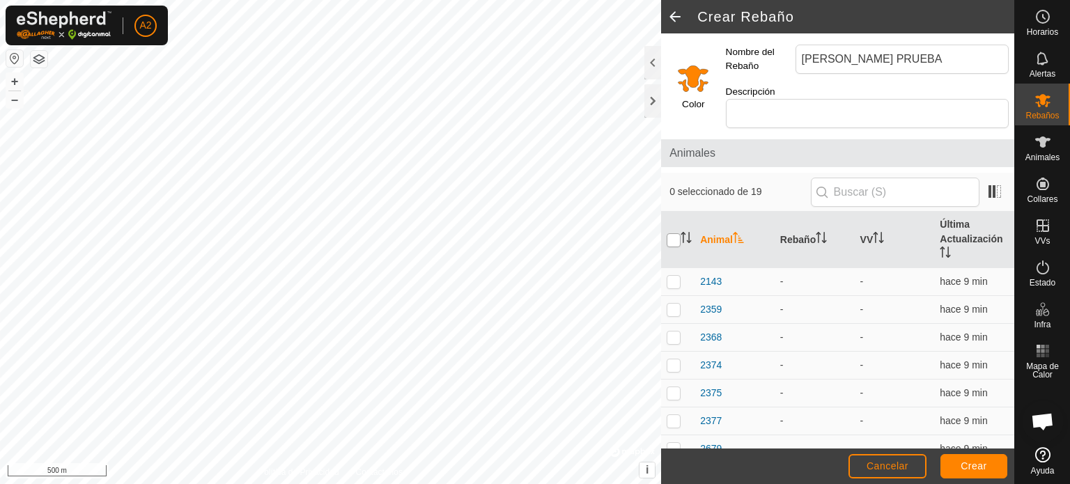
checkbox input "true"
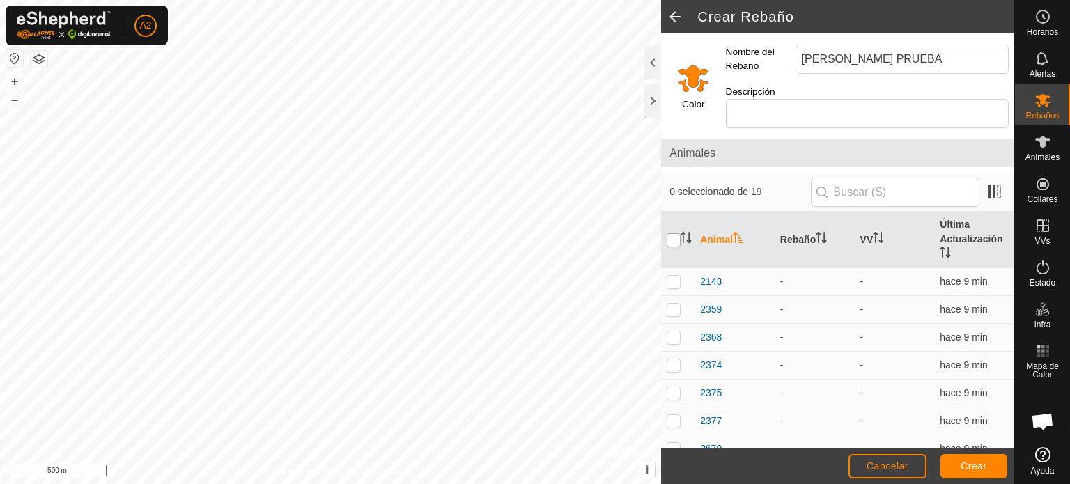
checkbox input "true"
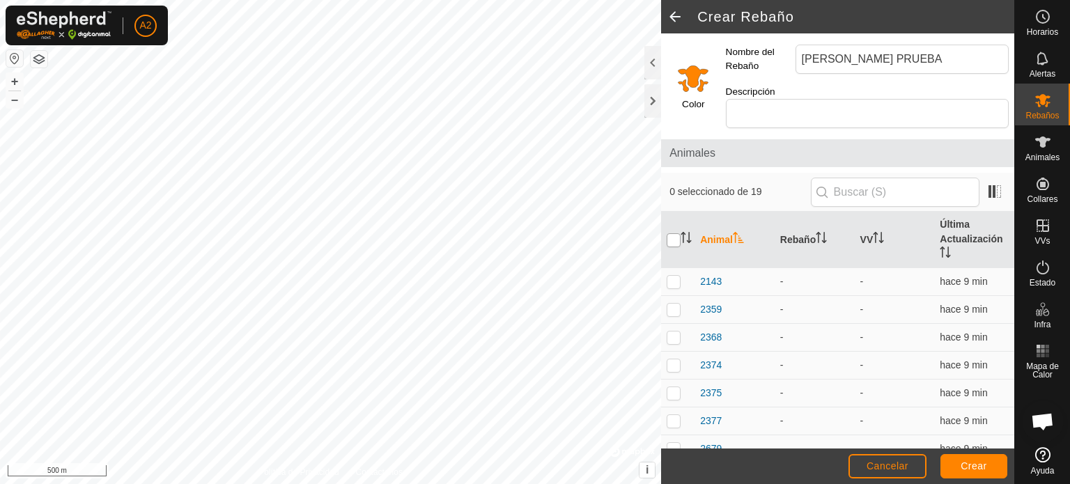
checkbox input "true"
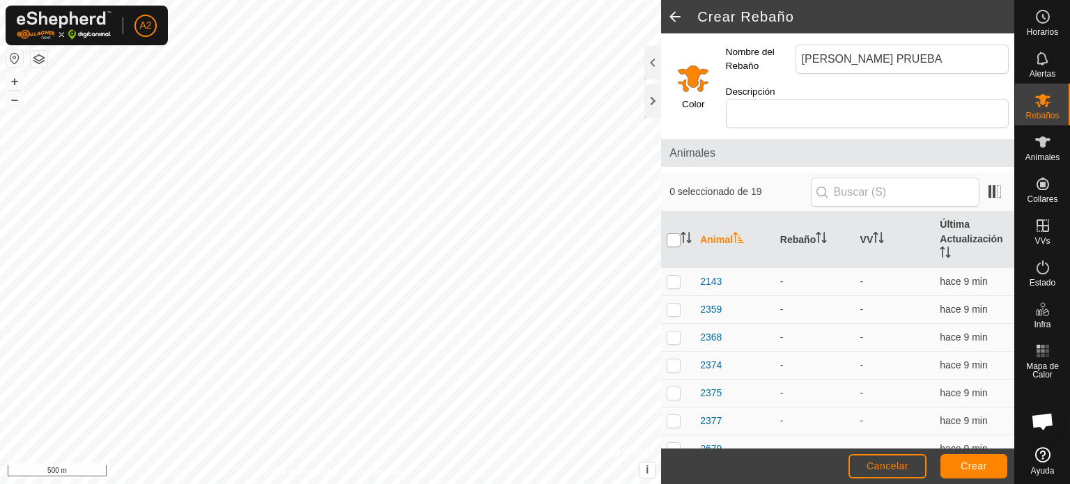
checkbox input "true"
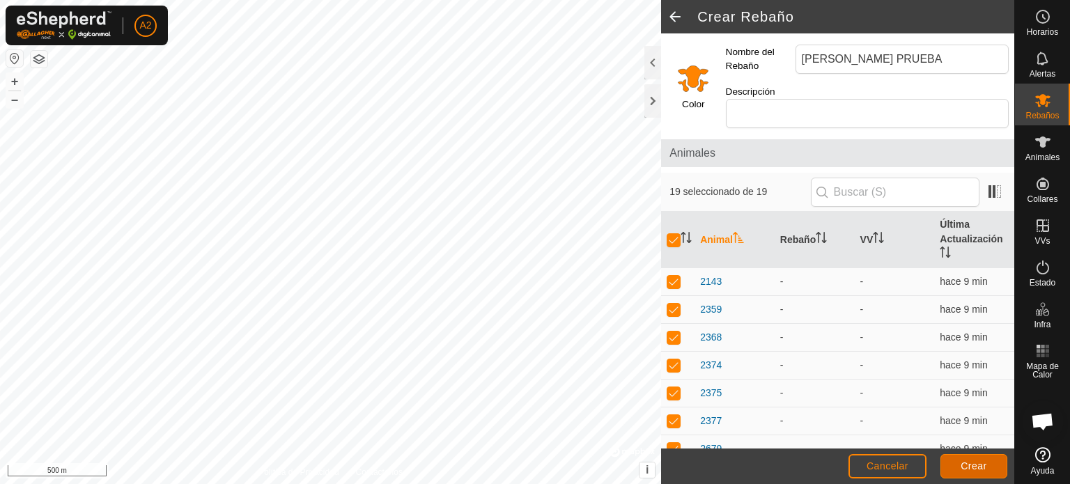
click at [981, 458] on button "Crear" at bounding box center [973, 466] width 67 height 24
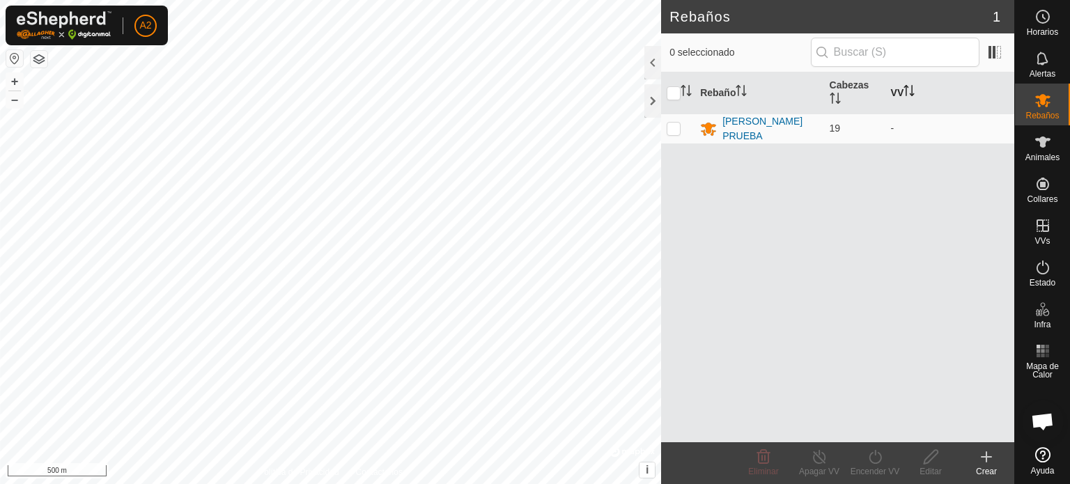
click at [894, 93] on th "VV" at bounding box center [949, 93] width 129 height 42
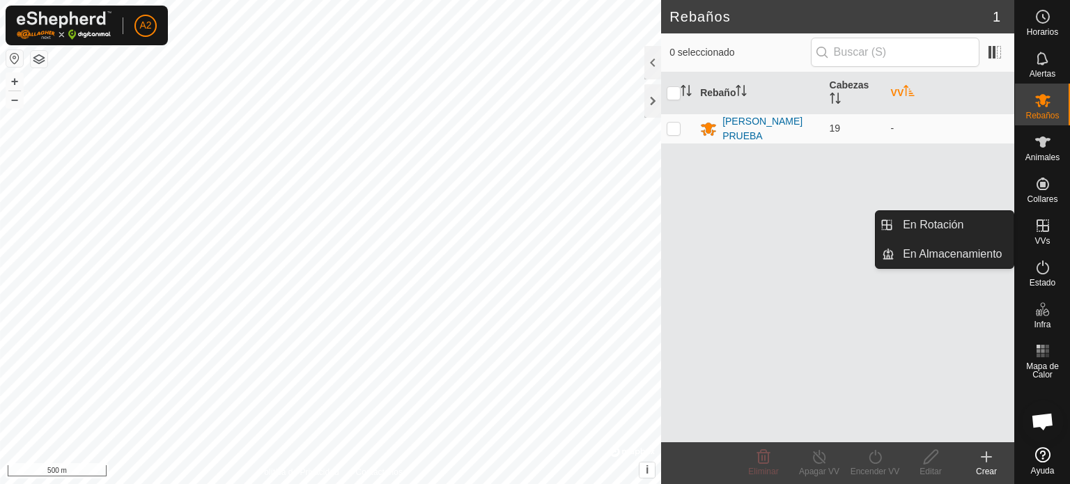
click at [1040, 224] on icon at bounding box center [1042, 225] width 17 height 17
click at [1045, 224] on icon at bounding box center [1042, 225] width 17 height 17
click at [956, 228] on link "En Rotación" at bounding box center [953, 225] width 119 height 28
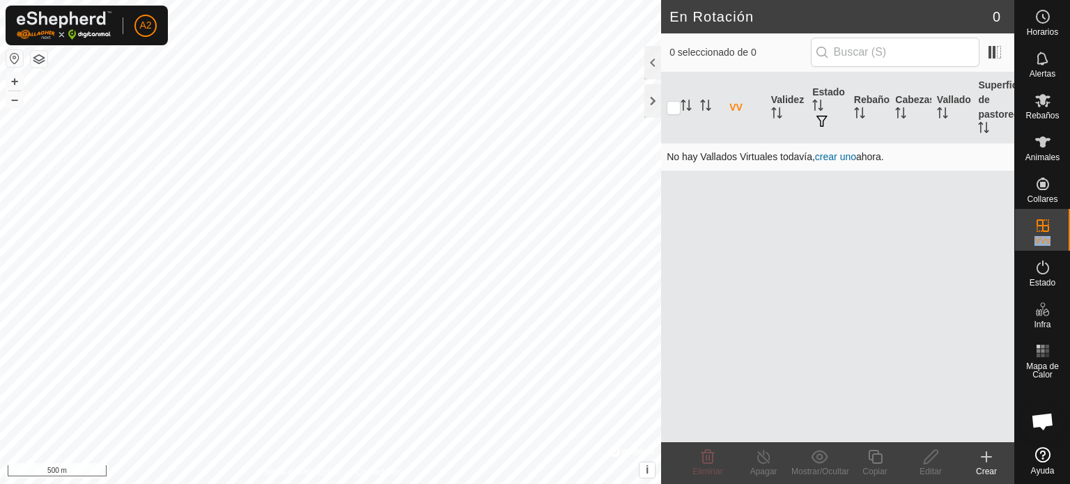
click at [839, 154] on link "crear uno" at bounding box center [835, 156] width 41 height 11
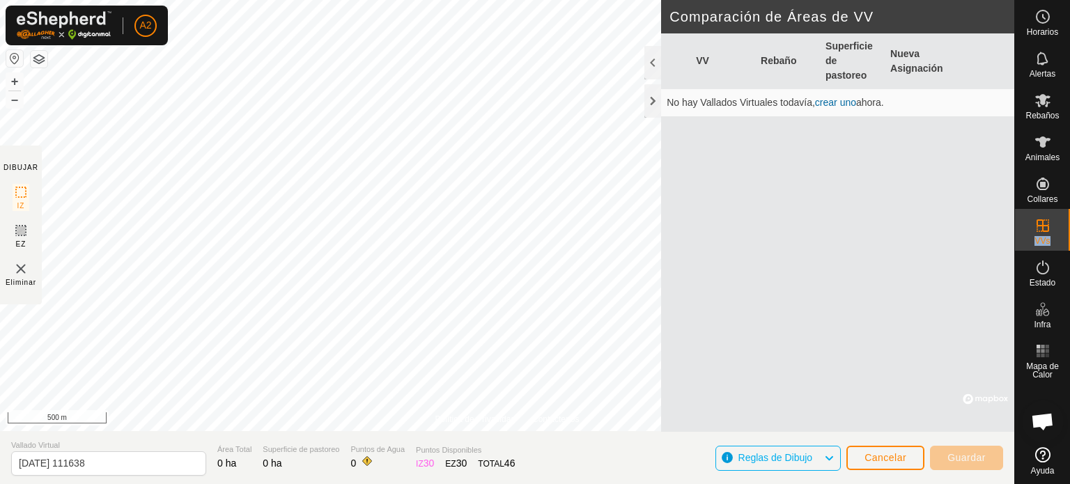
click at [835, 104] on link "crear uno" at bounding box center [835, 102] width 41 height 11
click at [830, 103] on link "crear uno" at bounding box center [835, 102] width 41 height 11
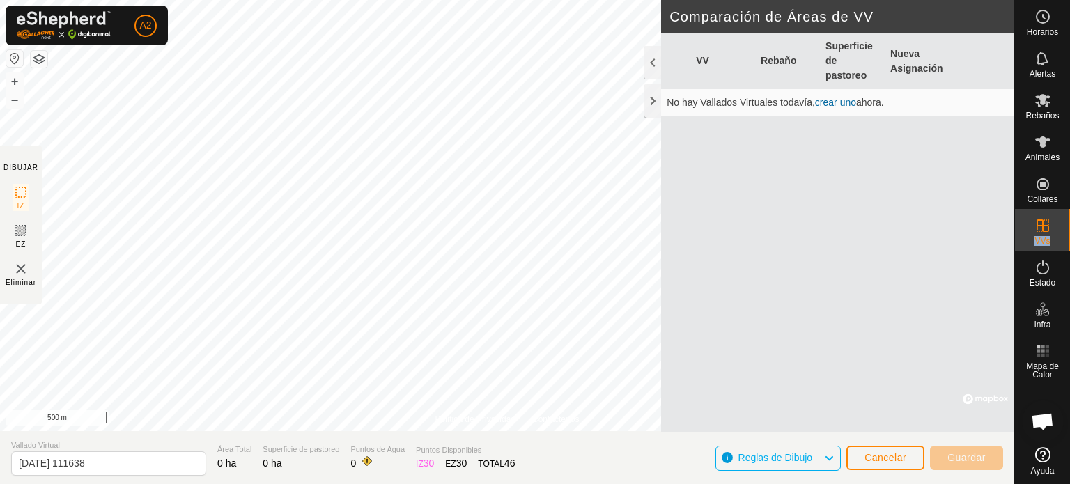
click at [830, 103] on link "crear uno" at bounding box center [835, 102] width 41 height 11
click at [827, 105] on link "crear uno" at bounding box center [835, 102] width 41 height 11
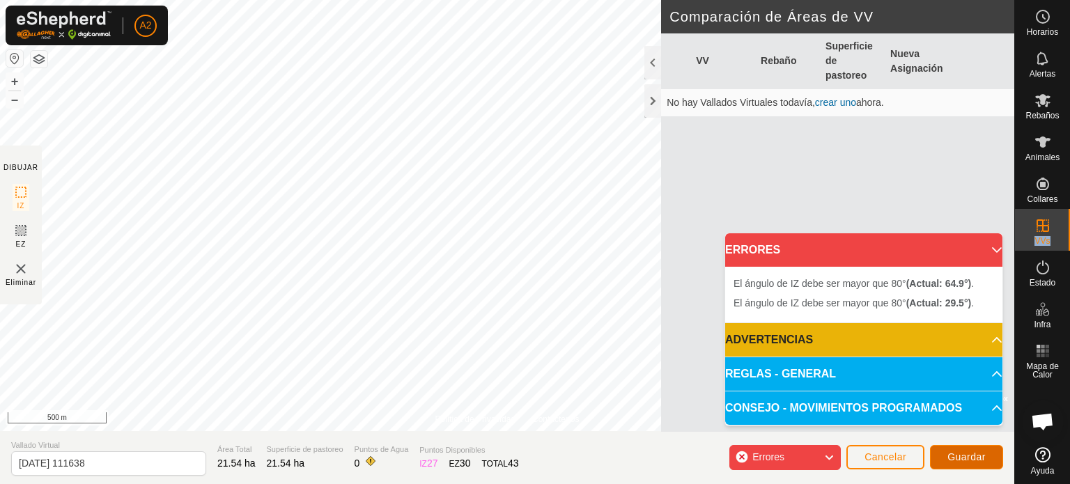
click at [950, 455] on span "Guardar" at bounding box center [966, 456] width 38 height 11
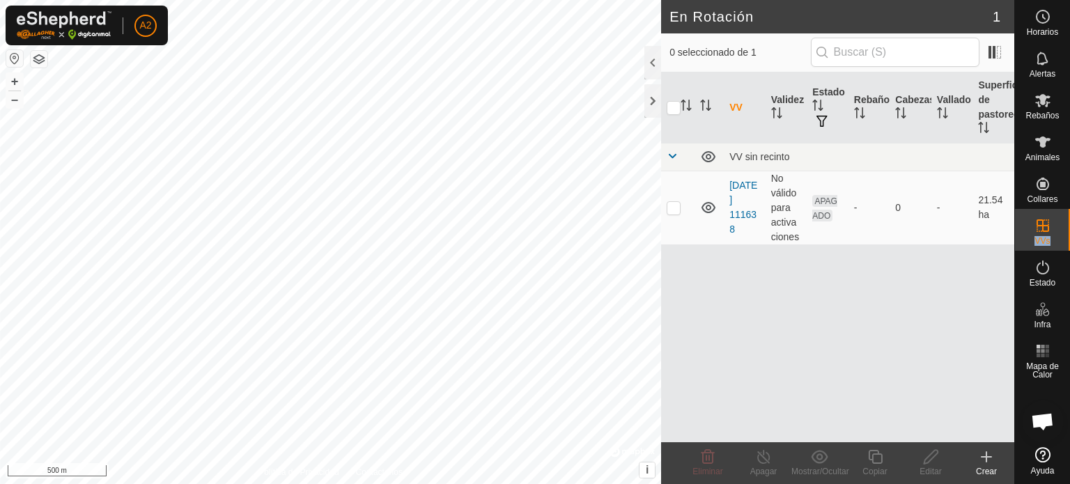
checkbox input "true"
click at [710, 461] on icon at bounding box center [707, 457] width 17 height 17
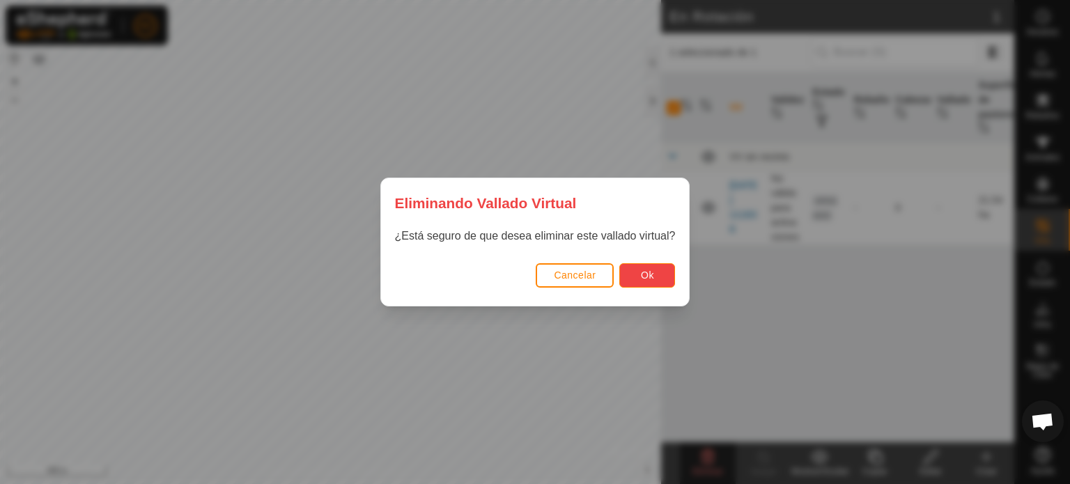
click at [647, 272] on span "Ok" at bounding box center [647, 275] width 13 height 11
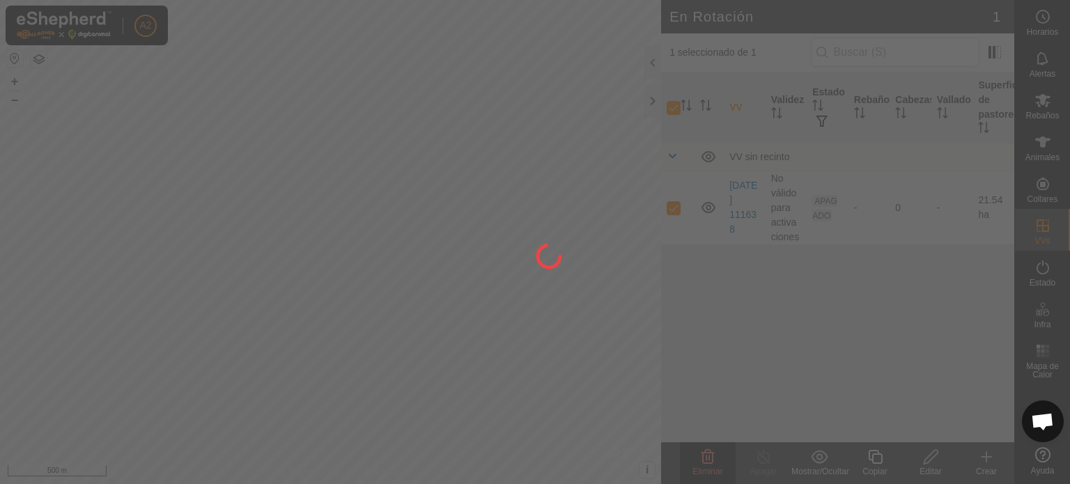
checkbox input "false"
